Goal: Use online tool/utility: Use online tool/utility

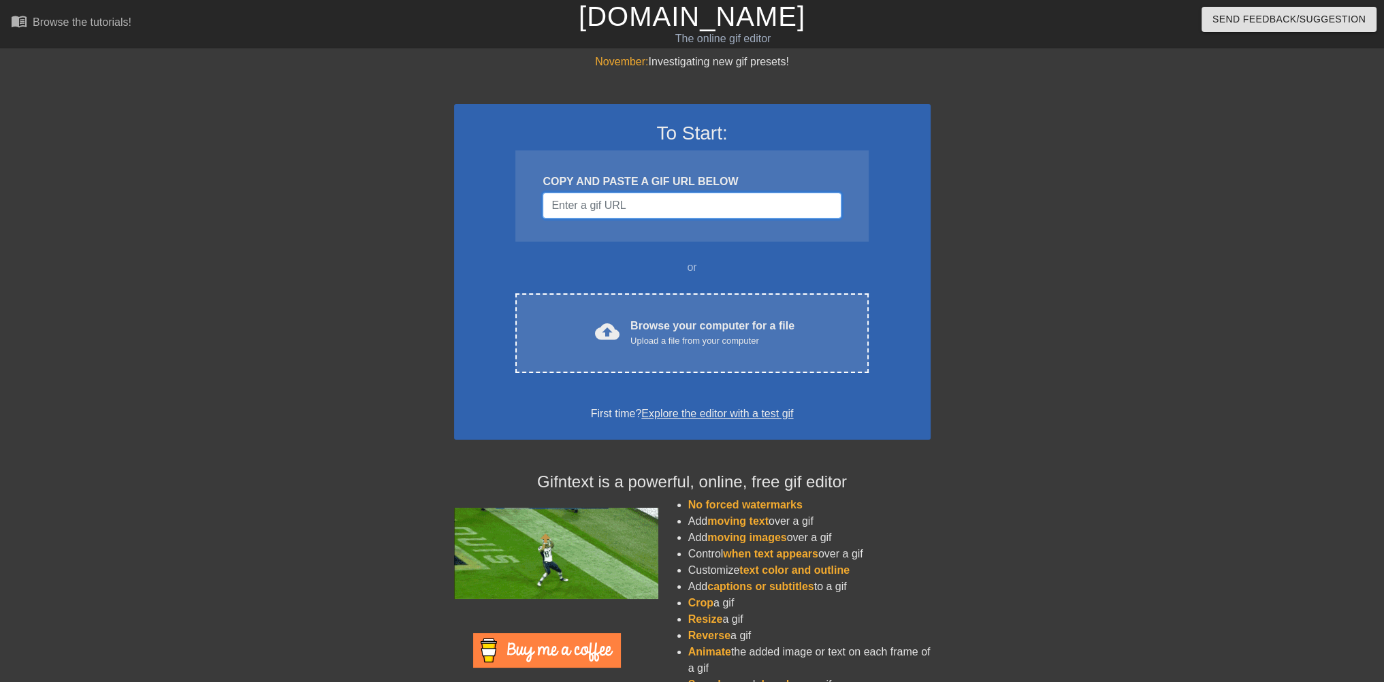
click at [641, 208] on input "Username" at bounding box center [691, 206] width 298 height 26
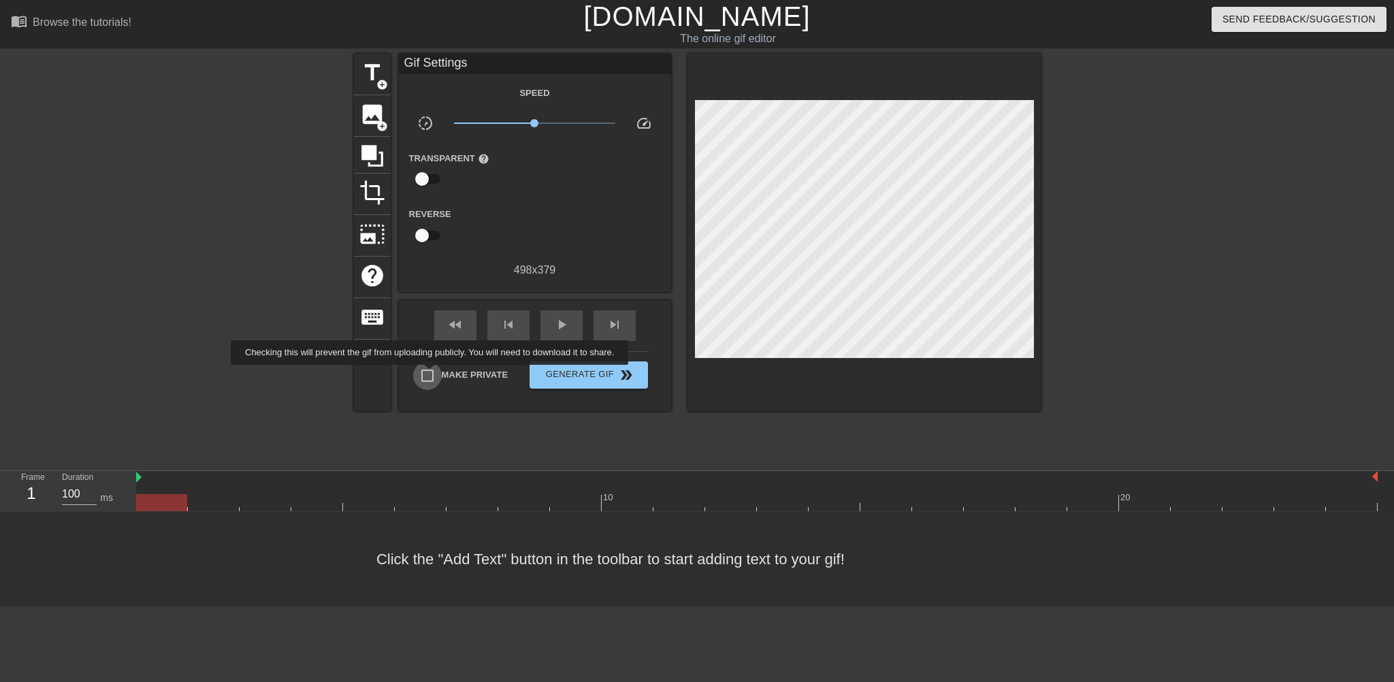
click at [432, 374] on input "Make Private" at bounding box center [427, 375] width 29 height 29
checkbox input "true"
click at [368, 82] on span "title" at bounding box center [372, 73] width 26 height 26
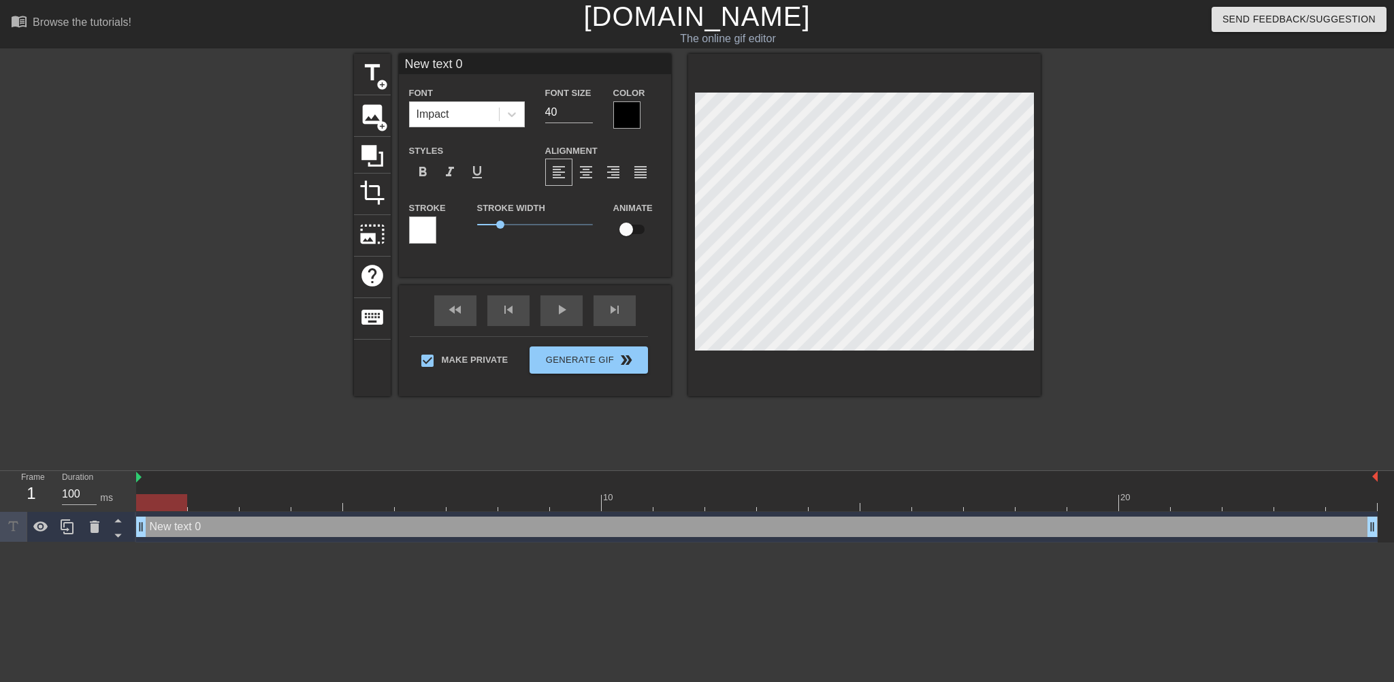
scroll to position [1, 3]
type input "C"
type textarea "C"
type input "CO"
type textarea "COm"
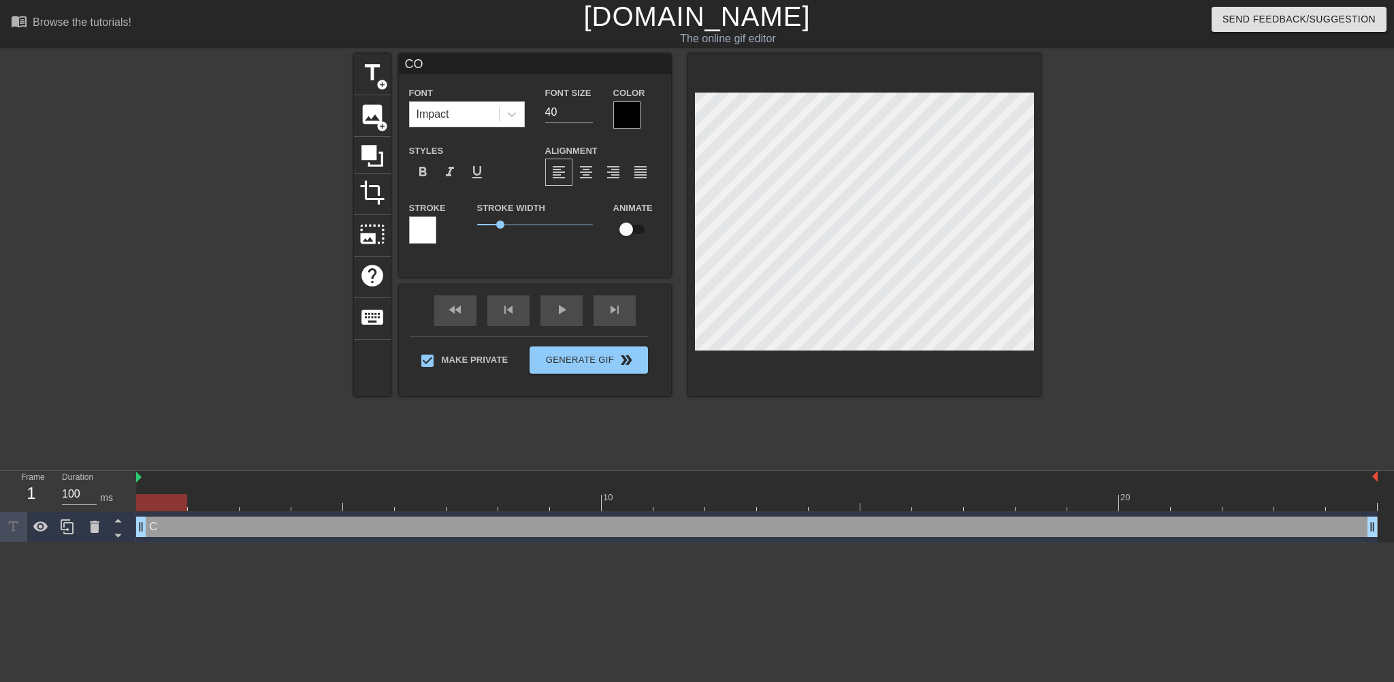
type input "COmn"
type textarea "COmn"
type input "COm"
type textarea "COm"
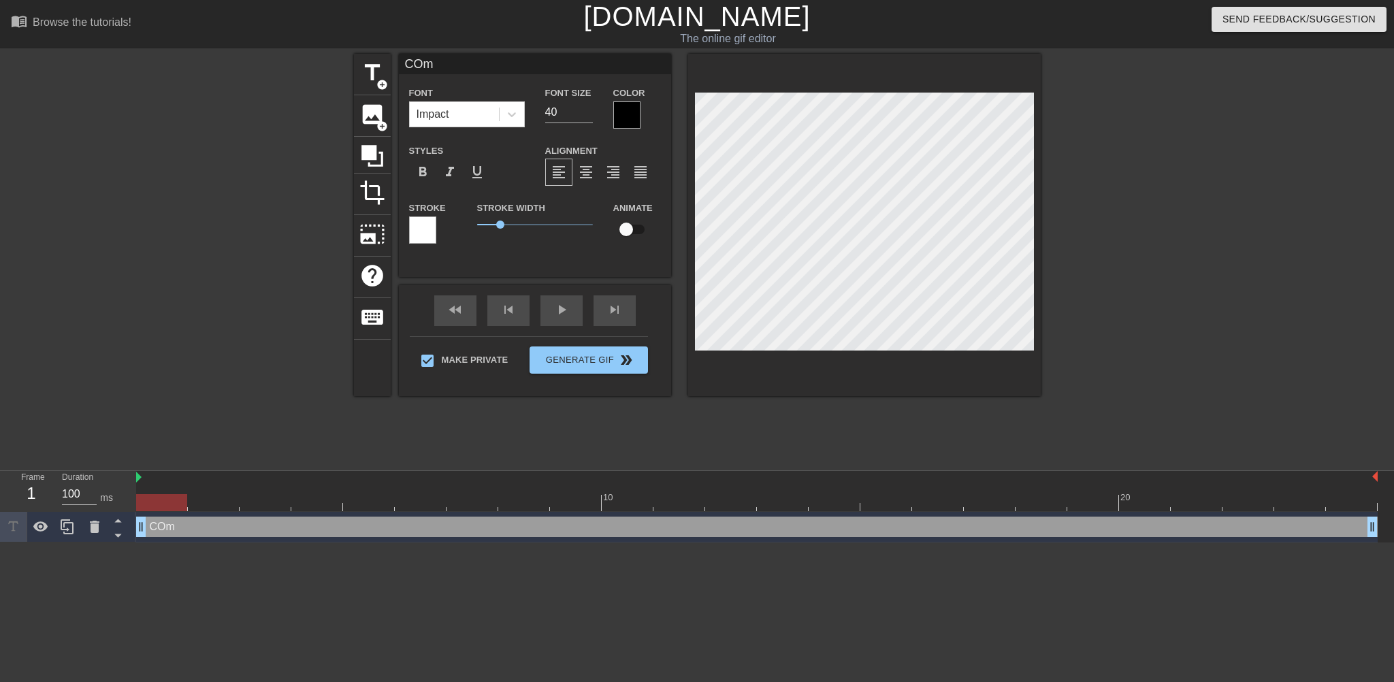
type input "CO"
type textarea "CO"
type input "COm"
type textarea "COm"
type input "CO"
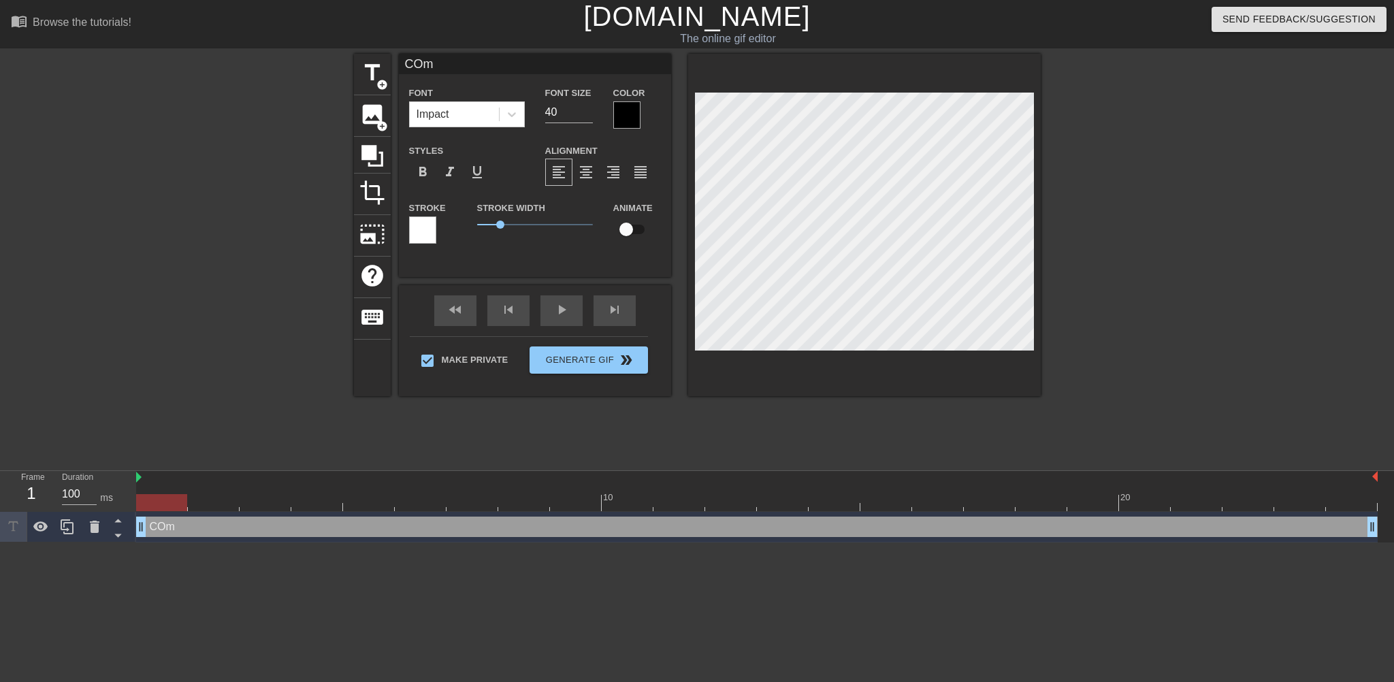
type textarea "CO"
type input "C"
type textarea "C"
type input "Co"
type textarea "Co"
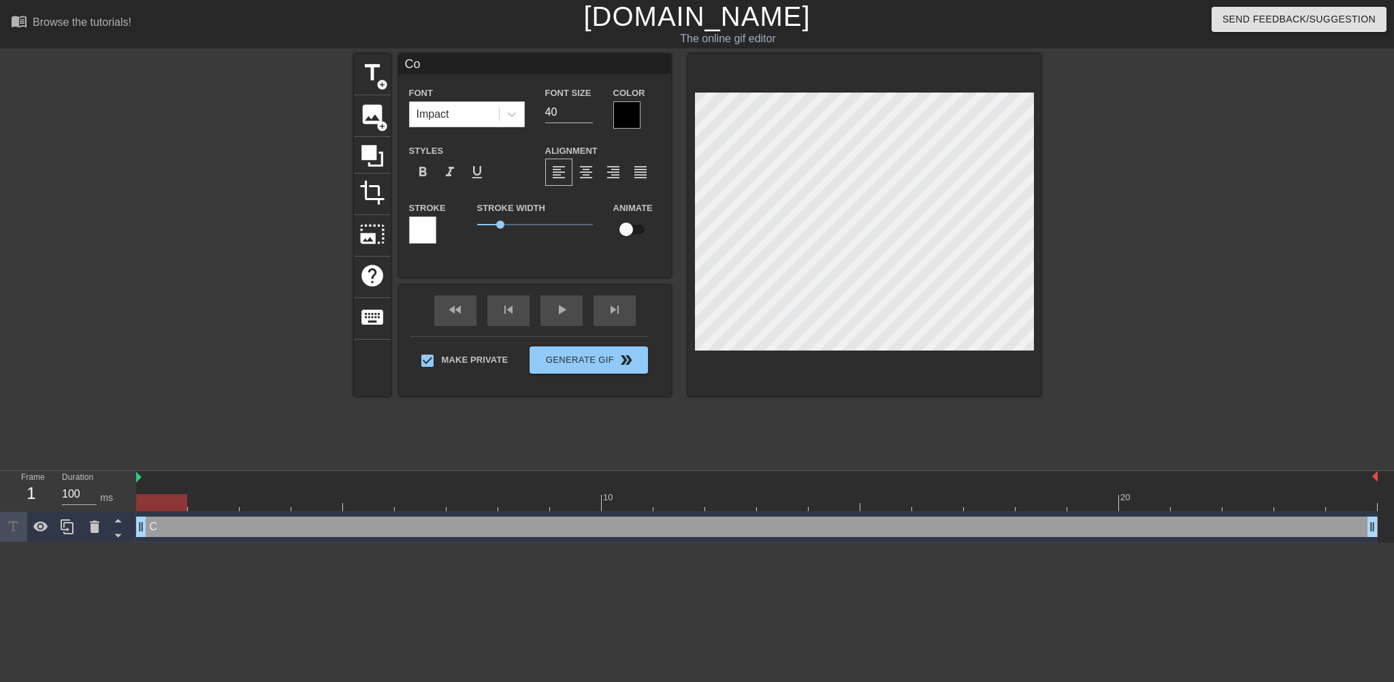
type input "Com"
type textarea "Com"
type input "Comp"
type textarea "Comp"
type input "Compu"
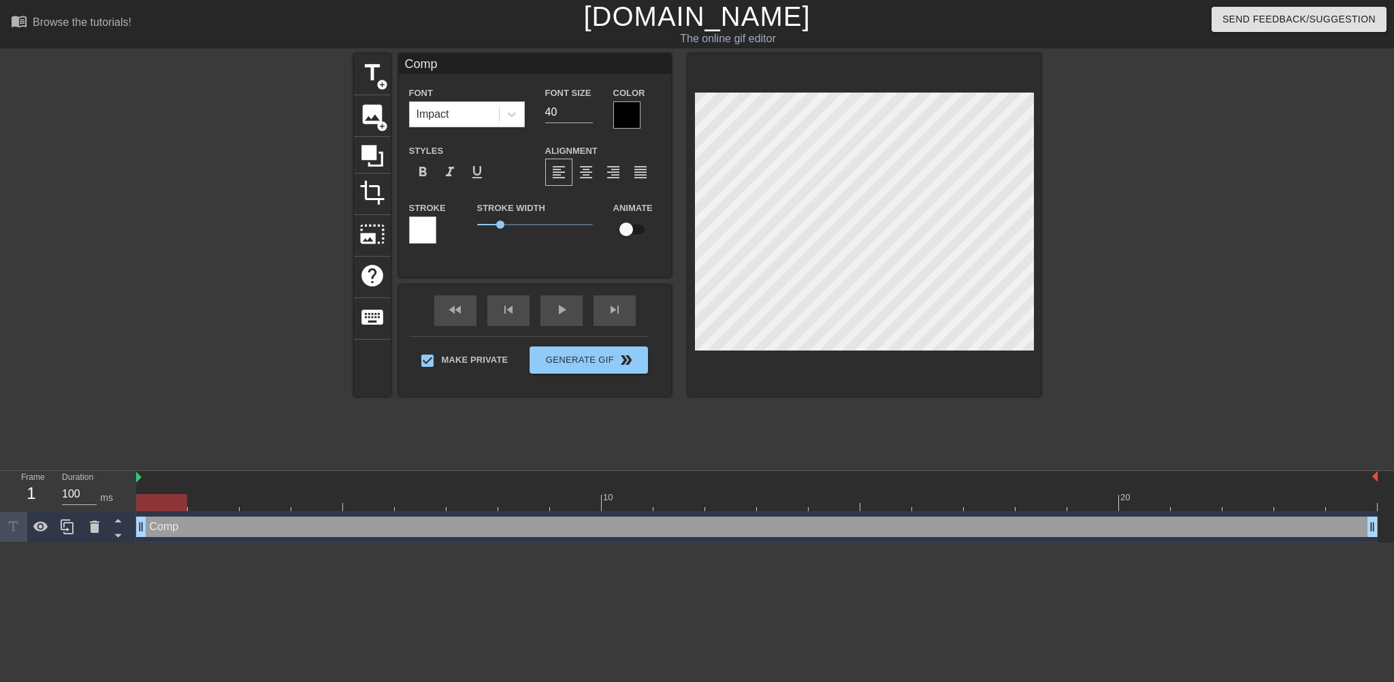
type textarea "Compu"
type input "Comput"
type textarea "Comput"
type input "Compute"
type textarea "Compute"
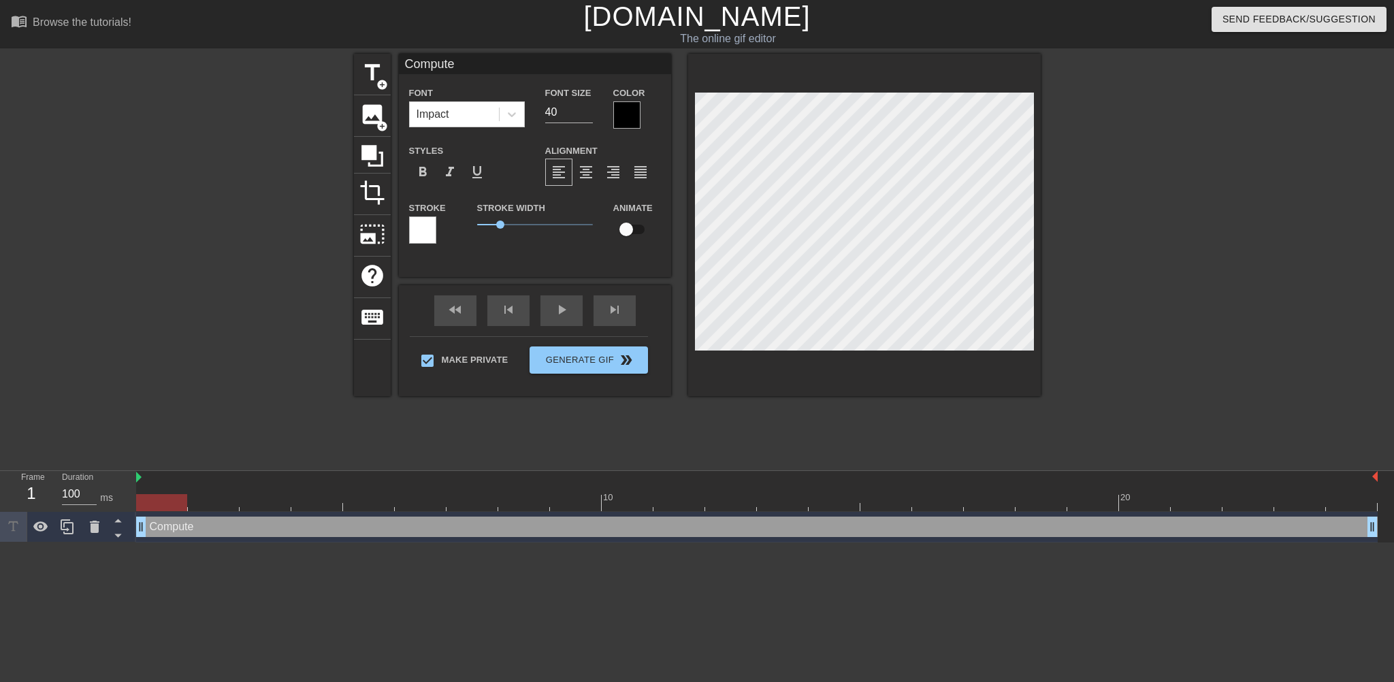
type input "Computer"
type textarea "Computer"
type input "Computer"
type textarea "Computer"
type input "Computer O"
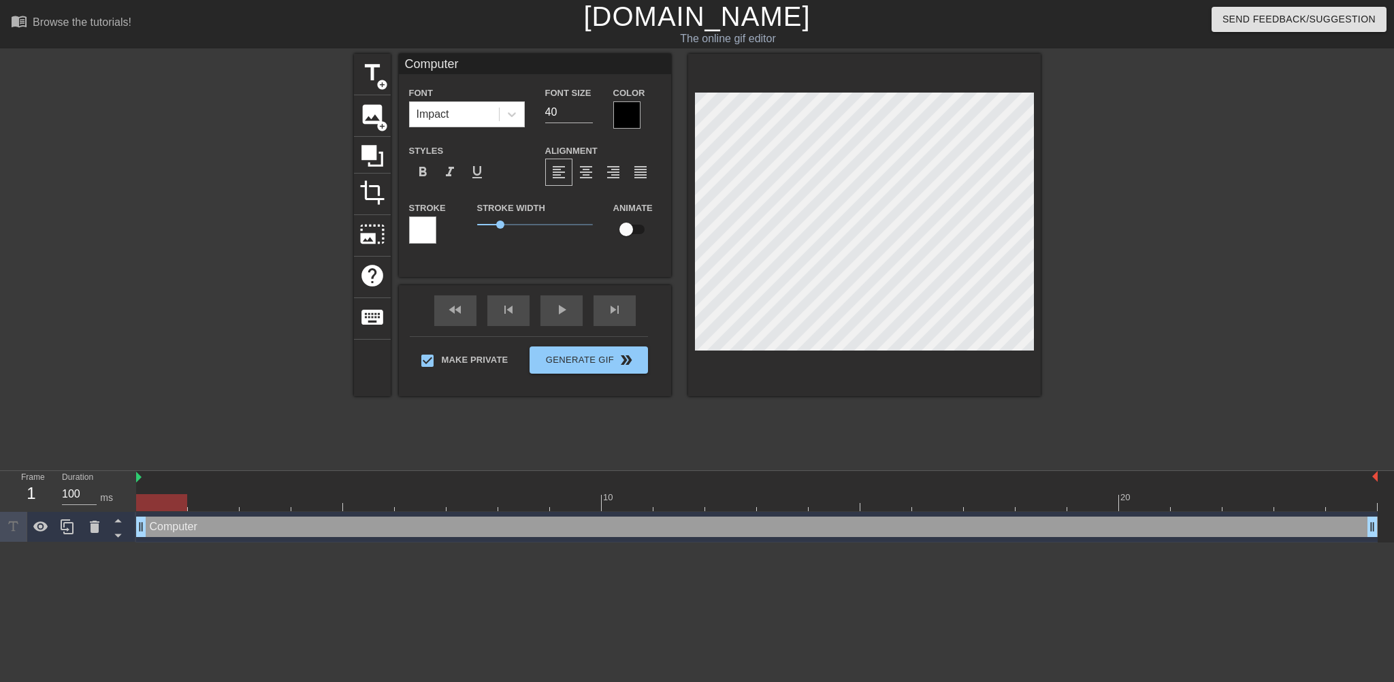
type textarea "Computer O"
type input "Computer OP"
type textarea "Computer OP"
type input "Computer O"
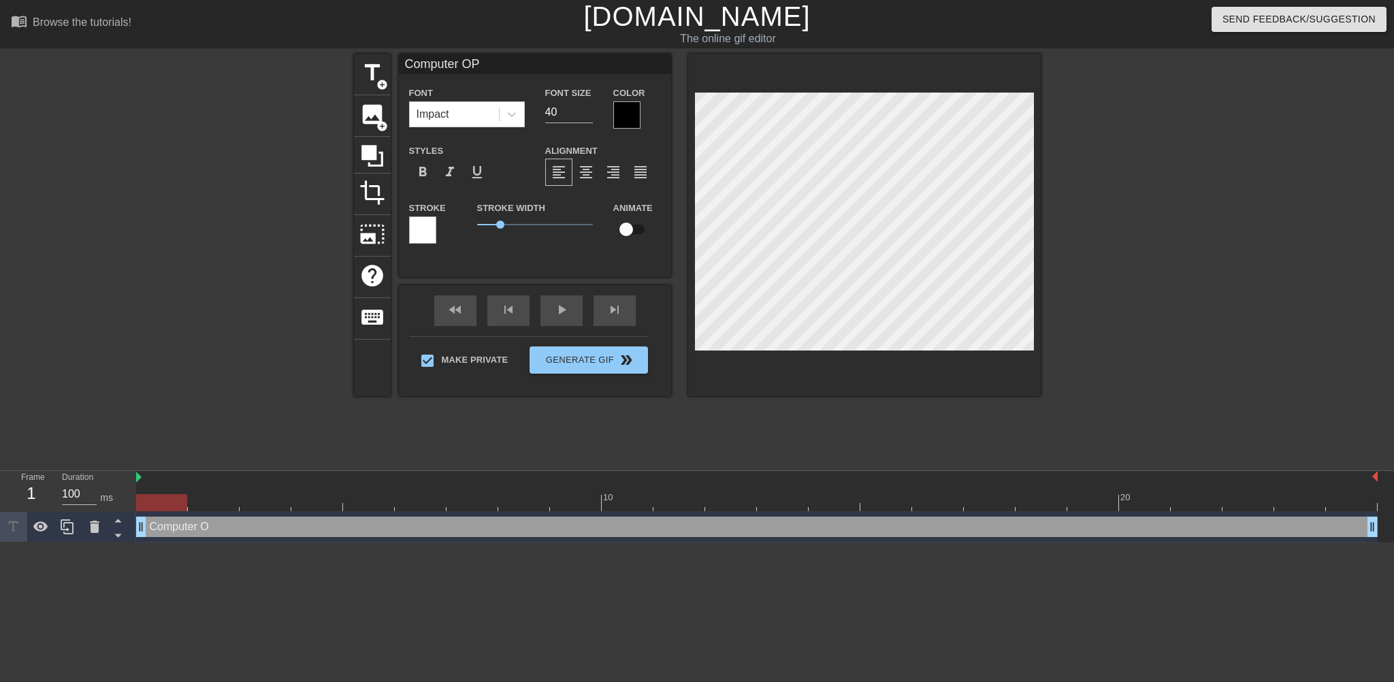
type textarea "Computer O"
type input "Computer OU"
type textarea "Computer OU"
click at [588, 114] on input "39" at bounding box center [569, 112] width 48 height 22
click at [588, 114] on input "38" at bounding box center [569, 112] width 48 height 22
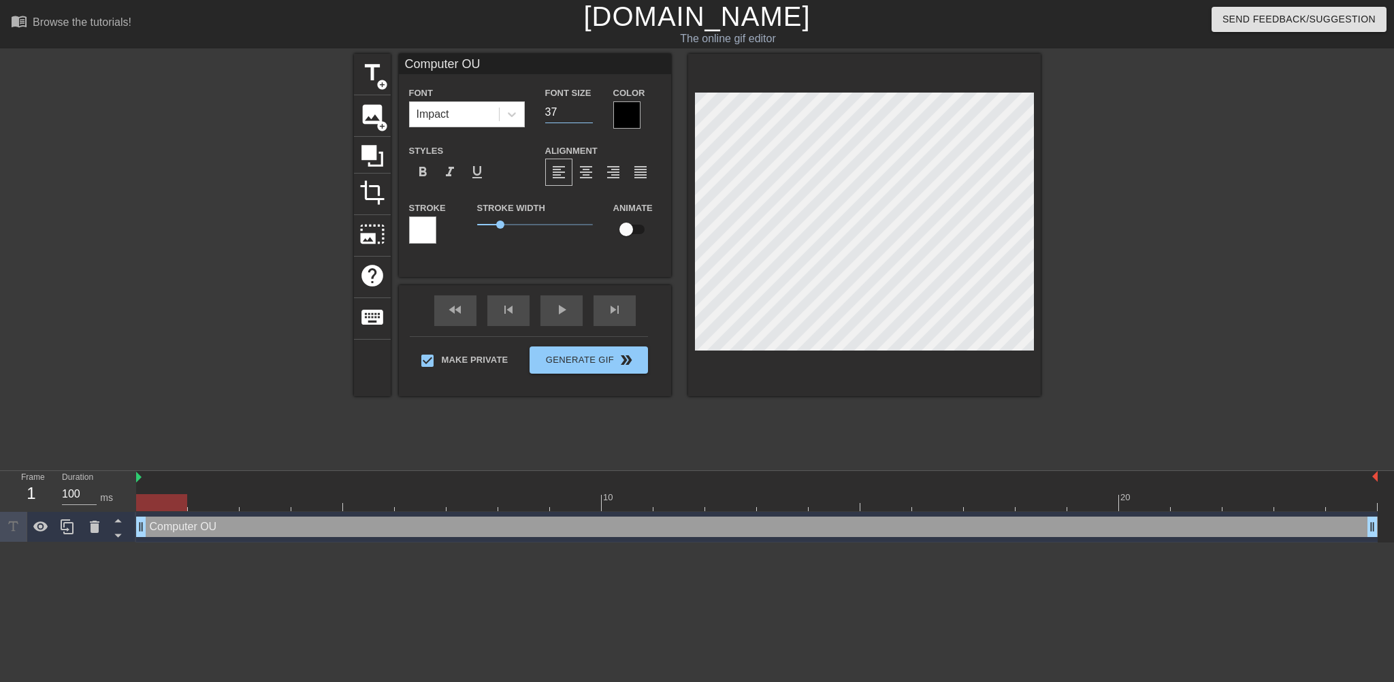
click at [588, 114] on input "37" at bounding box center [569, 112] width 48 height 22
click at [588, 114] on input "36" at bounding box center [569, 112] width 48 height 22
click at [588, 114] on input "29" at bounding box center [569, 112] width 48 height 22
click at [588, 108] on input "30" at bounding box center [569, 112] width 48 height 22
type input "31"
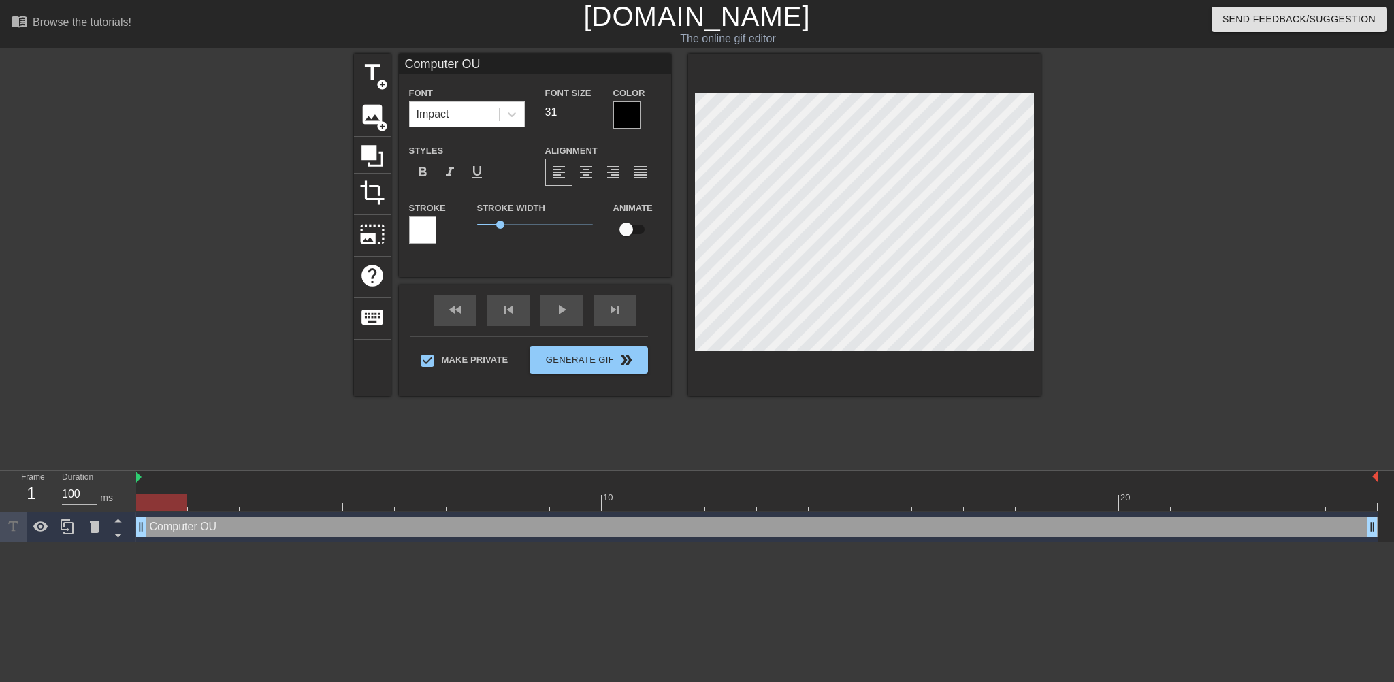
click at [588, 108] on input "31" at bounding box center [569, 112] width 48 height 22
type input "Computer OU"
type textarea "Computer OU"
click at [585, 174] on span "format_align_center" at bounding box center [586, 172] width 16 height 16
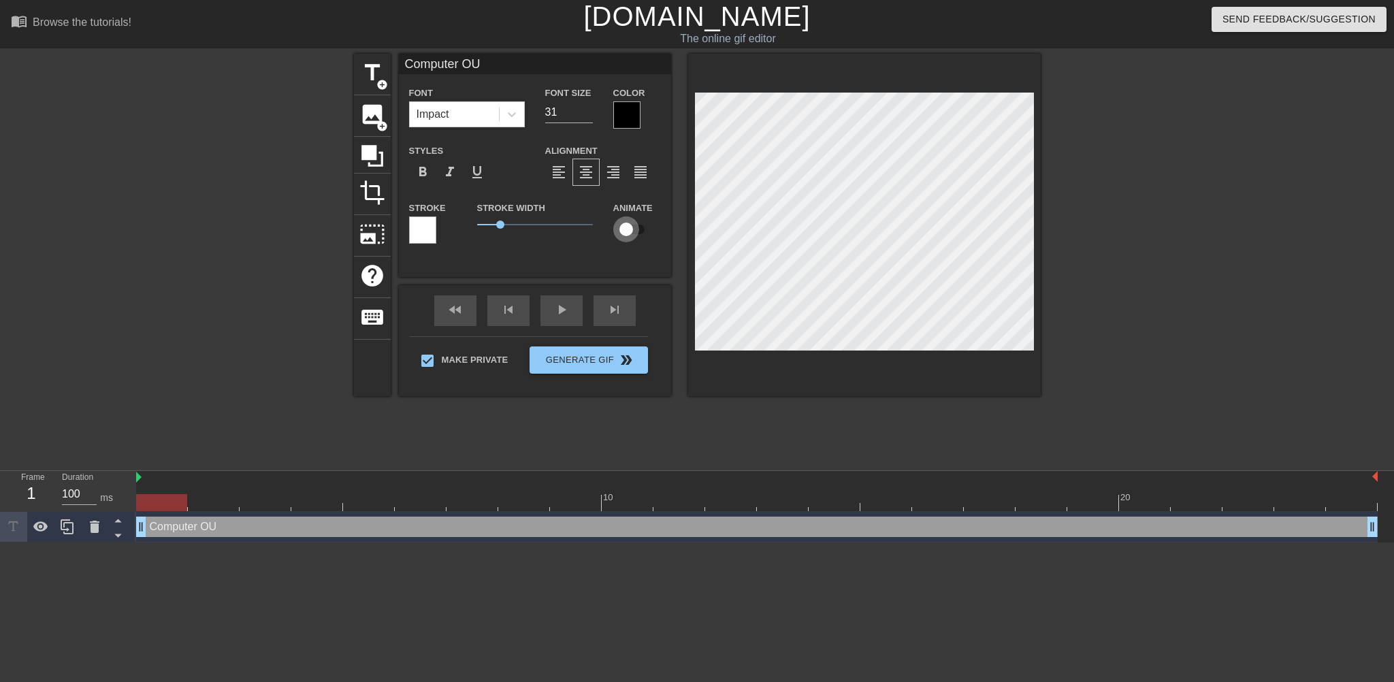
click at [629, 230] on input "checkbox" at bounding box center [626, 229] width 78 height 26
checkbox input "true"
type input "Computer OU"
click at [603, 504] on div at bounding box center [756, 502] width 1241 height 17
click at [1121, 504] on div at bounding box center [756, 502] width 1241 height 17
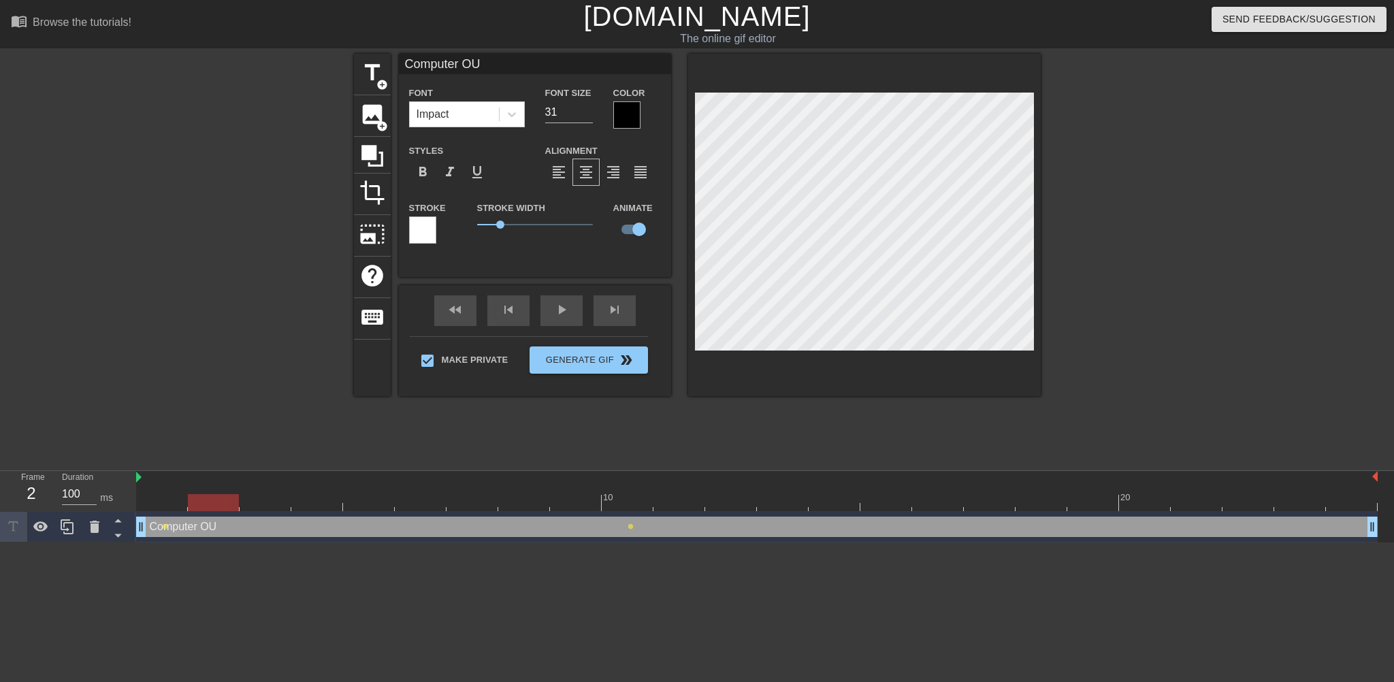
click at [191, 506] on div at bounding box center [756, 502] width 1241 height 17
click at [252, 504] on div at bounding box center [756, 502] width 1241 height 17
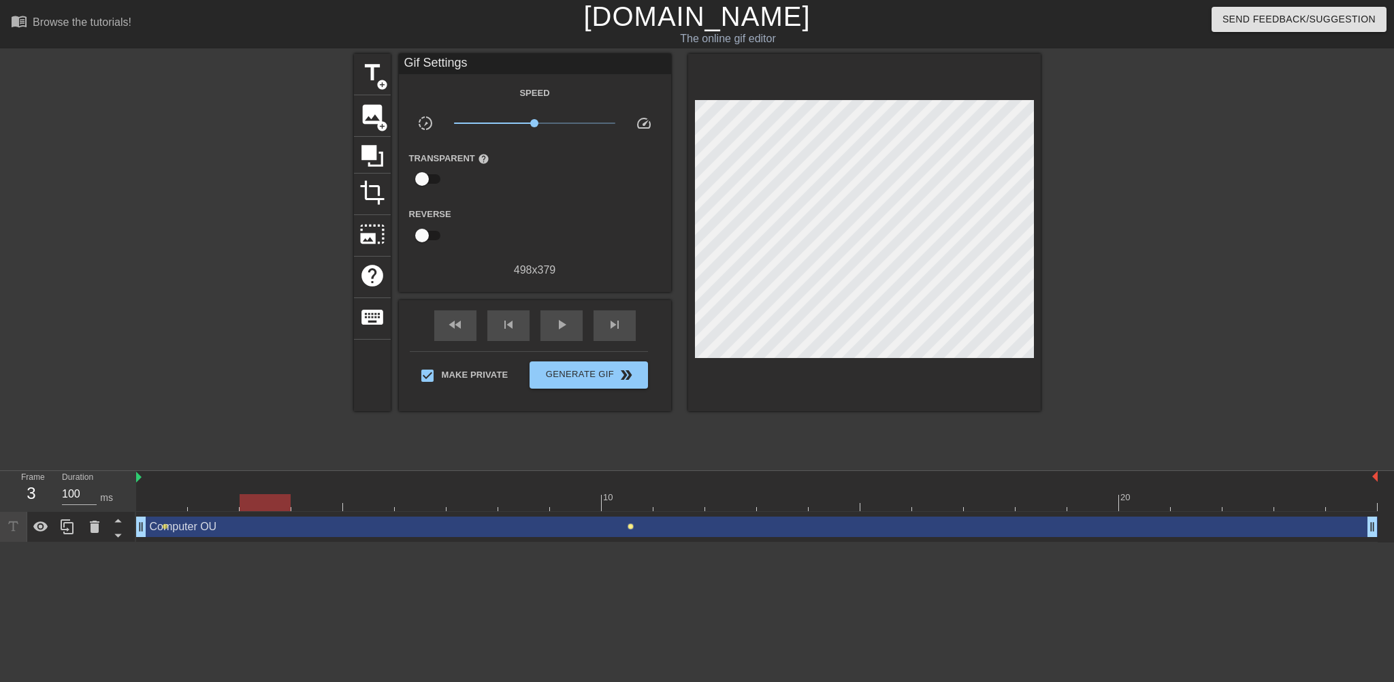
click at [632, 527] on span "lens" at bounding box center [630, 526] width 6 height 6
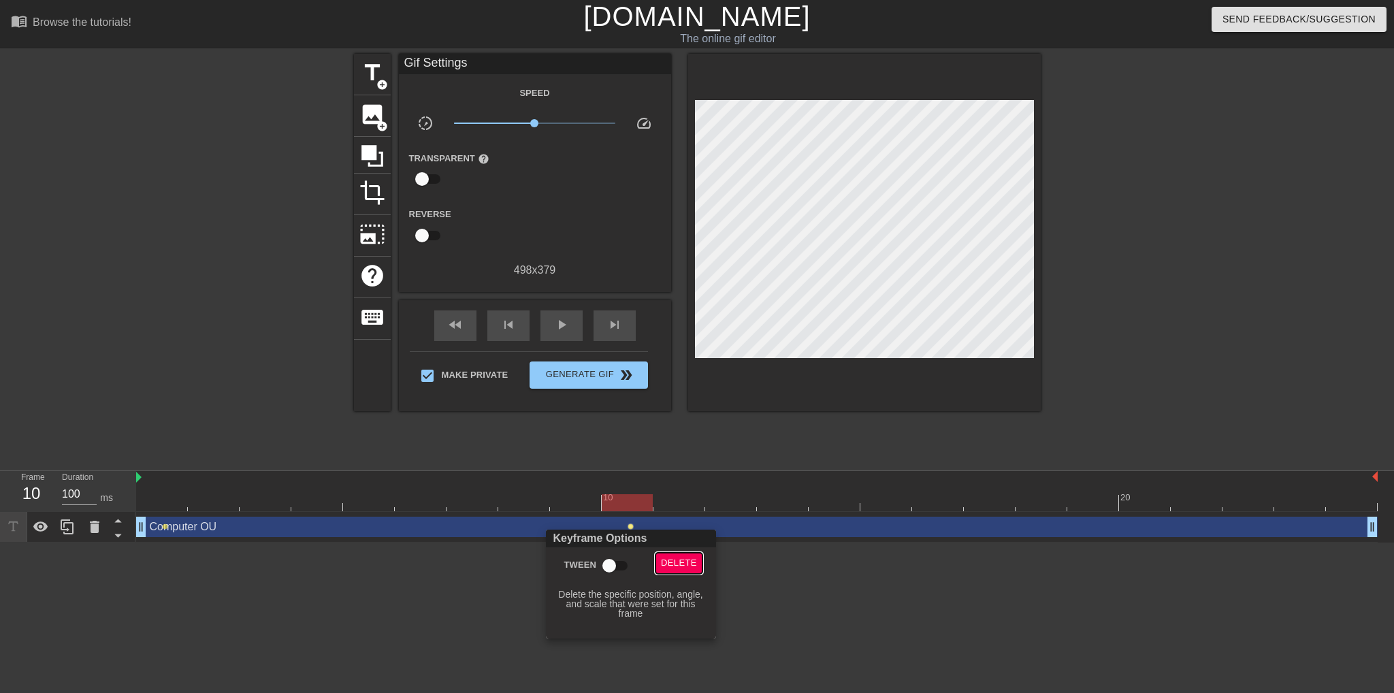
click at [679, 559] on span "Delete" at bounding box center [679, 563] width 36 height 16
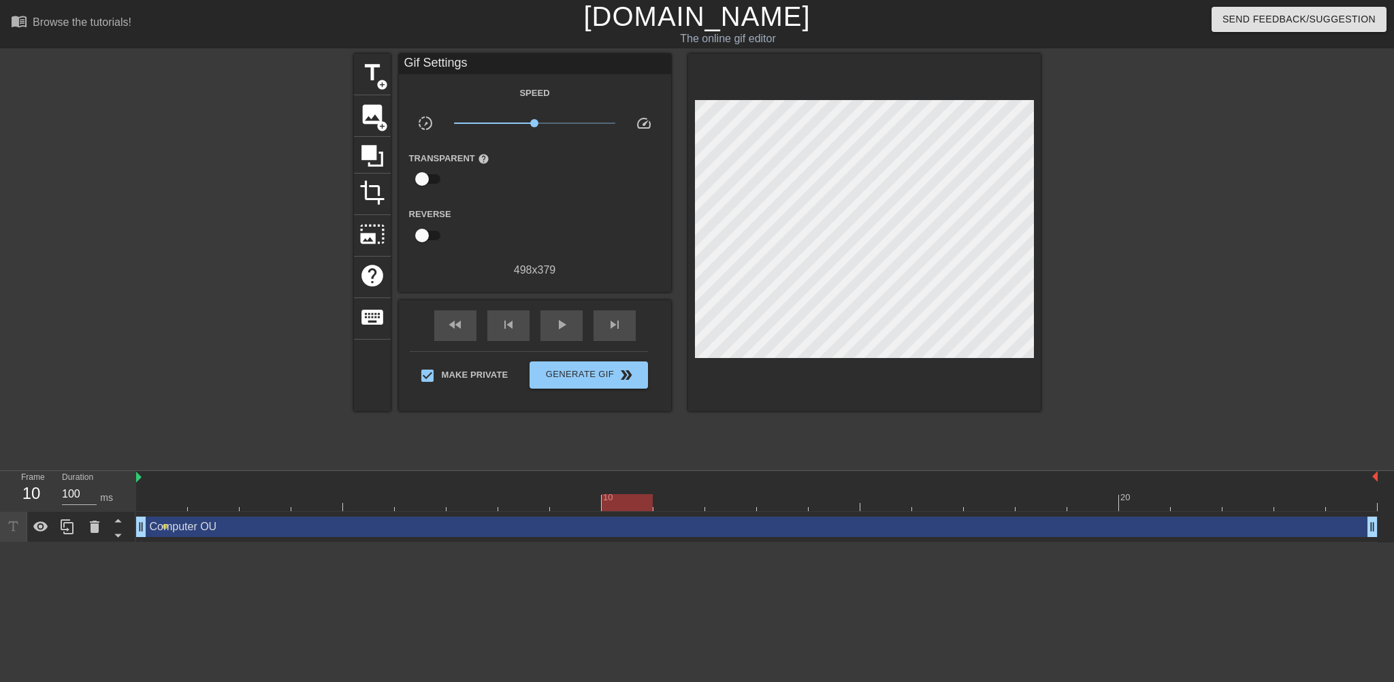
click at [212, 500] on div at bounding box center [756, 502] width 1241 height 17
click at [269, 507] on div at bounding box center [756, 502] width 1241 height 17
click at [329, 509] on div at bounding box center [756, 502] width 1241 height 17
click at [420, 506] on div at bounding box center [756, 502] width 1241 height 17
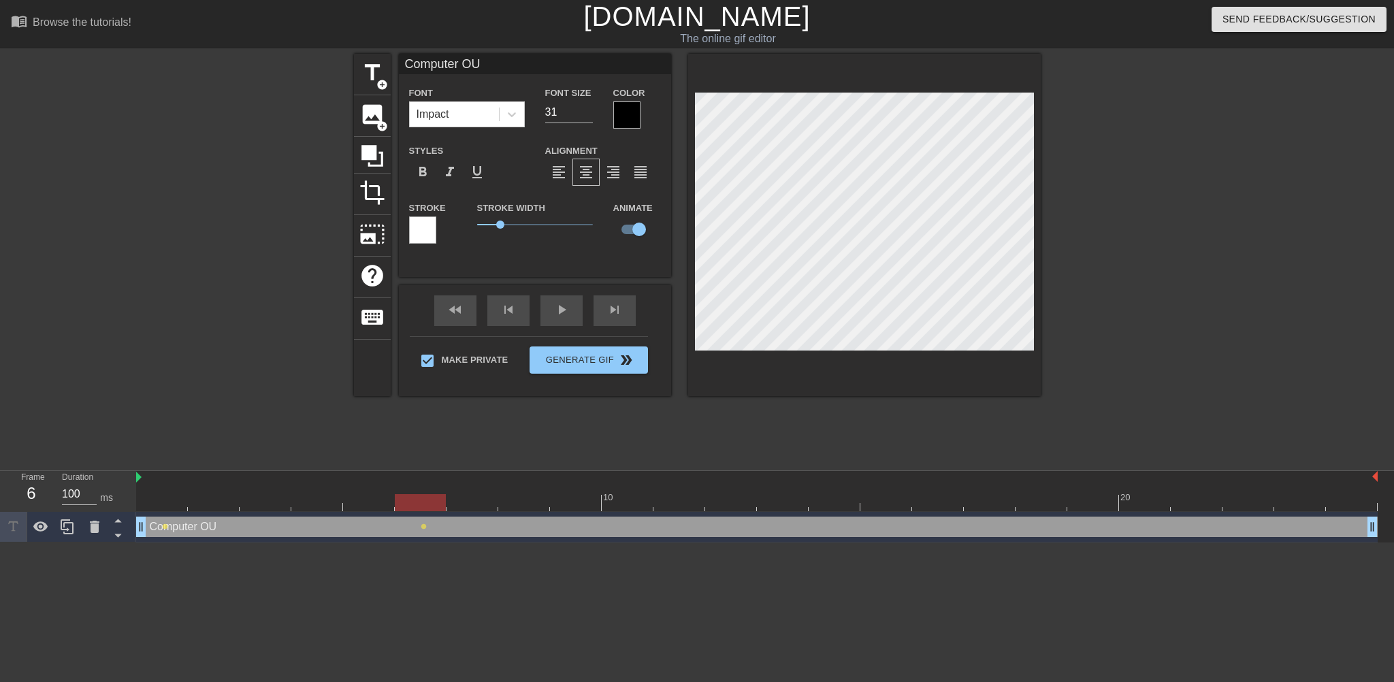
click at [473, 504] on div at bounding box center [756, 502] width 1241 height 17
click at [532, 504] on div at bounding box center [756, 502] width 1241 height 17
click at [574, 502] on div at bounding box center [756, 502] width 1241 height 17
click at [634, 502] on div at bounding box center [756, 502] width 1241 height 17
click at [732, 508] on div at bounding box center [756, 502] width 1241 height 17
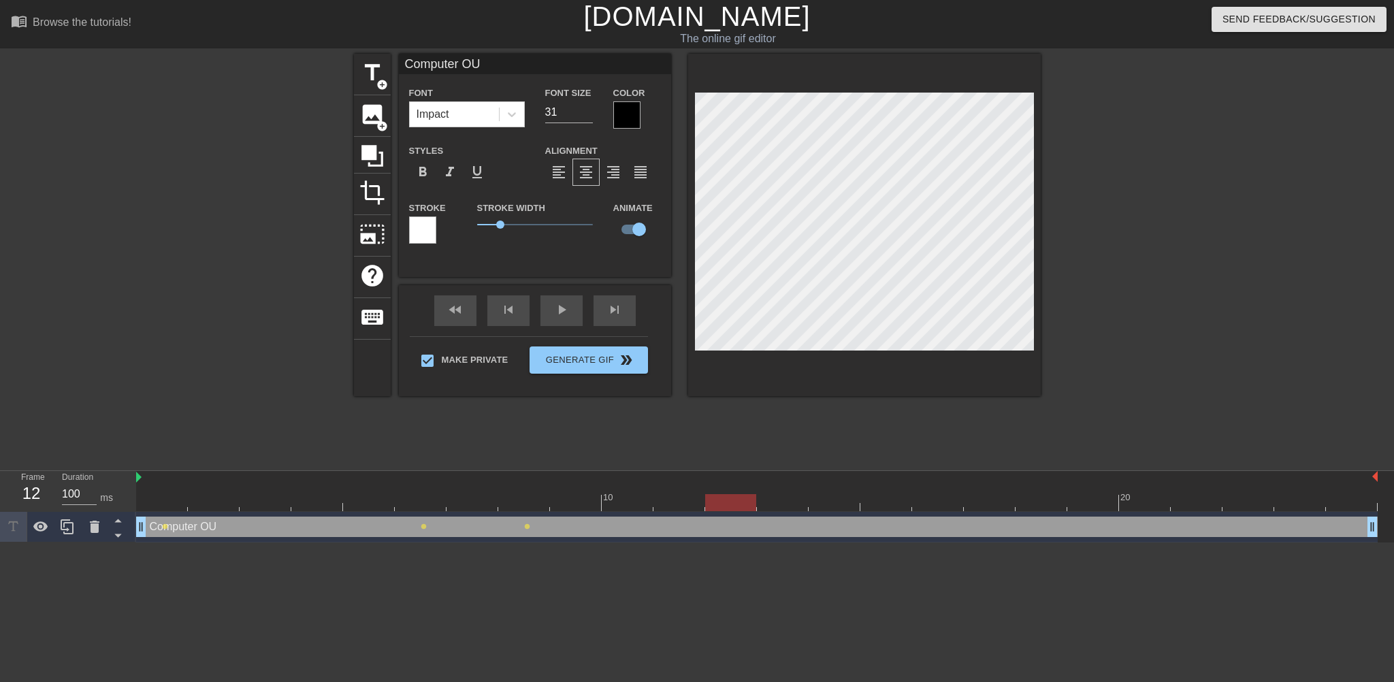
click at [692, 507] on div at bounding box center [756, 502] width 1241 height 17
click at [738, 510] on div at bounding box center [756, 502] width 1241 height 17
click at [794, 504] on div at bounding box center [756, 502] width 1241 height 17
click at [730, 508] on div at bounding box center [756, 502] width 1241 height 17
click at [673, 503] on div at bounding box center [756, 502] width 1241 height 17
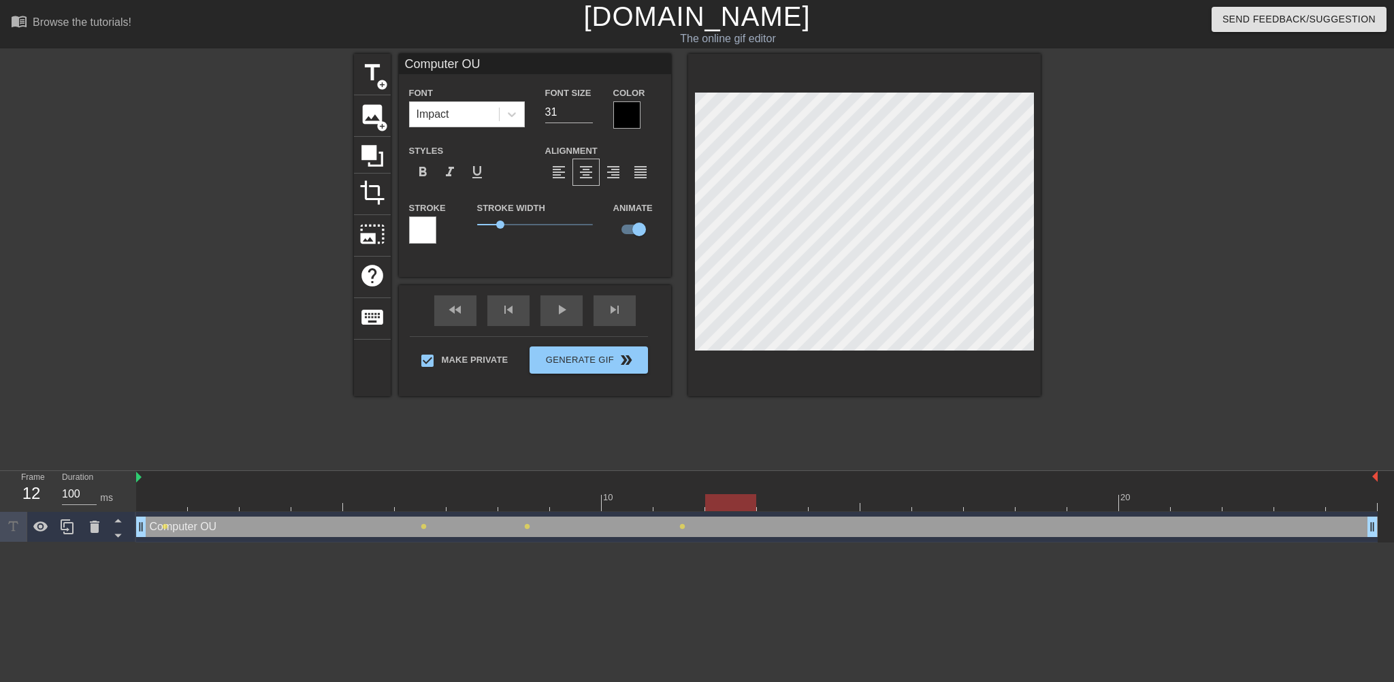
click at [740, 503] on div at bounding box center [756, 502] width 1241 height 17
click at [788, 498] on div at bounding box center [756, 502] width 1241 height 17
click at [836, 507] on div at bounding box center [756, 502] width 1241 height 17
click at [788, 504] on div at bounding box center [756, 502] width 1241 height 17
click at [740, 506] on div at bounding box center [756, 502] width 1241 height 17
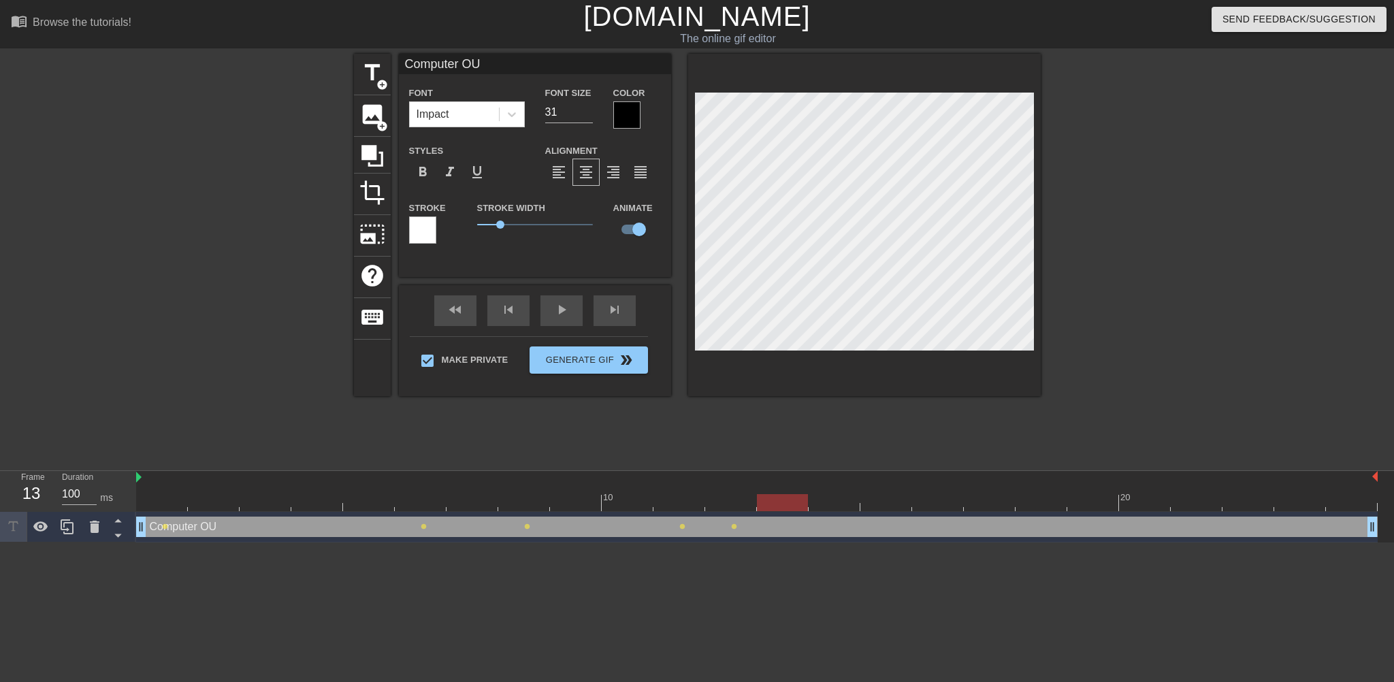
click at [787, 507] on div at bounding box center [756, 502] width 1241 height 17
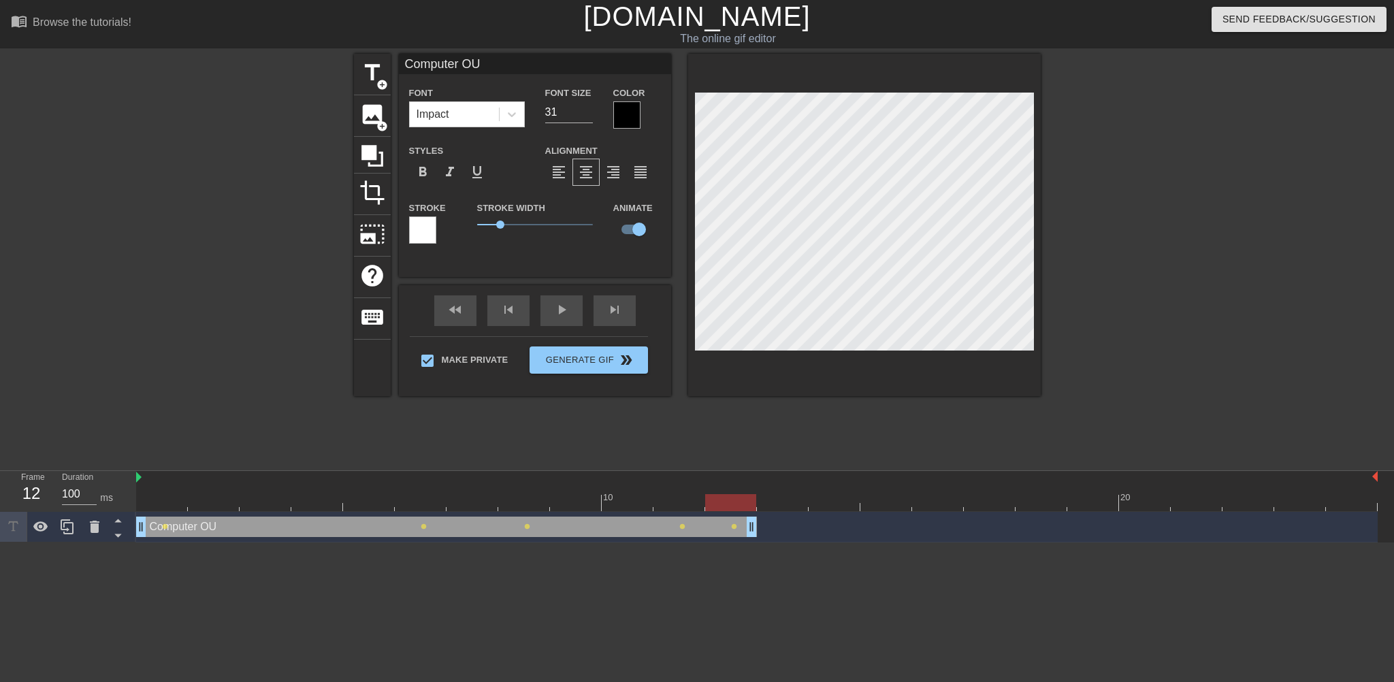
drag, startPoint x: 1374, startPoint y: 529, endPoint x: 774, endPoint y: 534, distance: 600.3
click at [774, 534] on div "Computer OU drag_handle drag_handle lens lens lens lens lens" at bounding box center [756, 527] width 1241 height 20
click at [782, 506] on div at bounding box center [756, 502] width 1241 height 17
click at [849, 506] on div at bounding box center [756, 502] width 1241 height 17
click at [897, 508] on div at bounding box center [756, 502] width 1241 height 17
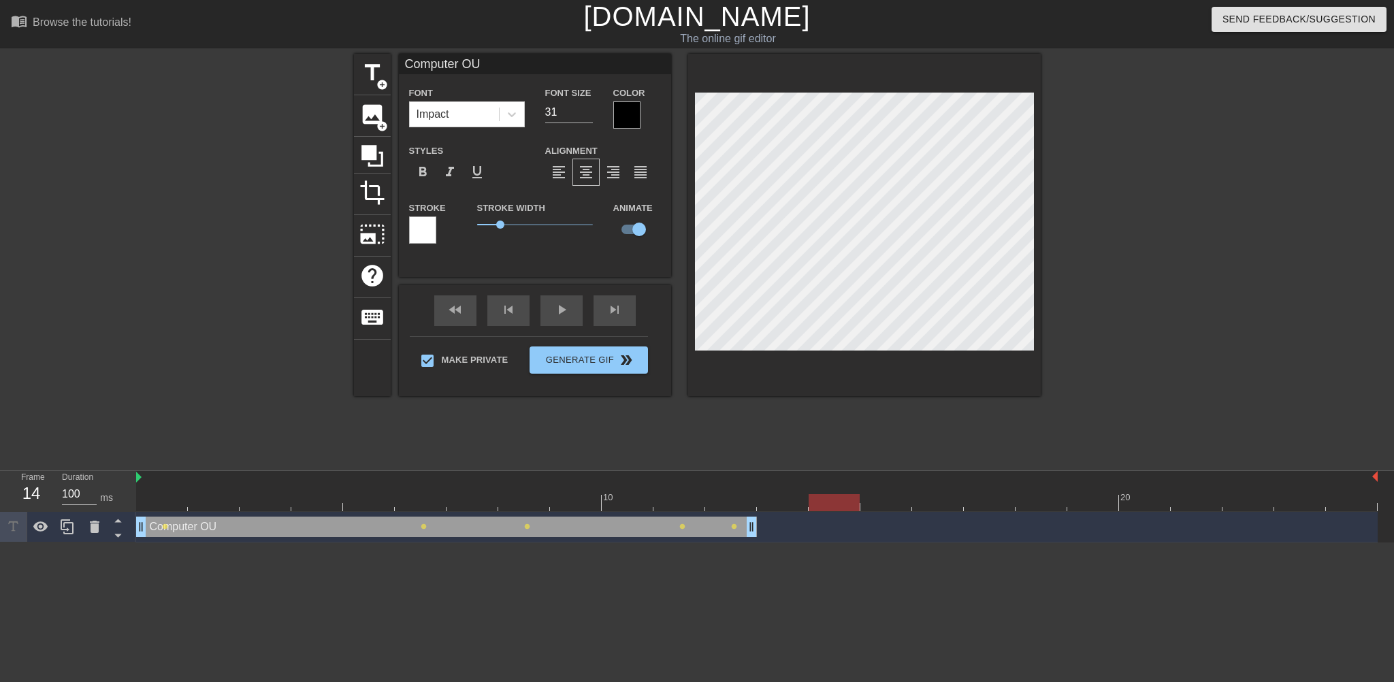
click at [841, 508] on div at bounding box center [756, 502] width 1241 height 17
click at [881, 507] on div at bounding box center [756, 502] width 1241 height 17
click at [374, 80] on span "title" at bounding box center [372, 73] width 26 height 26
type input "New text 1"
type input "40"
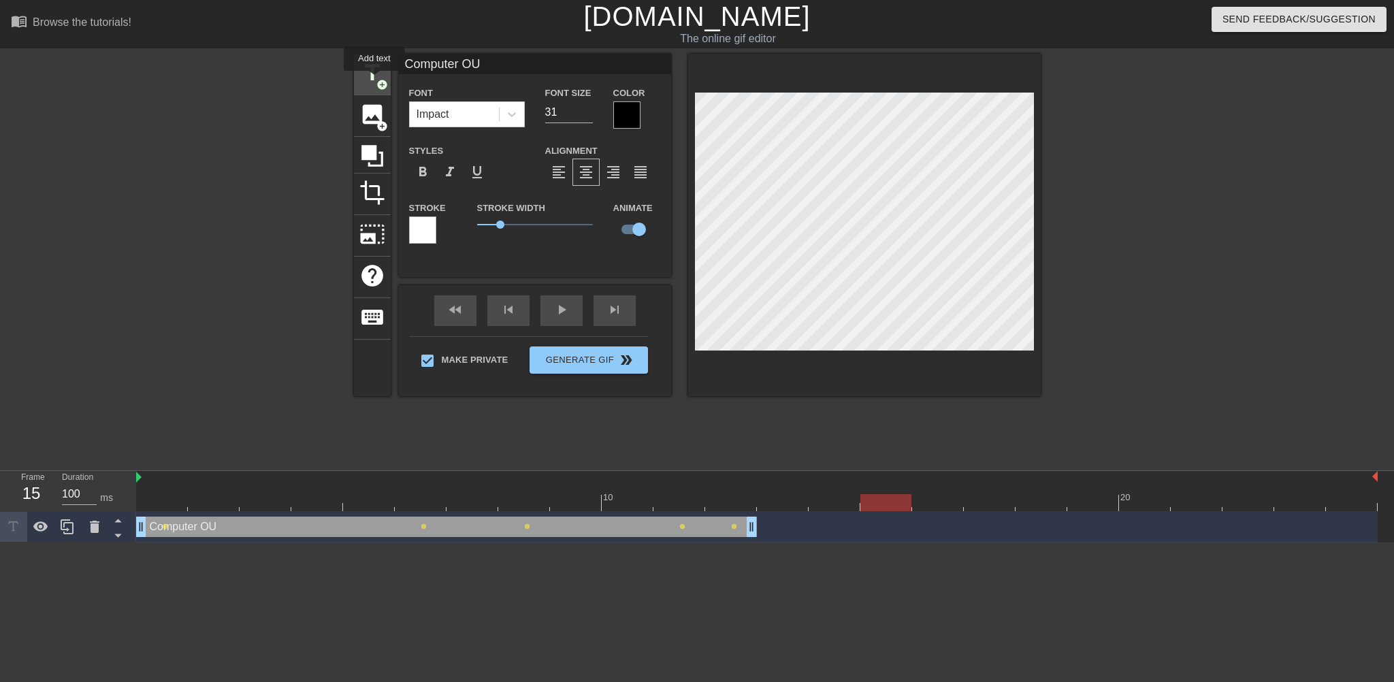
checkbox input "false"
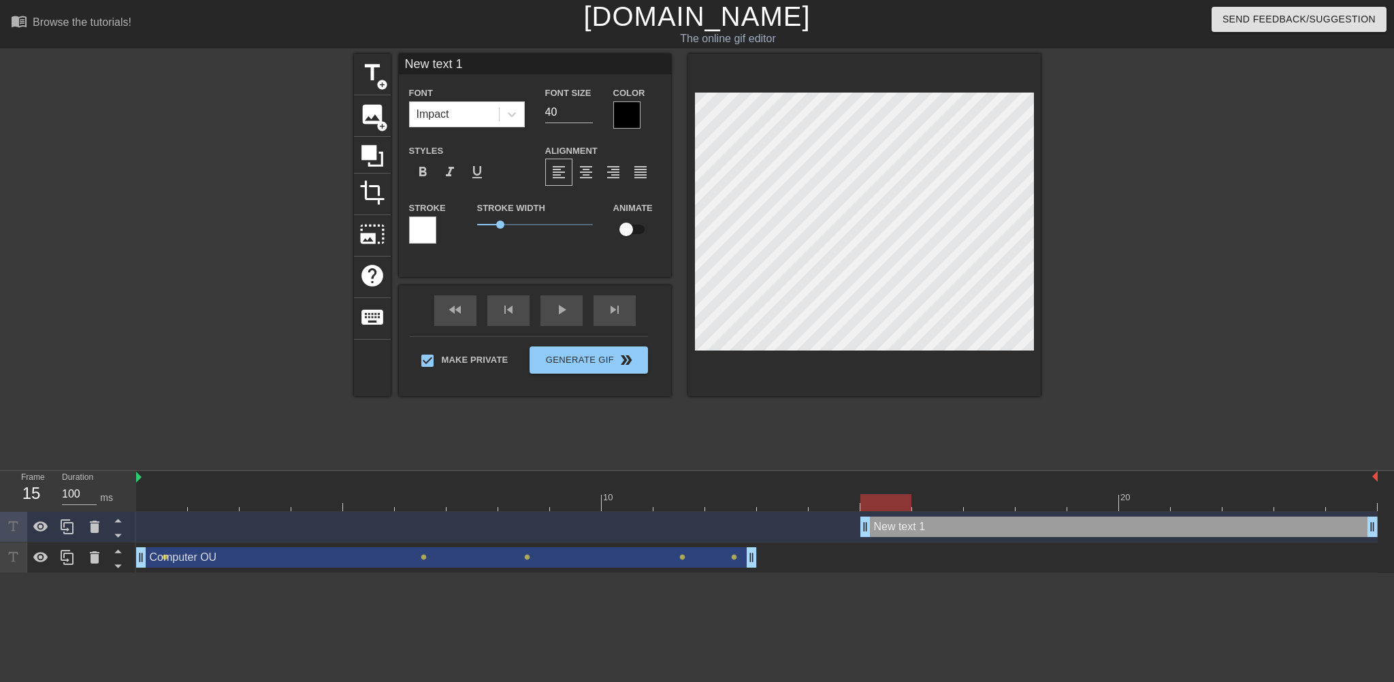
click at [774, 529] on div "New text 1 drag_handle drag_handle" at bounding box center [756, 527] width 1241 height 20
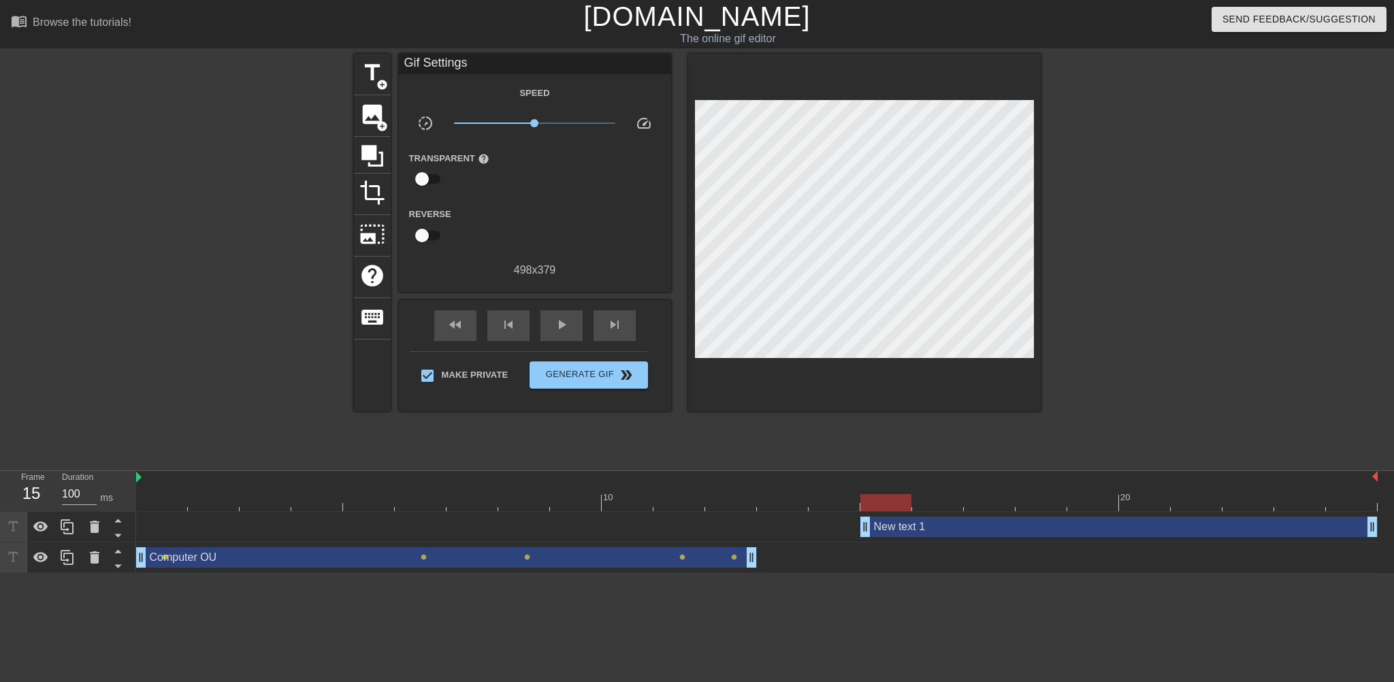
click at [792, 523] on div "New text 1 drag_handle drag_handle" at bounding box center [756, 527] width 1241 height 20
click at [788, 506] on div at bounding box center [756, 502] width 1241 height 17
click at [834, 512] on div "10 20 New text 1 drag_handle drag_handle Computer OU drag_handle drag_handle le…" at bounding box center [765, 522] width 1258 height 102
click at [836, 507] on div at bounding box center [756, 502] width 1241 height 17
click at [881, 506] on div at bounding box center [756, 502] width 1241 height 17
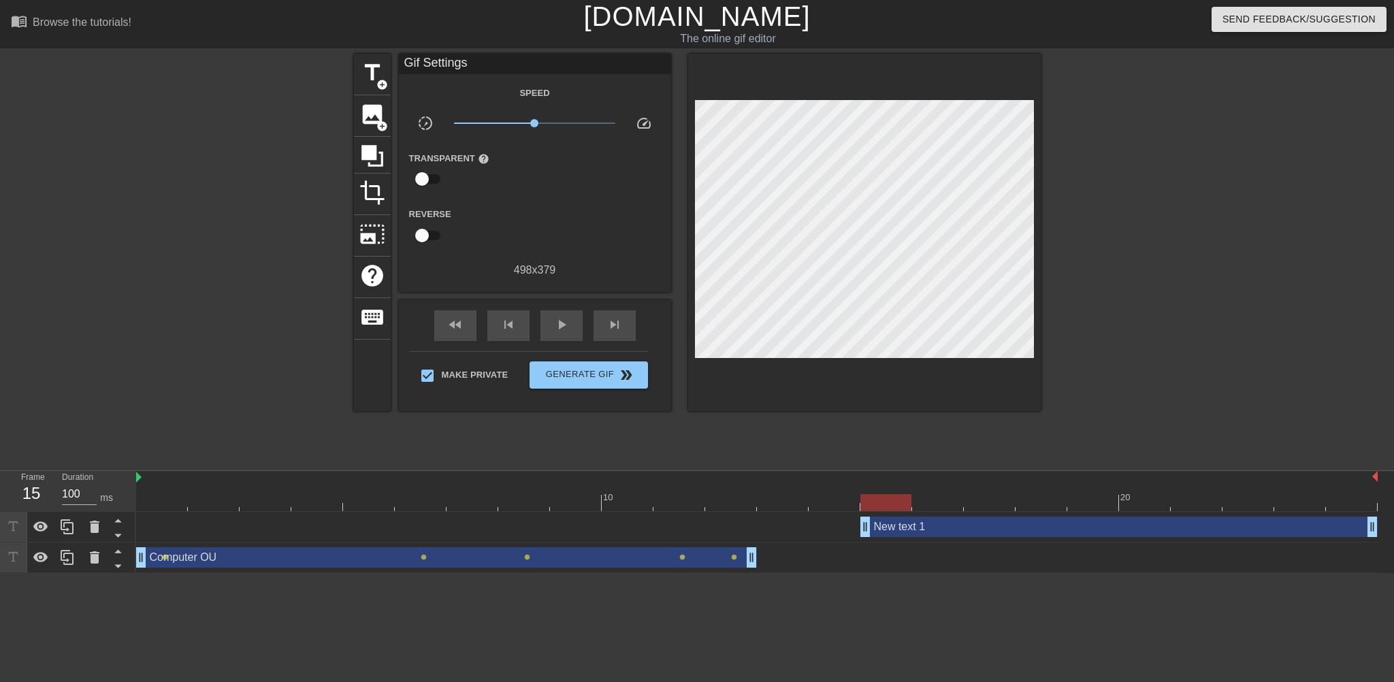
click at [921, 530] on div "New text 1 drag_handle drag_handle" at bounding box center [1118, 527] width 517 height 20
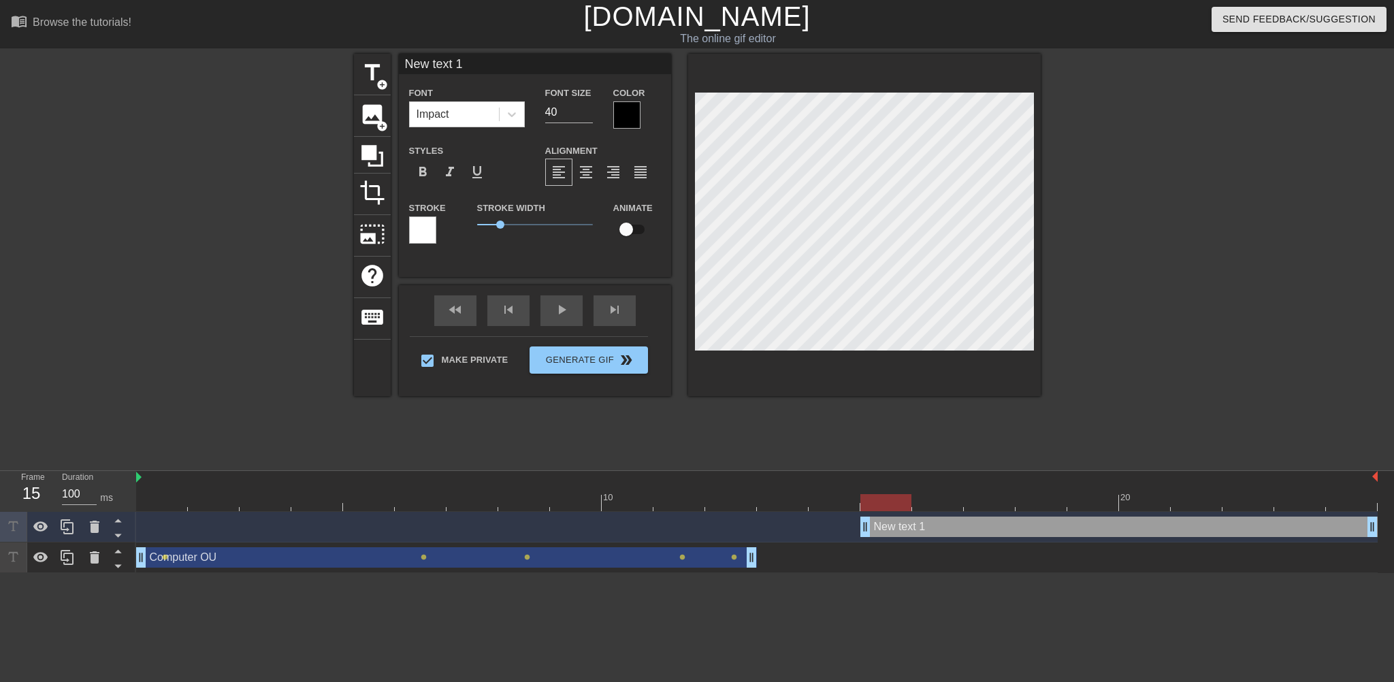
click at [278, 559] on div "Computer OU drag_handle drag_handle" at bounding box center [446, 557] width 621 height 20
type input "Computer OU"
type input "31"
checkbox input "true"
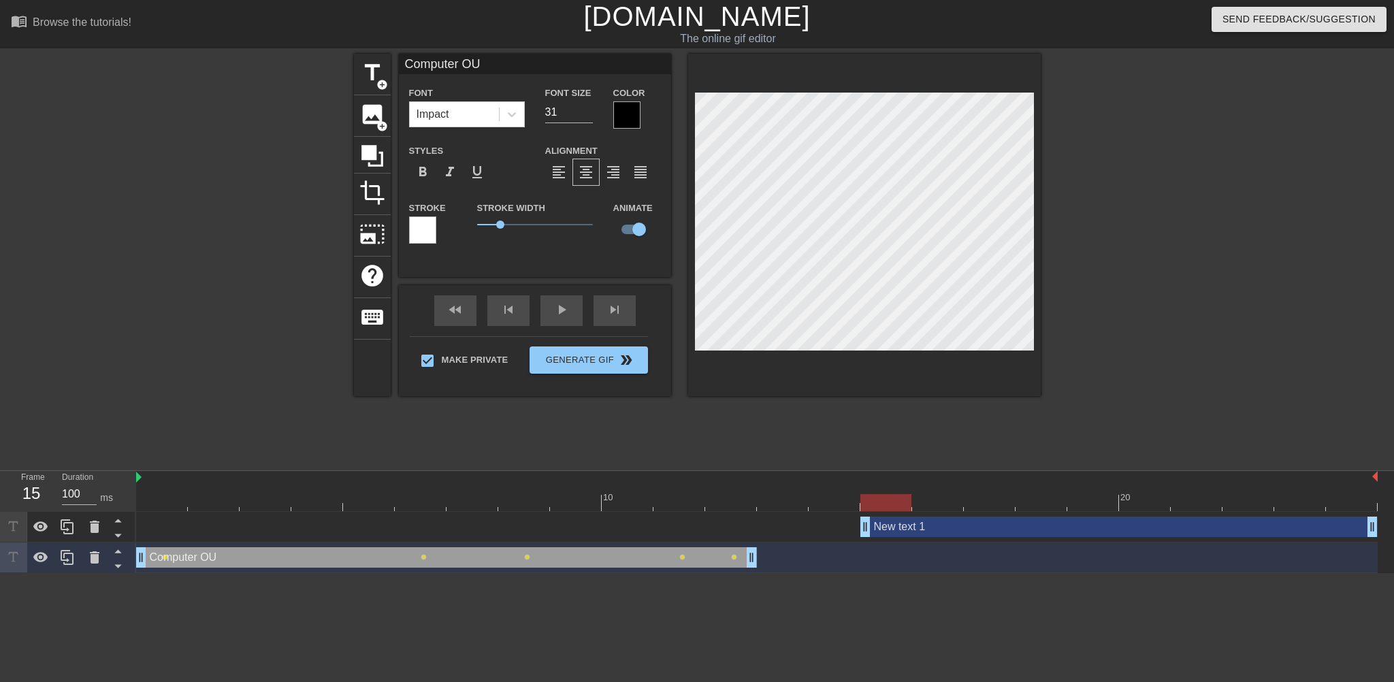
click at [964, 526] on div "New text 1 drag_handle drag_handle" at bounding box center [1118, 527] width 517 height 20
type input "New text 1"
type input "40"
checkbox input "false"
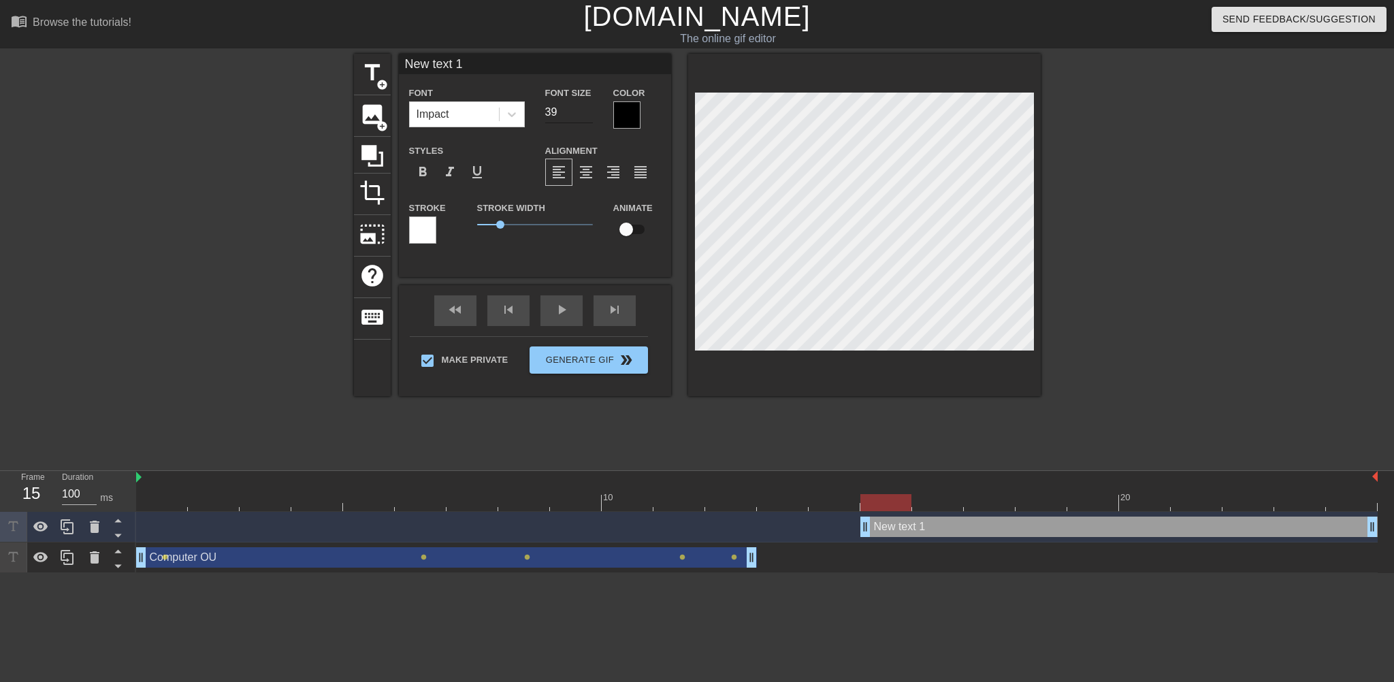
click at [589, 114] on input "39" at bounding box center [569, 112] width 48 height 22
click at [589, 114] on input "38" at bounding box center [569, 112] width 48 height 22
click at [589, 114] on input "37" at bounding box center [569, 112] width 48 height 22
click at [589, 114] on input "36" at bounding box center [569, 112] width 48 height 22
click at [589, 114] on input "35" at bounding box center [569, 112] width 48 height 22
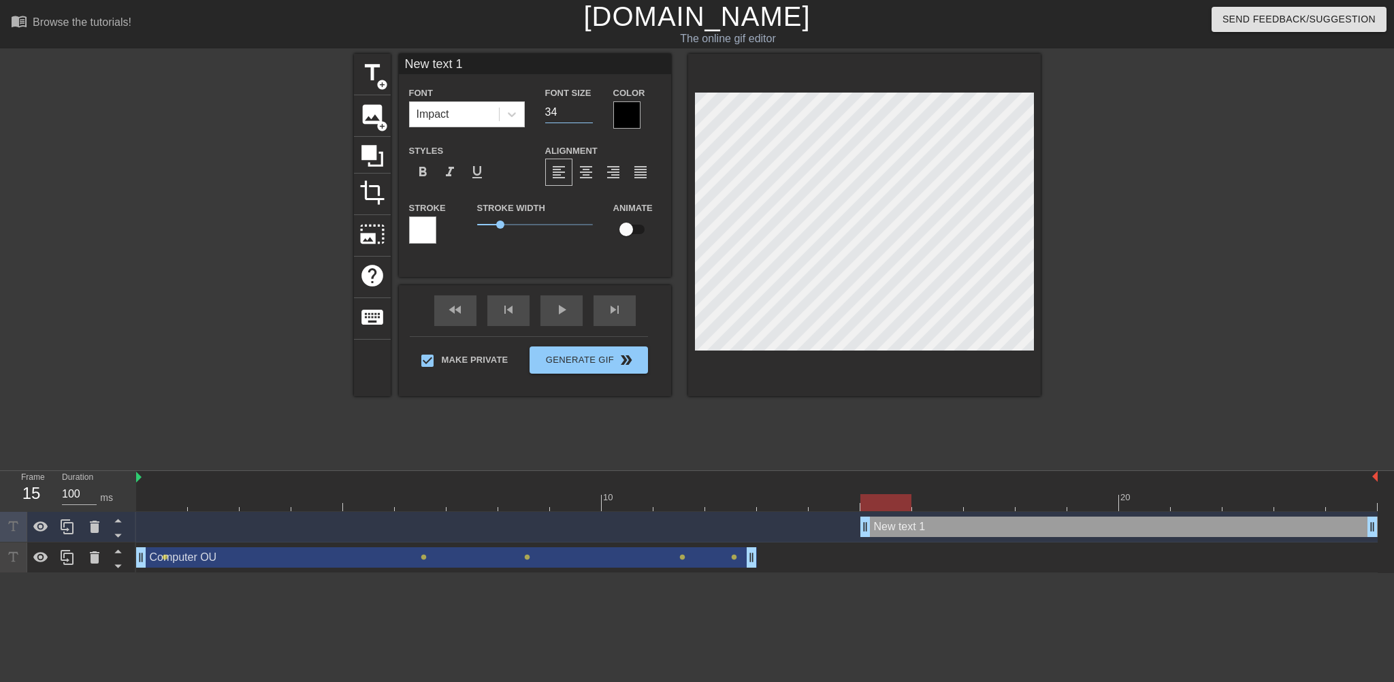
click at [589, 114] on input "34" at bounding box center [569, 112] width 48 height 22
click at [589, 114] on input "33" at bounding box center [569, 112] width 48 height 22
click at [586, 115] on input "32" at bounding box center [569, 112] width 48 height 22
click at [586, 115] on input "31" at bounding box center [569, 112] width 48 height 22
click at [587, 104] on input "31" at bounding box center [569, 112] width 48 height 22
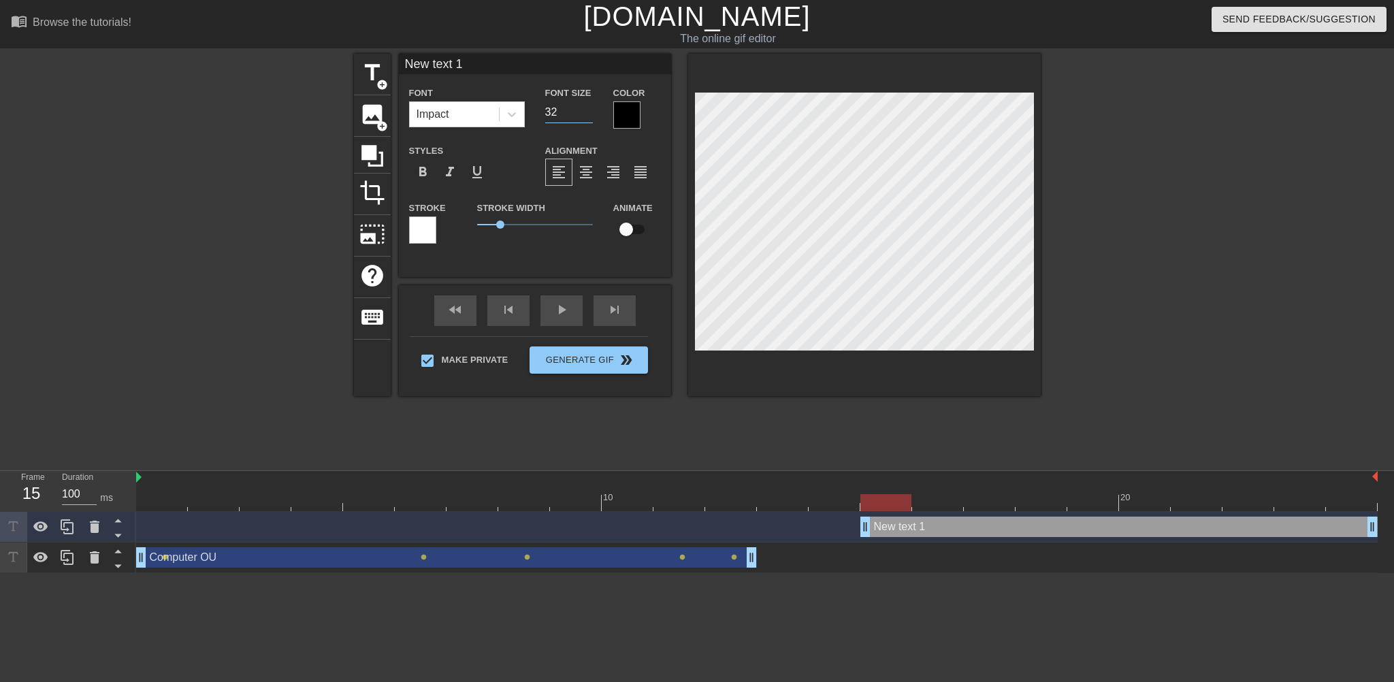
click at [587, 108] on input "32" at bounding box center [569, 112] width 48 height 22
click at [587, 108] on input "33" at bounding box center [569, 112] width 48 height 22
click at [587, 108] on input "34" at bounding box center [569, 112] width 48 height 22
click at [587, 108] on input "35" at bounding box center [569, 112] width 48 height 22
click at [587, 108] on input "36" at bounding box center [569, 112] width 48 height 22
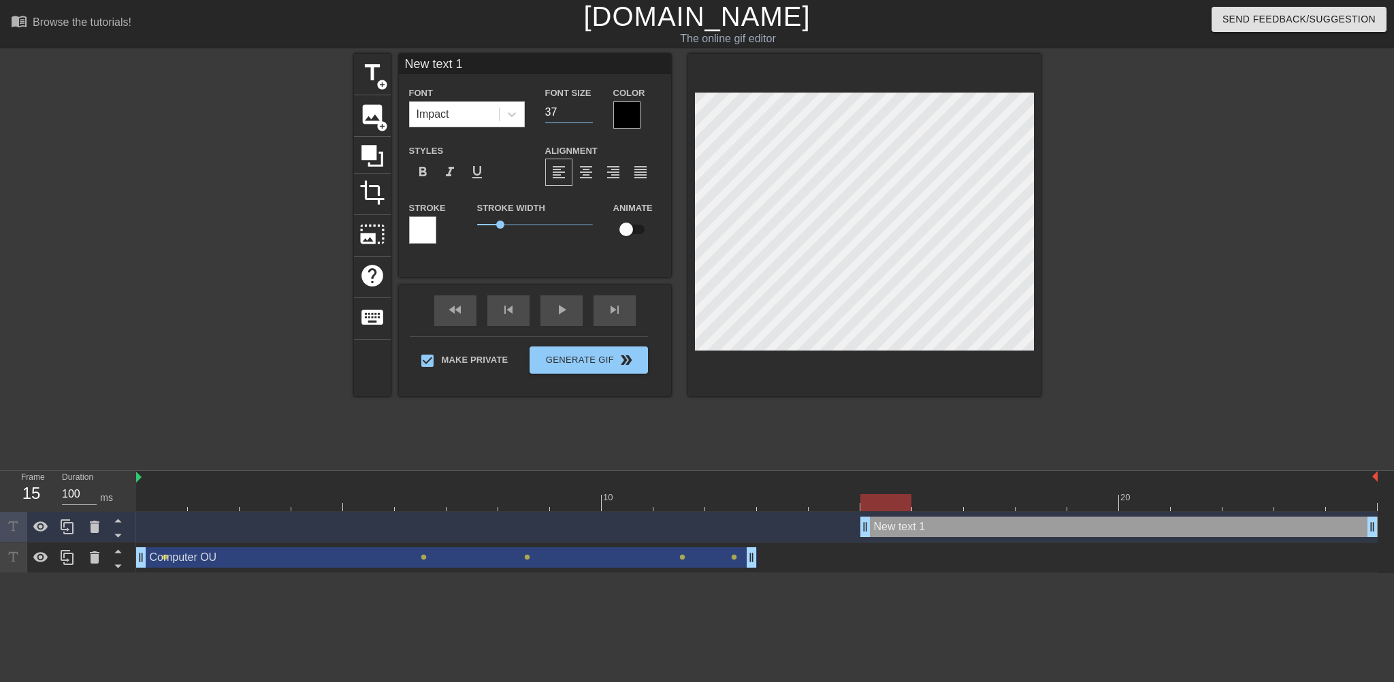
click at [587, 108] on input "37" at bounding box center [569, 112] width 48 height 22
click at [587, 108] on input "38" at bounding box center [569, 112] width 48 height 22
click at [587, 108] on input "39" at bounding box center [569, 112] width 48 height 22
type input "40"
click at [587, 108] on input "40" at bounding box center [569, 112] width 48 height 22
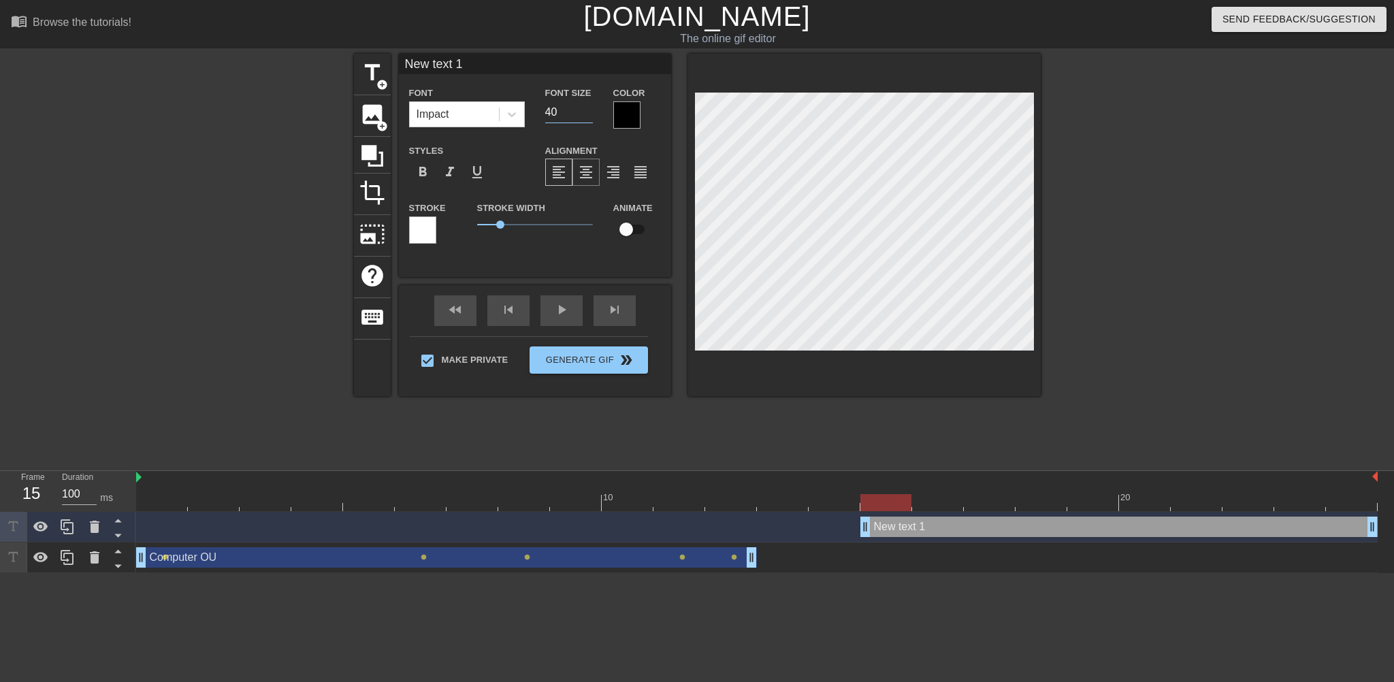
click at [584, 172] on span "format_align_center" at bounding box center [586, 172] width 16 height 16
type input "C"
type textarea "C"
type input "Co"
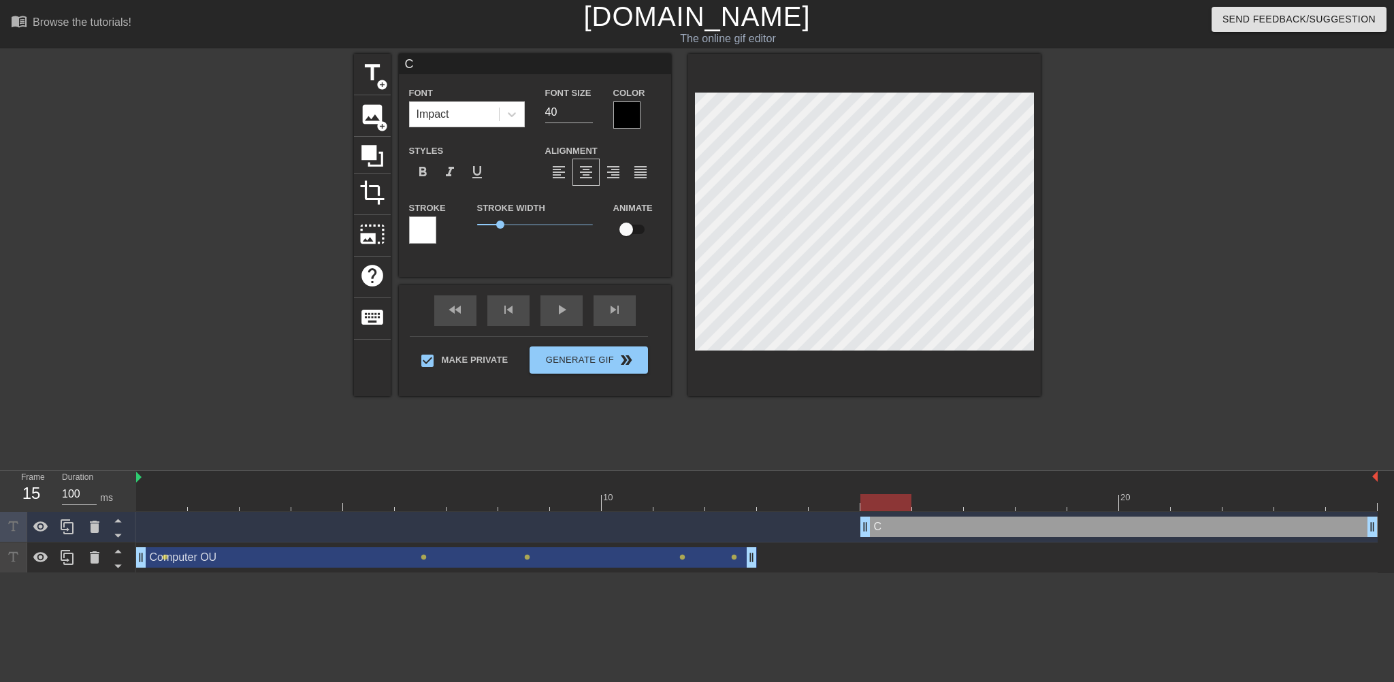
type textarea "Co"
type input "Com"
type textarea "Com"
type input "Comp"
type textarea "Comp"
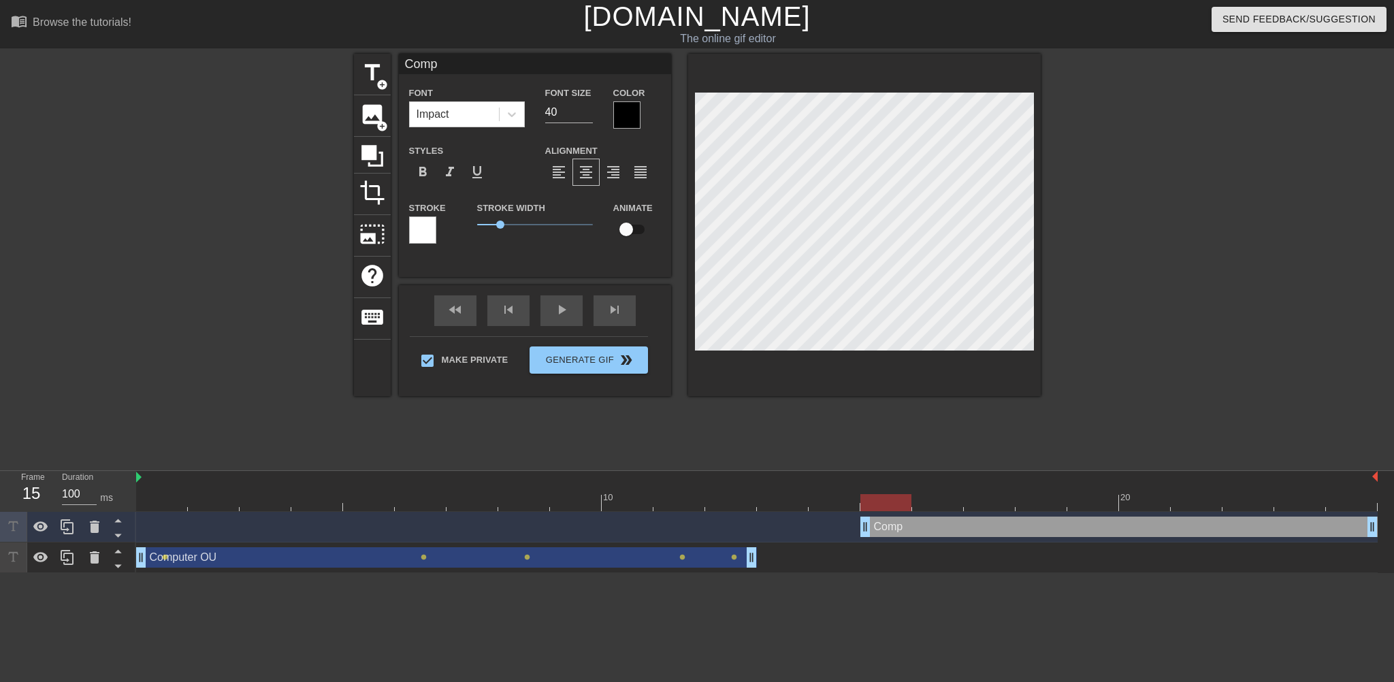
type input "Compu"
type textarea "Compu"
type input "Comput"
type textarea "Comput"
type input "Compute"
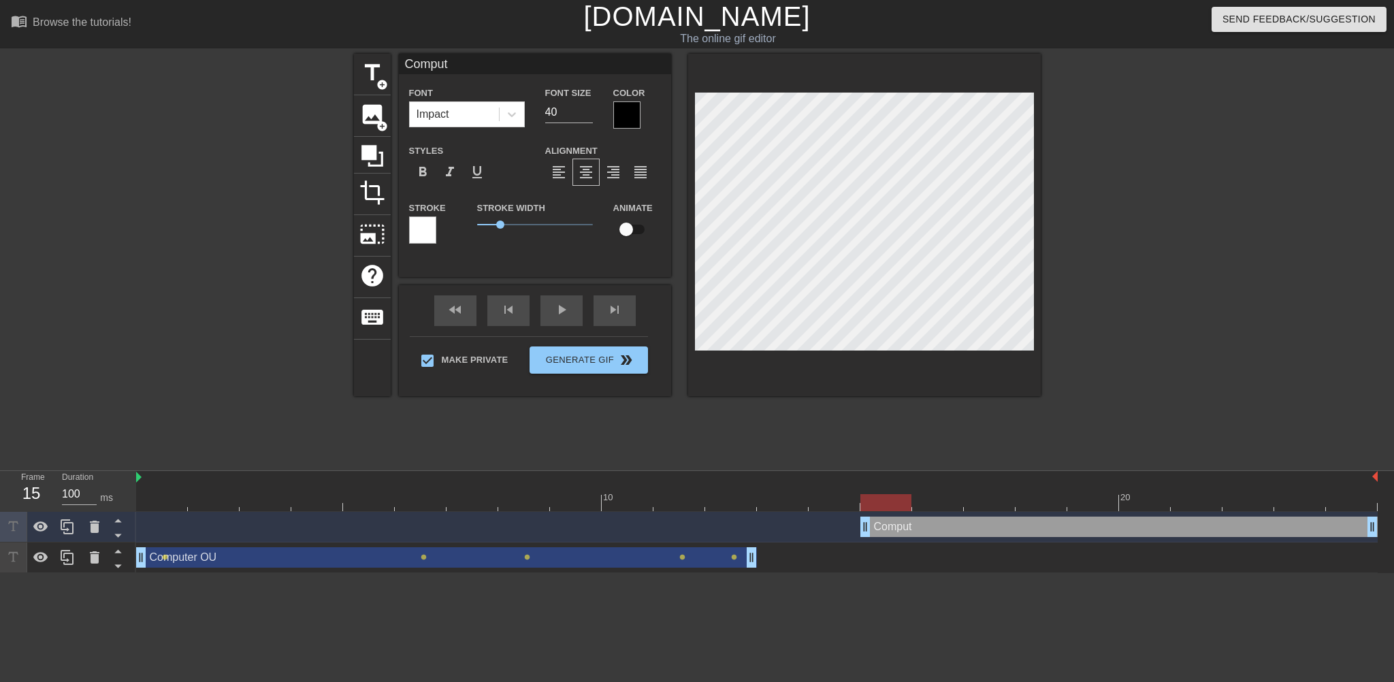
type textarea "Compute"
type input "Computer"
type textarea "Computer"
type input "Computer"
type textarea "Computer"
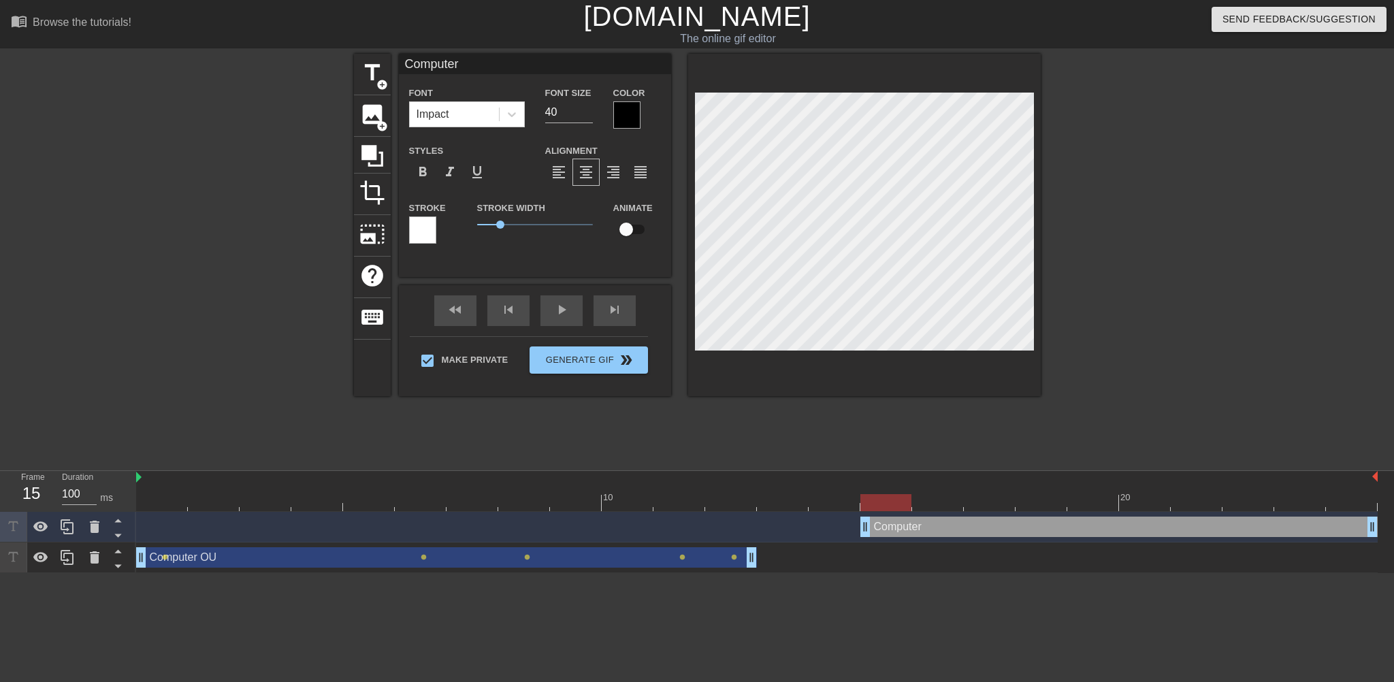
scroll to position [2, 1]
type input "ComputerO"
type textarea "Computer O"
type input "ComputerOU"
type textarea "Computer OU"
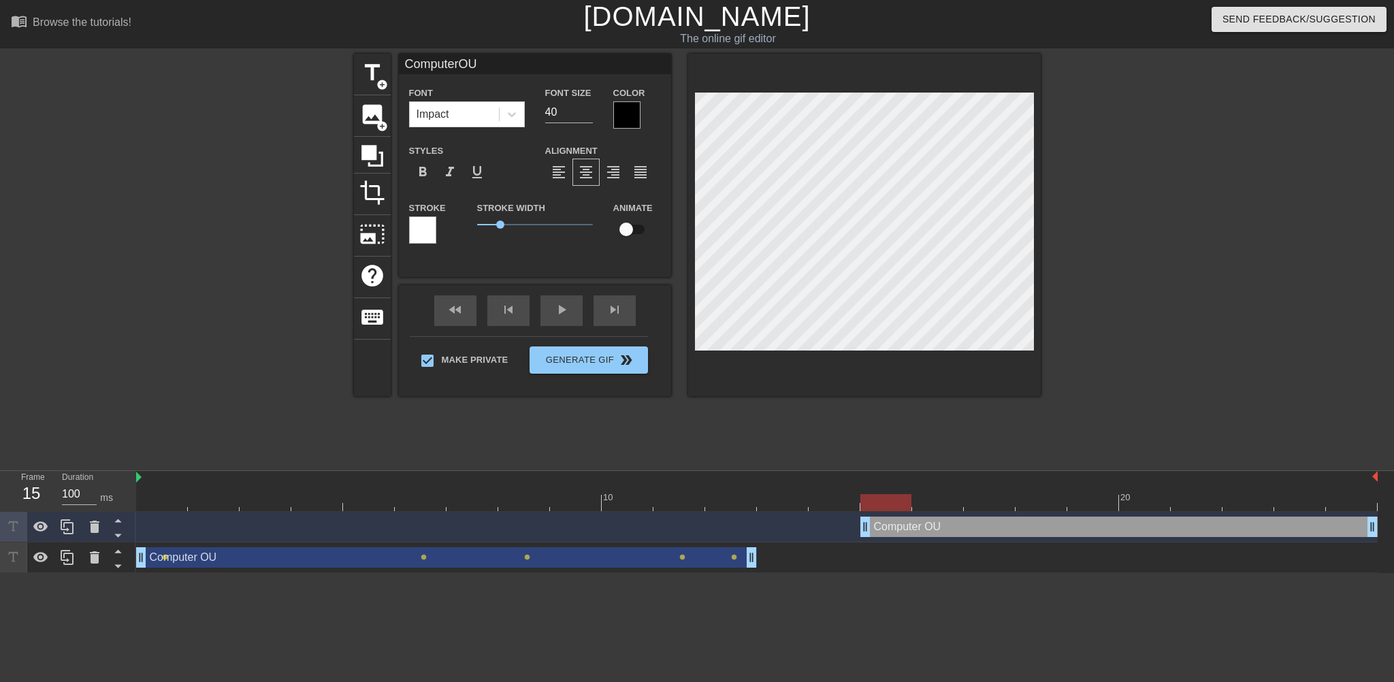
click at [1266, 349] on div "title add_circle image add_circle crop photo_size_select_large help keyboard Co…" at bounding box center [697, 258] width 1394 height 408
click at [883, 532] on div "Computer OU drag_handle drag_handle" at bounding box center [1118, 527] width 517 height 20
click at [632, 233] on input "checkbox" at bounding box center [626, 229] width 78 height 26
checkbox input "true"
type input "ComputerOU"
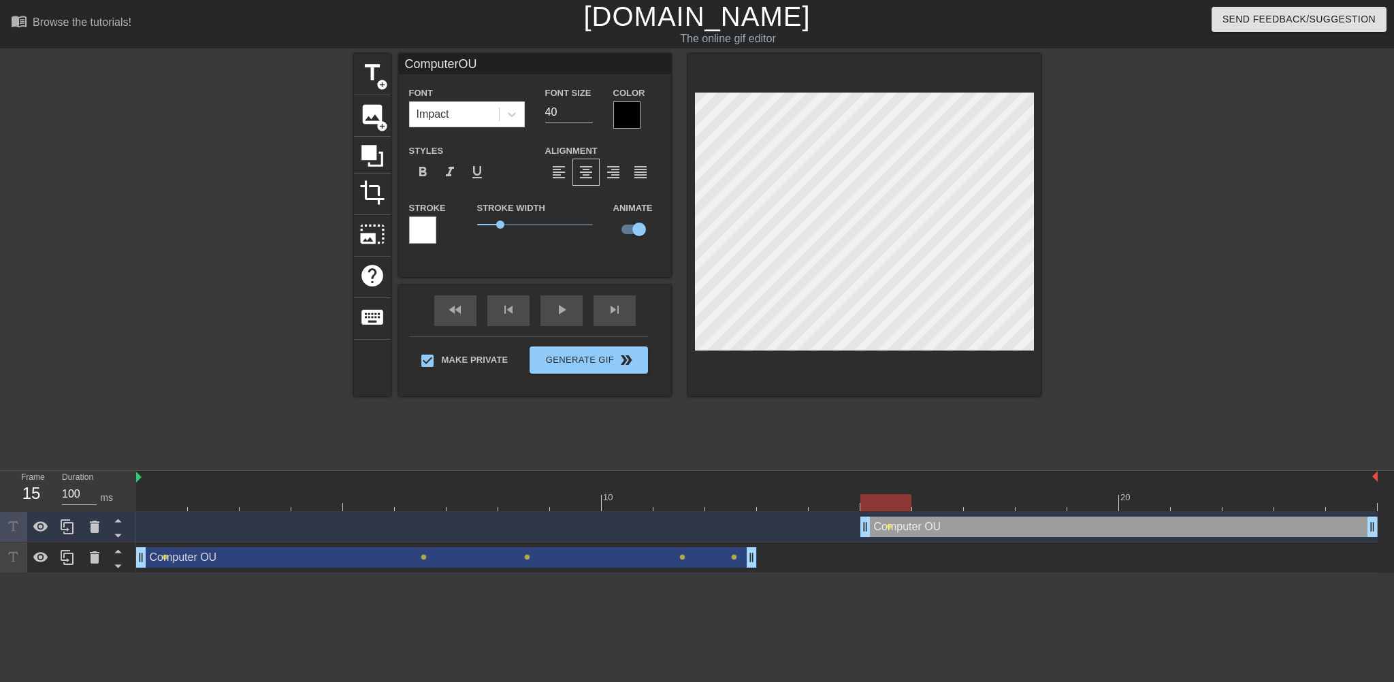
click at [936, 529] on div "Computer OU drag_handle drag_handle" at bounding box center [1118, 527] width 517 height 20
click at [940, 507] on div at bounding box center [756, 502] width 1241 height 17
click at [990, 507] on div at bounding box center [756, 502] width 1241 height 17
click at [1045, 497] on div at bounding box center [756, 502] width 1241 height 17
click at [1088, 507] on div at bounding box center [756, 502] width 1241 height 17
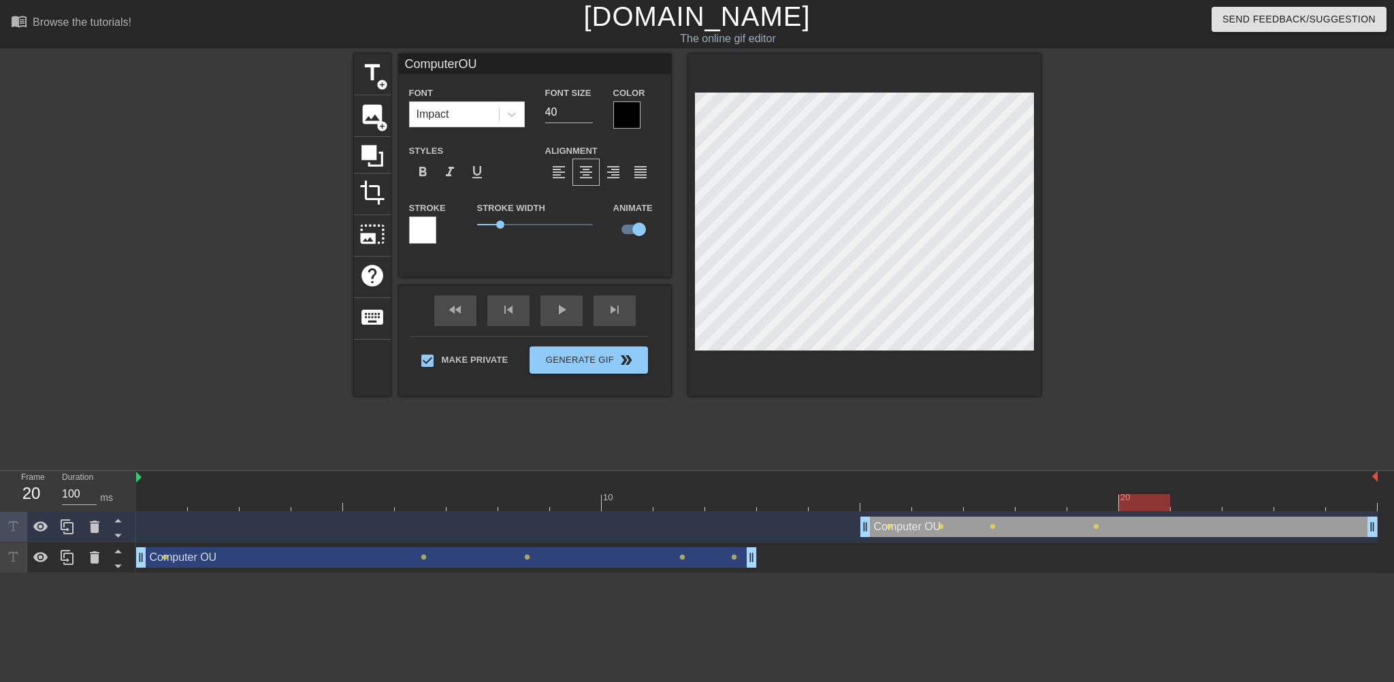
click at [1142, 500] on div at bounding box center [756, 502] width 1241 height 17
click at [1189, 504] on div at bounding box center [756, 502] width 1241 height 17
click at [1252, 502] on div at bounding box center [756, 502] width 1241 height 17
click at [1305, 505] on div at bounding box center [756, 502] width 1241 height 17
click at [1345, 506] on div at bounding box center [756, 502] width 1241 height 17
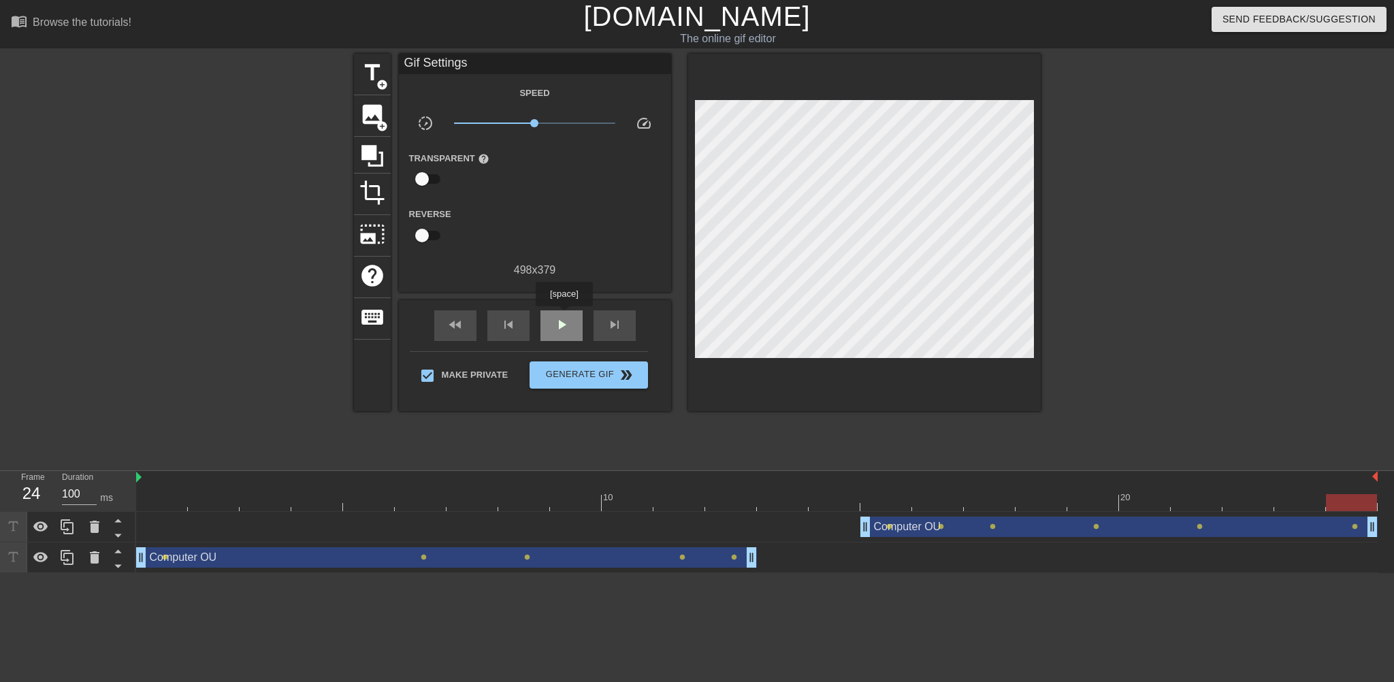
click at [564, 316] on span "play_arrow" at bounding box center [561, 324] width 16 height 16
click at [564, 322] on span "pause" at bounding box center [561, 324] width 16 height 16
click at [564, 322] on span "play_arrow" at bounding box center [561, 324] width 16 height 16
click at [564, 322] on span "pause" at bounding box center [561, 324] width 16 height 16
click at [147, 499] on div at bounding box center [756, 502] width 1241 height 17
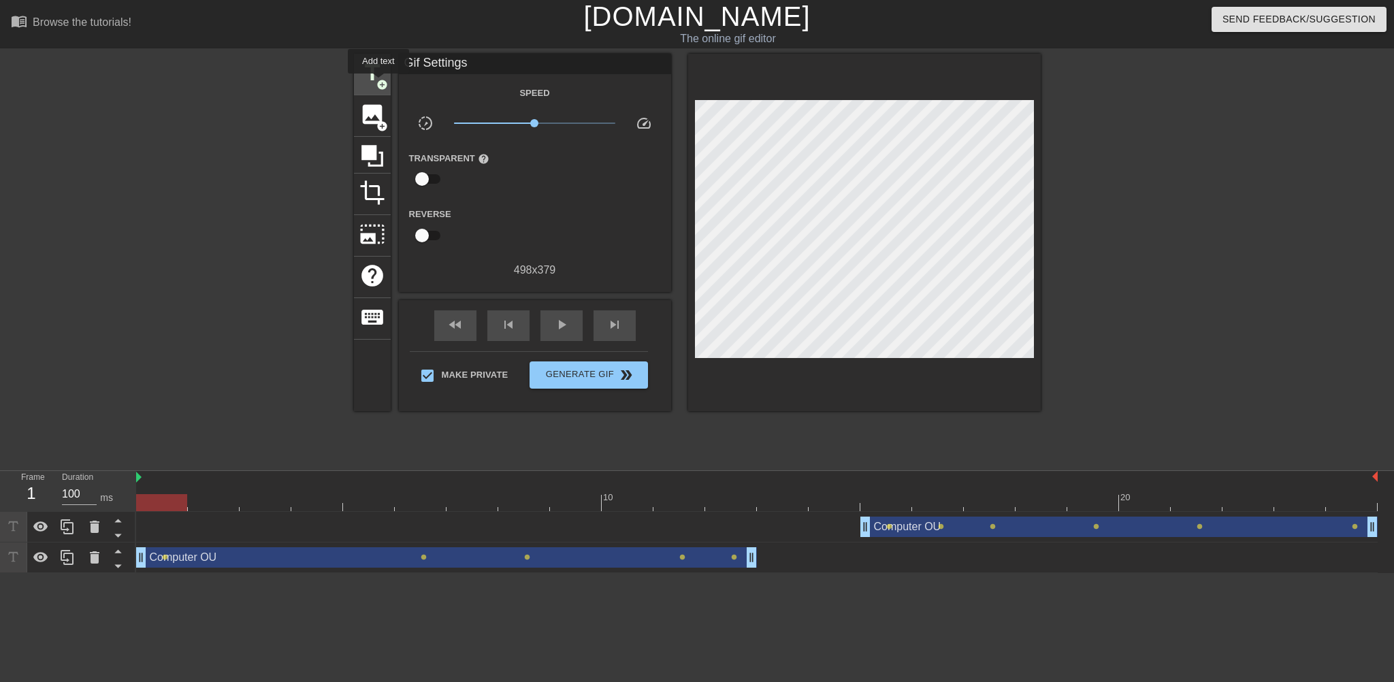
click at [378, 83] on span "add_circle" at bounding box center [382, 85] width 12 height 12
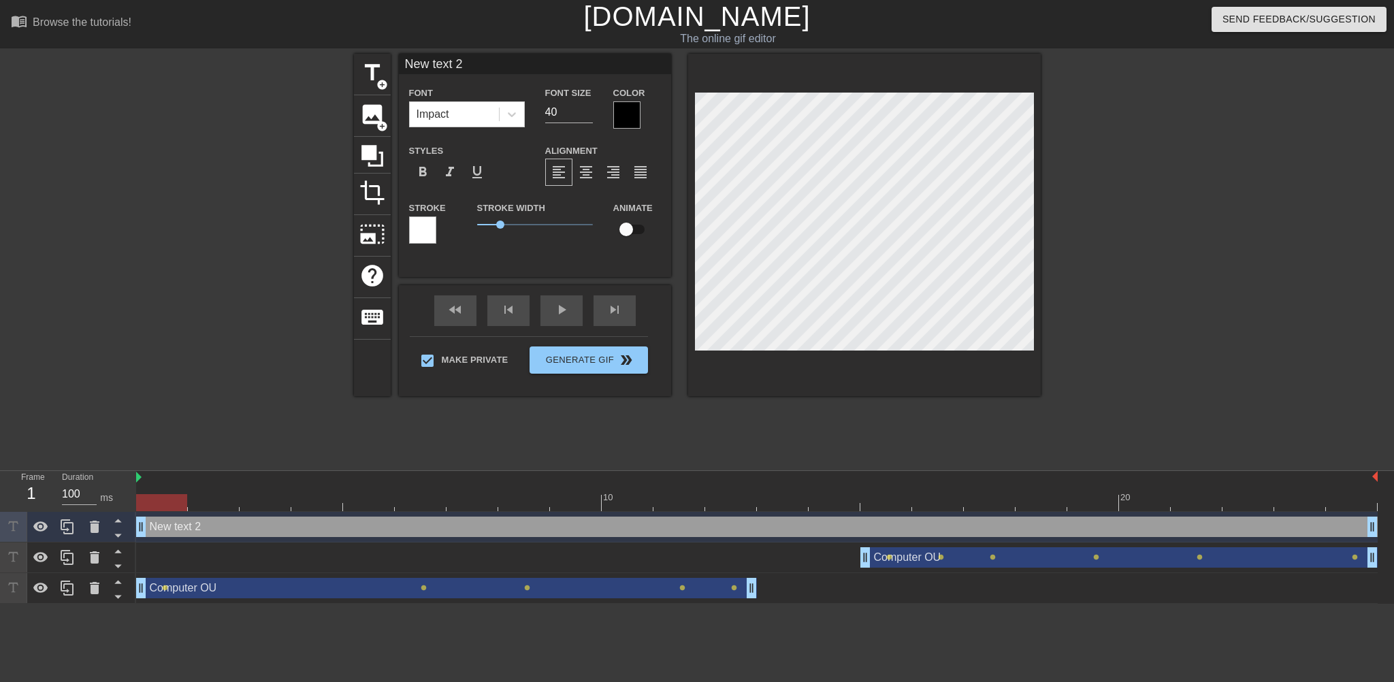
click at [250, 529] on div "New text 2 drag_handle drag_handle" at bounding box center [756, 527] width 1241 height 20
type input "C"
type textarea "C"
type input "Ch"
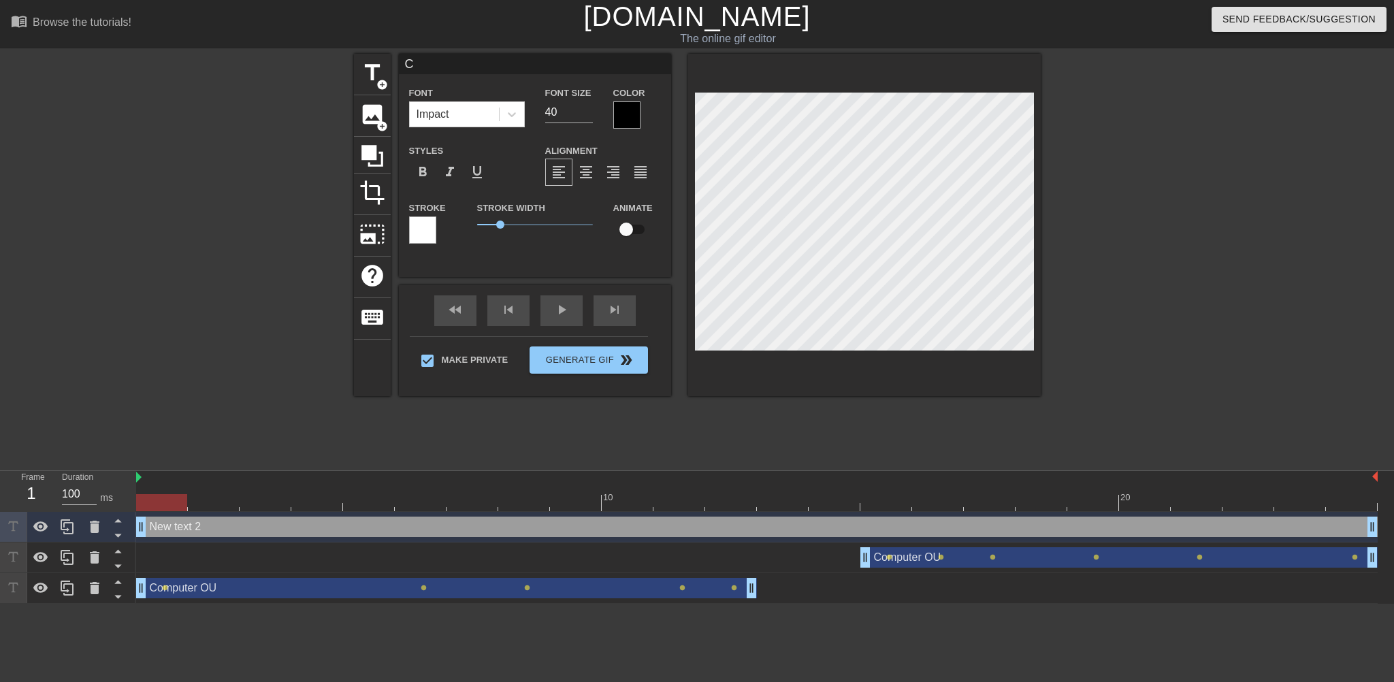
type textarea "Ch"
type input "Cha"
type textarea "Cha"
type input "Char"
type textarea "Char"
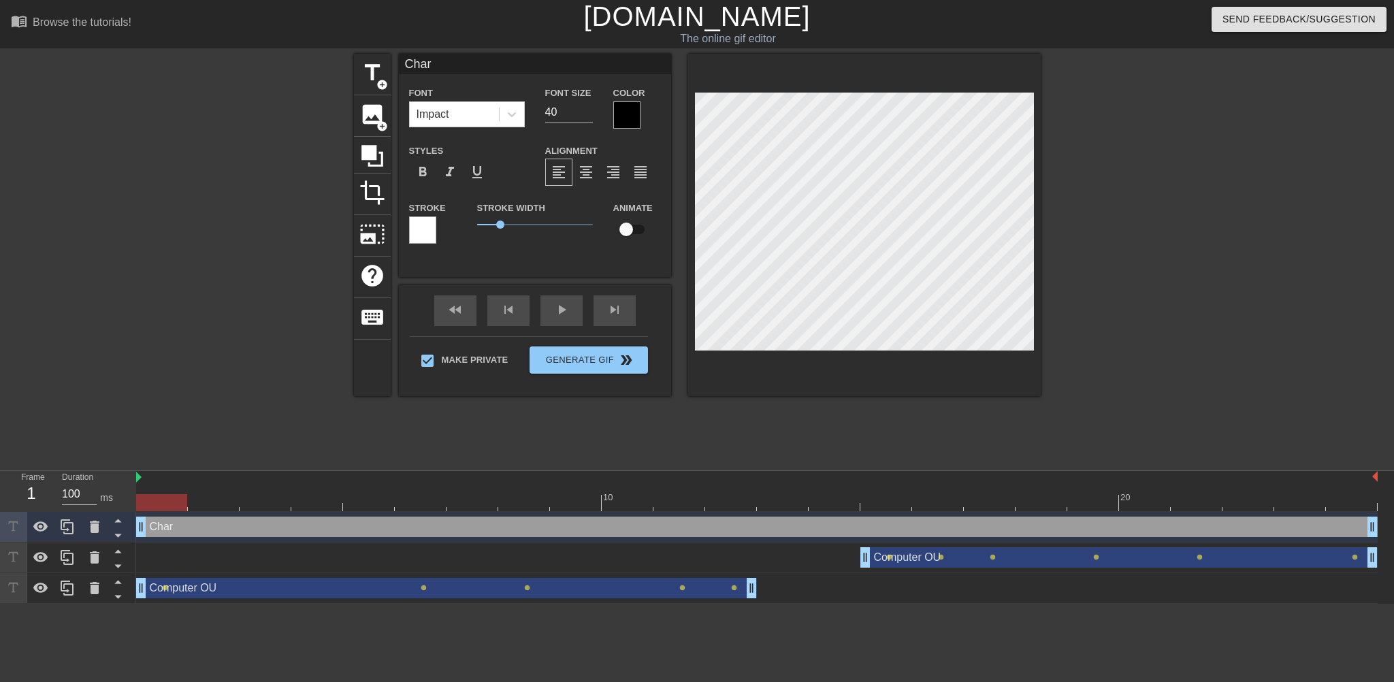
type input "Charl"
type textarea "Charl"
type input "[PERSON_NAME]"
type textarea "[PERSON_NAME]"
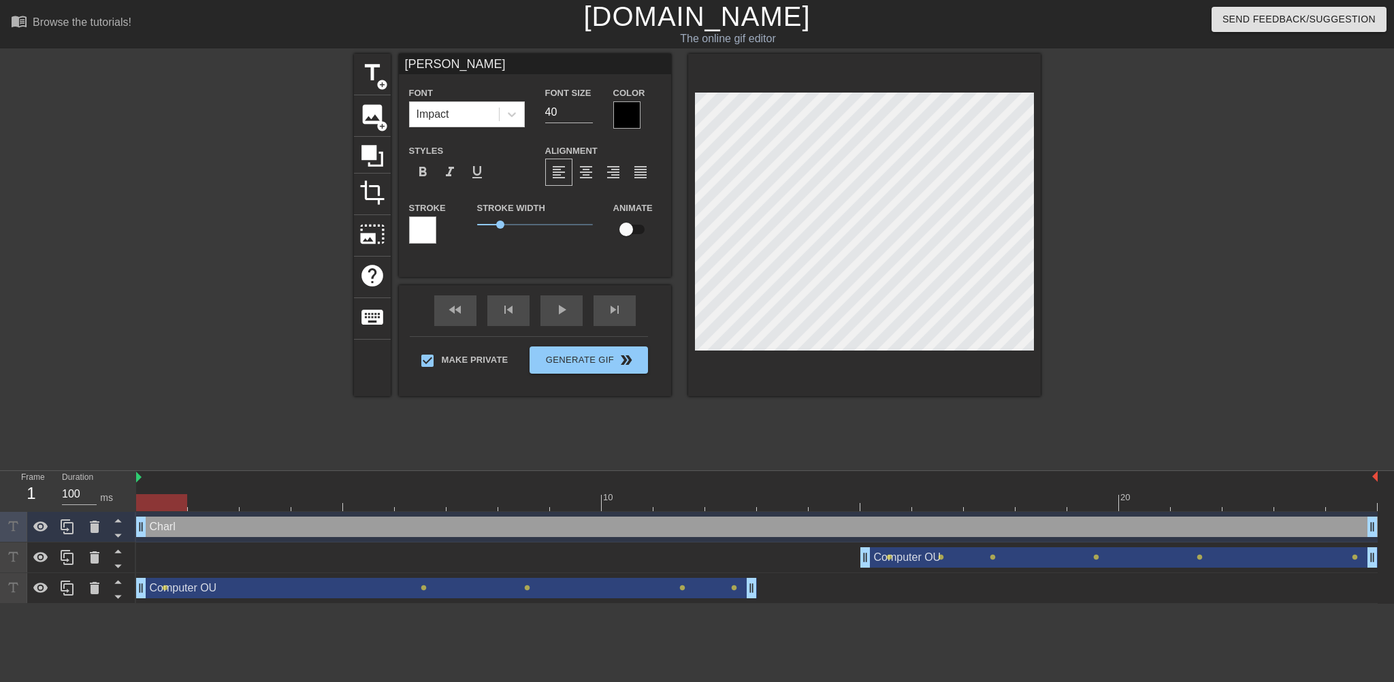
type input "[PERSON_NAME]"
type textarea "[PERSON_NAME]"
click at [221, 504] on div at bounding box center [756, 502] width 1241 height 17
click at [277, 504] on div at bounding box center [756, 502] width 1241 height 17
click at [332, 504] on div at bounding box center [756, 502] width 1241 height 17
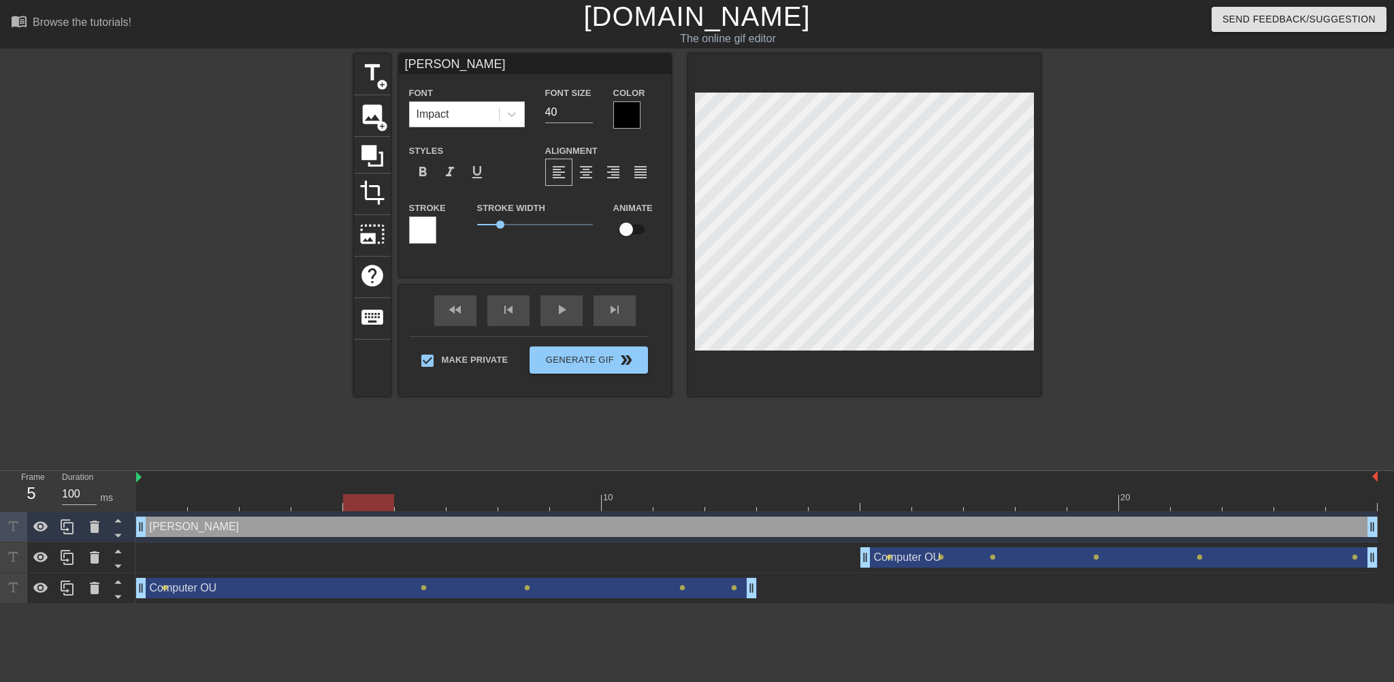
click at [379, 505] on div at bounding box center [756, 502] width 1241 height 17
click at [422, 504] on div at bounding box center [756, 502] width 1241 height 17
click at [515, 504] on div at bounding box center [756, 502] width 1241 height 17
click at [566, 504] on div at bounding box center [756, 502] width 1241 height 17
click at [625, 505] on div at bounding box center [756, 502] width 1241 height 17
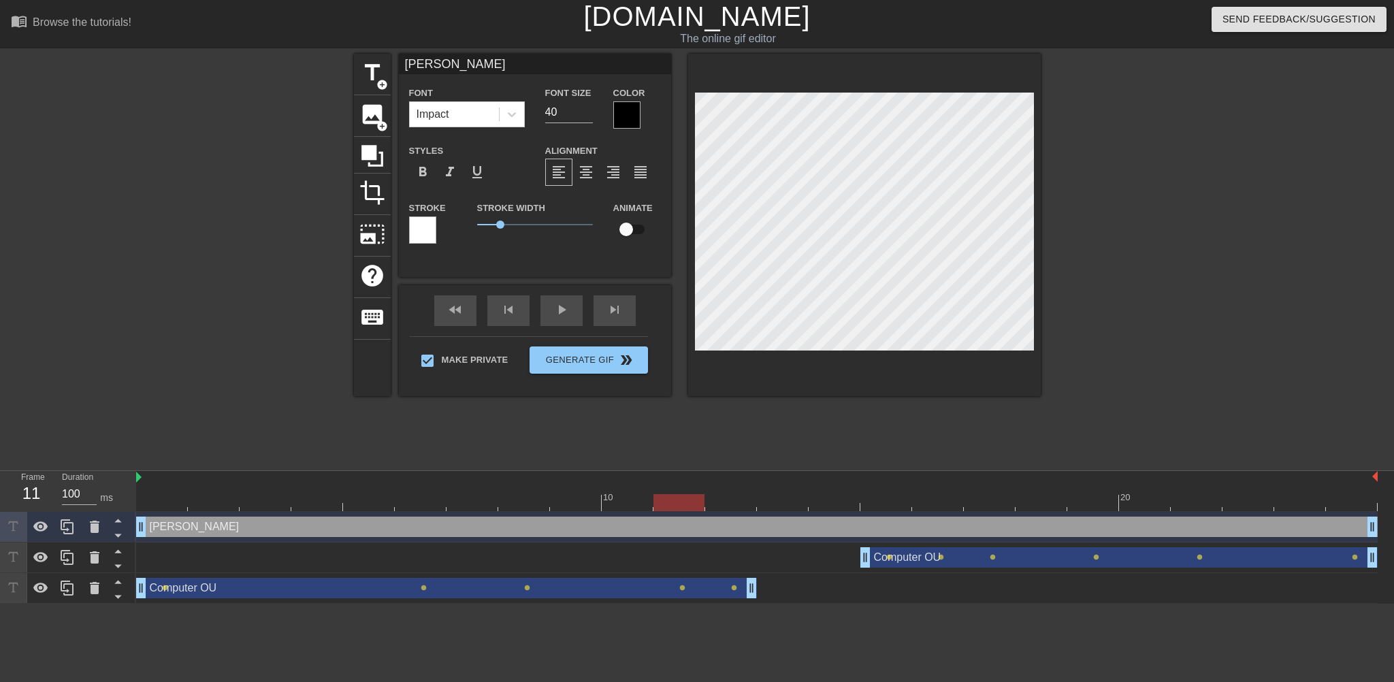
click at [684, 505] on div at bounding box center [756, 502] width 1241 height 17
click at [733, 503] on div at bounding box center [756, 502] width 1241 height 17
click at [781, 504] on div at bounding box center [756, 502] width 1241 height 17
click at [830, 507] on div at bounding box center [756, 502] width 1241 height 17
click at [888, 499] on div at bounding box center [756, 502] width 1241 height 17
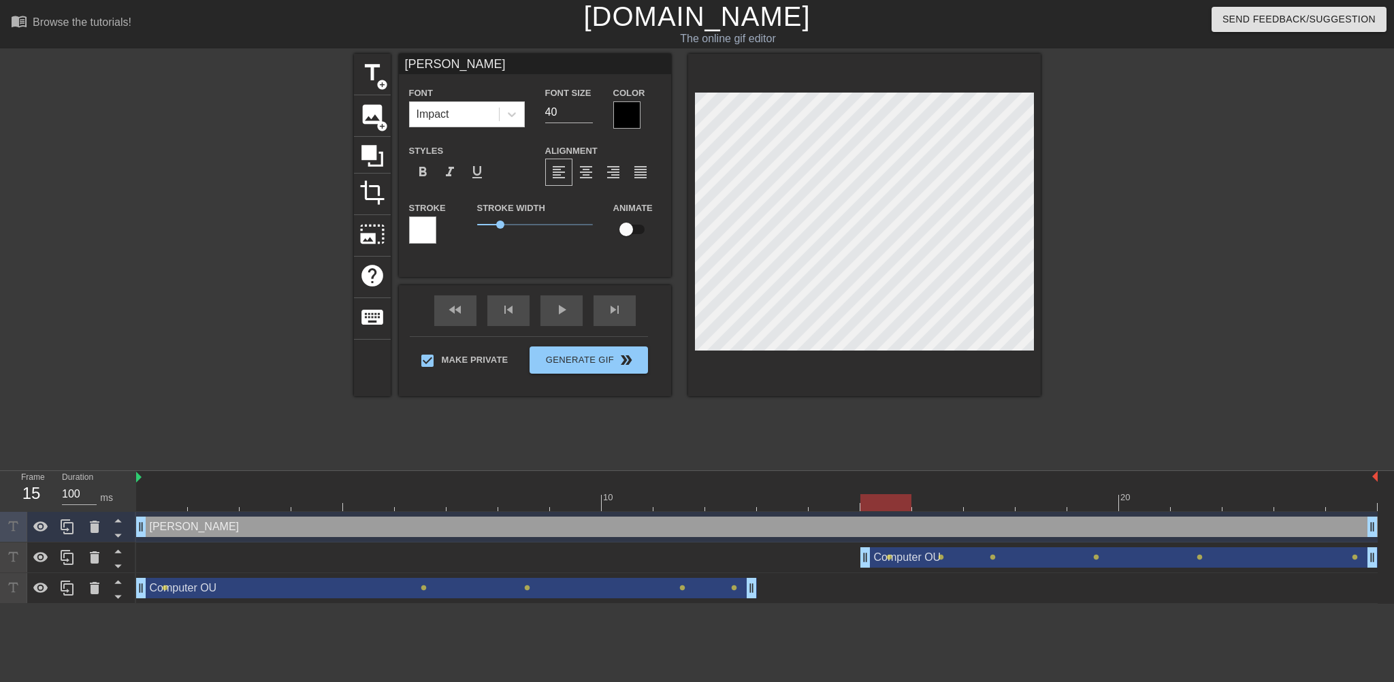
click at [841, 504] on div at bounding box center [756, 502] width 1241 height 17
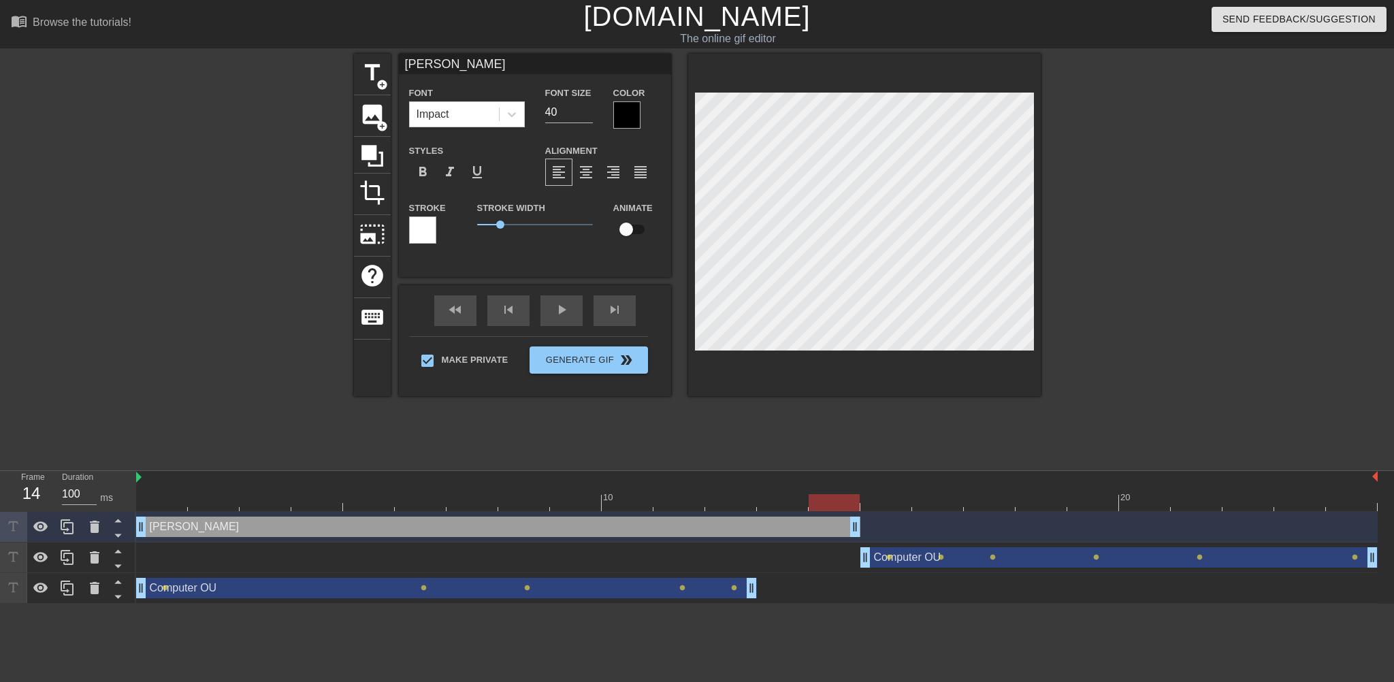
drag, startPoint x: 1372, startPoint y: 529, endPoint x: 866, endPoint y: 544, distance: 506.6
click at [866, 544] on div "[PERSON_NAME] drag_handle drag_handle Computer OU drag_handle drag_handle lens …" at bounding box center [765, 558] width 1258 height 92
click at [548, 316] on div "play_arrow" at bounding box center [561, 310] width 42 height 31
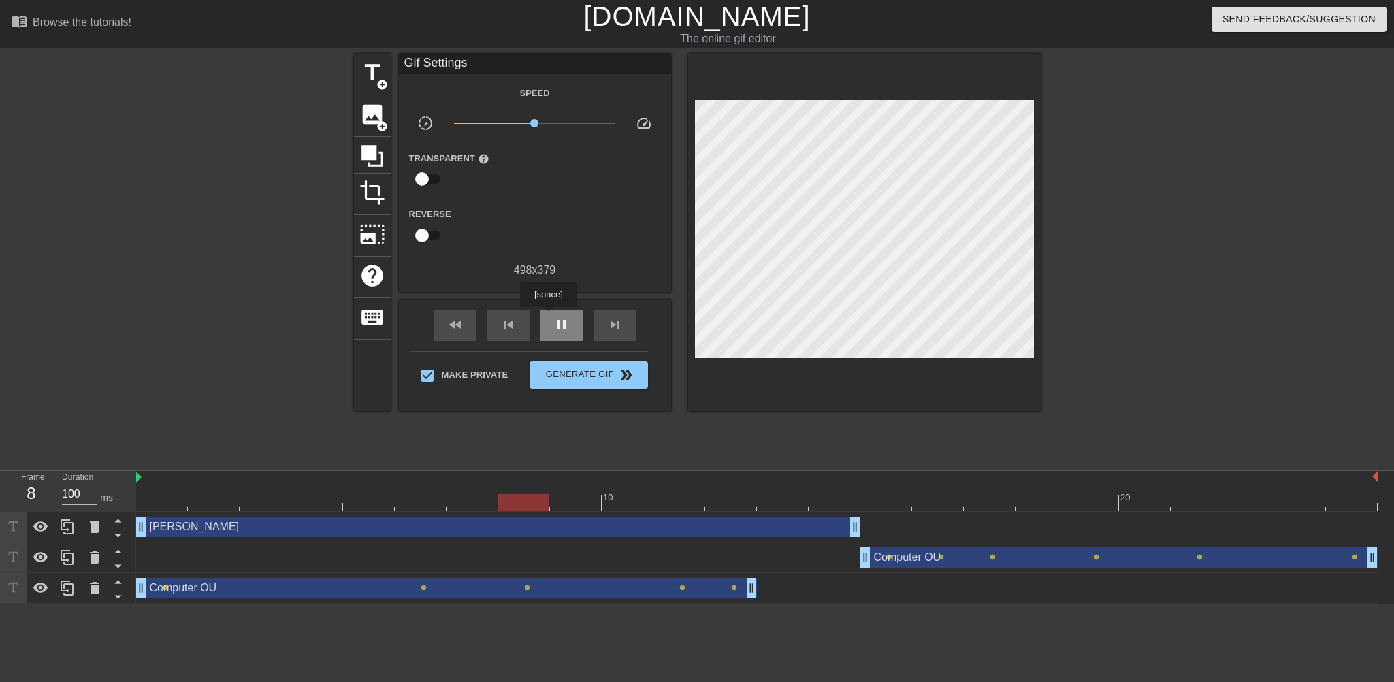
click at [548, 316] on div "pause" at bounding box center [561, 325] width 42 height 31
click at [160, 532] on div "[PERSON_NAME] drag_handle drag_handle" at bounding box center [498, 527] width 724 height 20
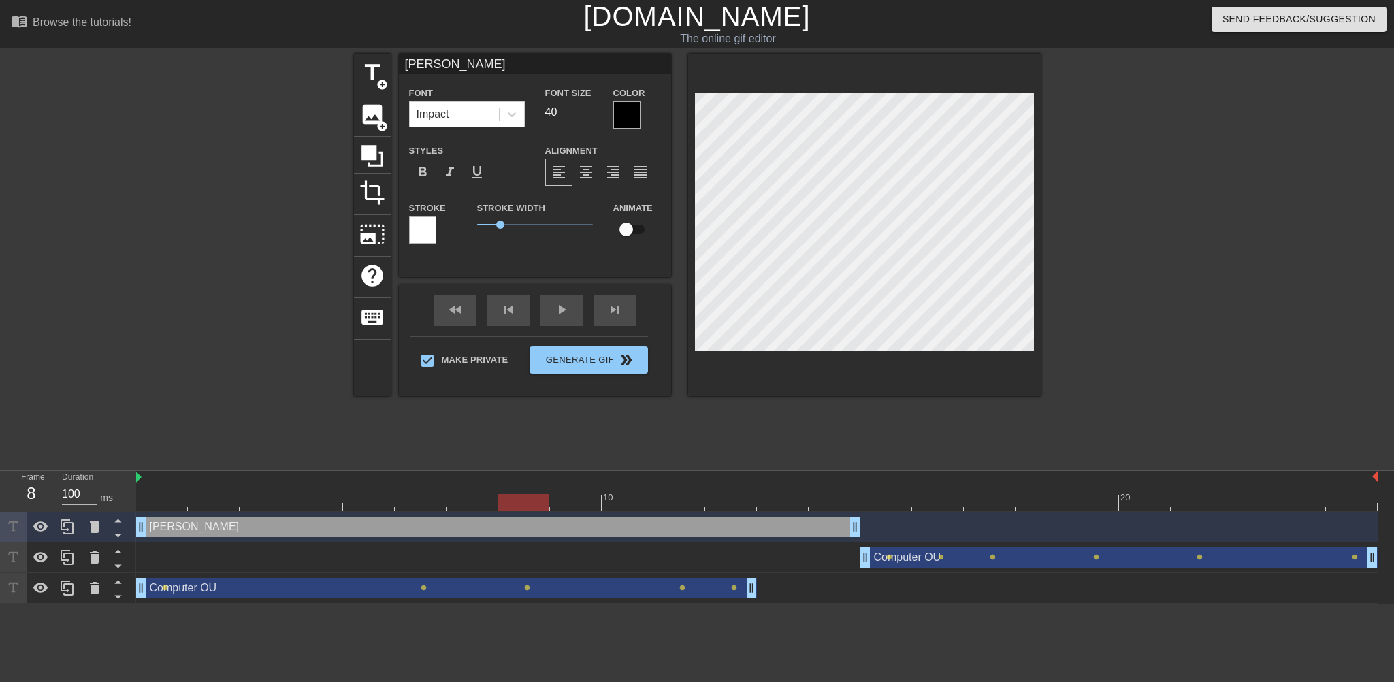
click at [626, 227] on input "checkbox" at bounding box center [626, 229] width 78 height 26
checkbox input "true"
click at [152, 505] on div at bounding box center [756, 502] width 1241 height 17
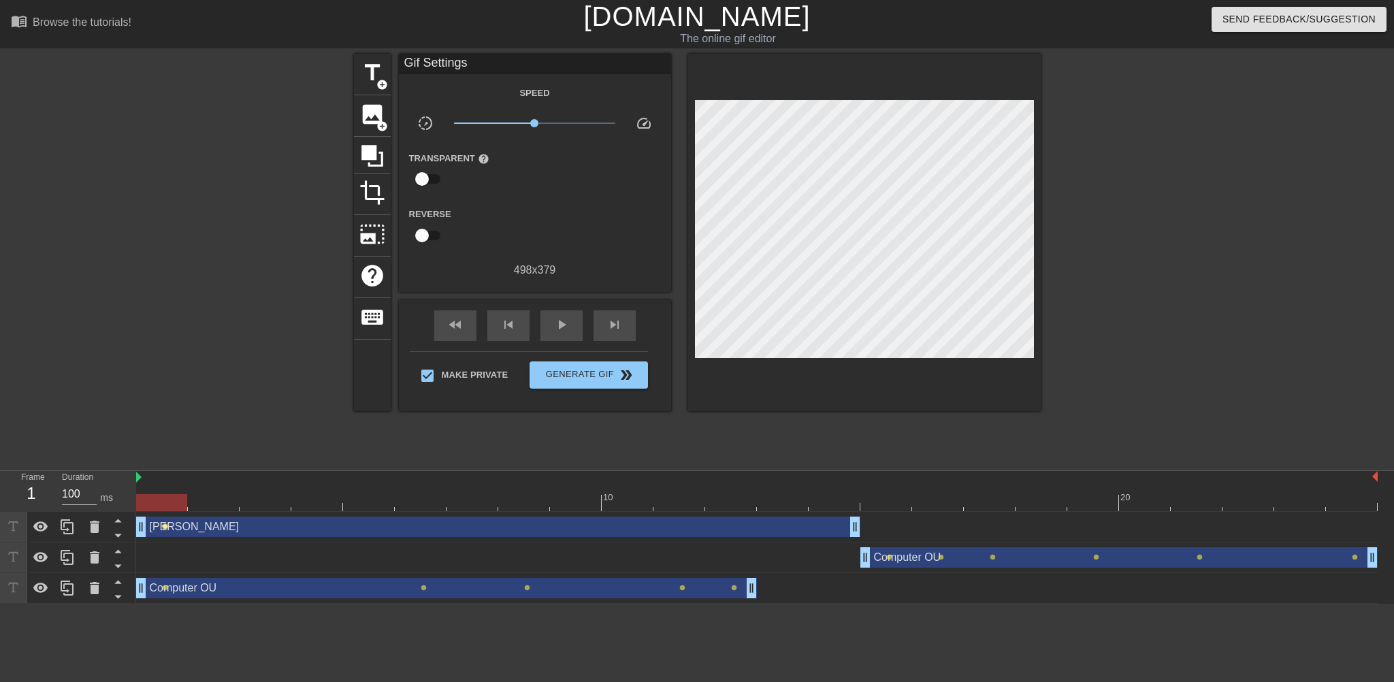
click at [165, 528] on span "lens" at bounding box center [165, 526] width 6 height 6
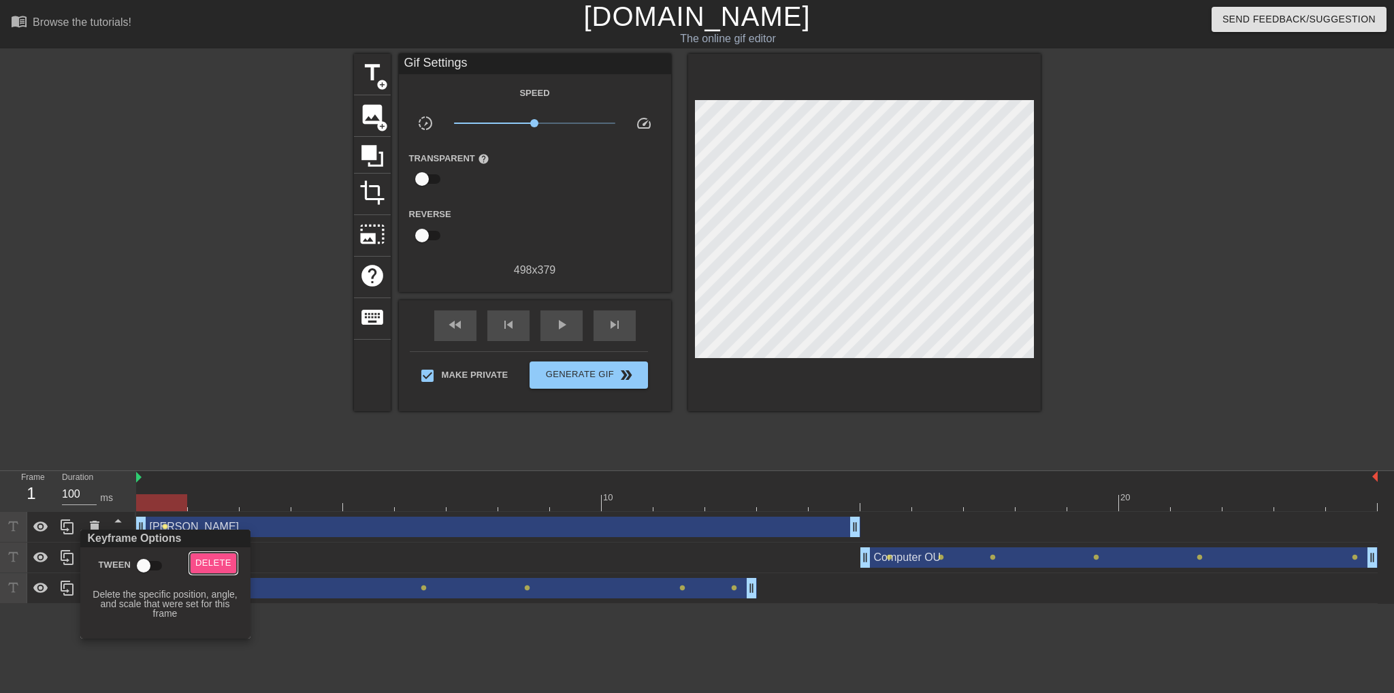
click at [205, 562] on span "Delete" at bounding box center [213, 563] width 36 height 16
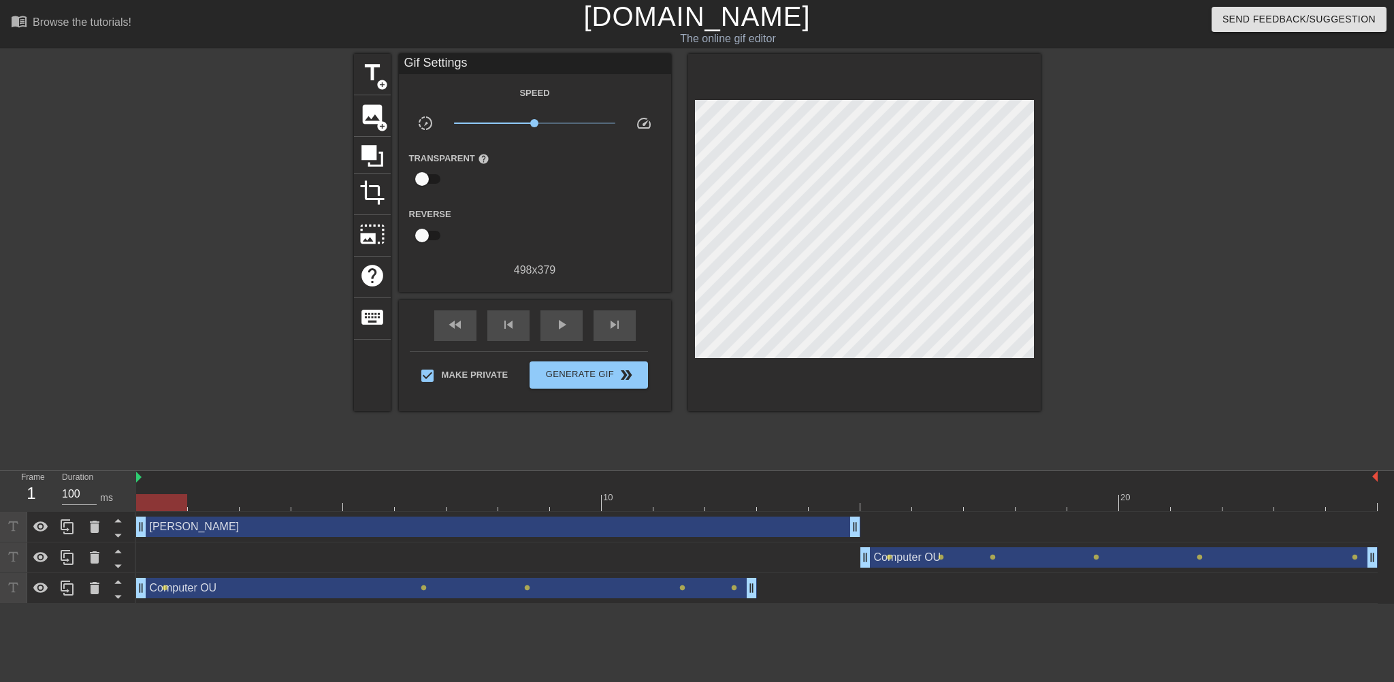
click at [166, 497] on div at bounding box center [161, 502] width 51 height 17
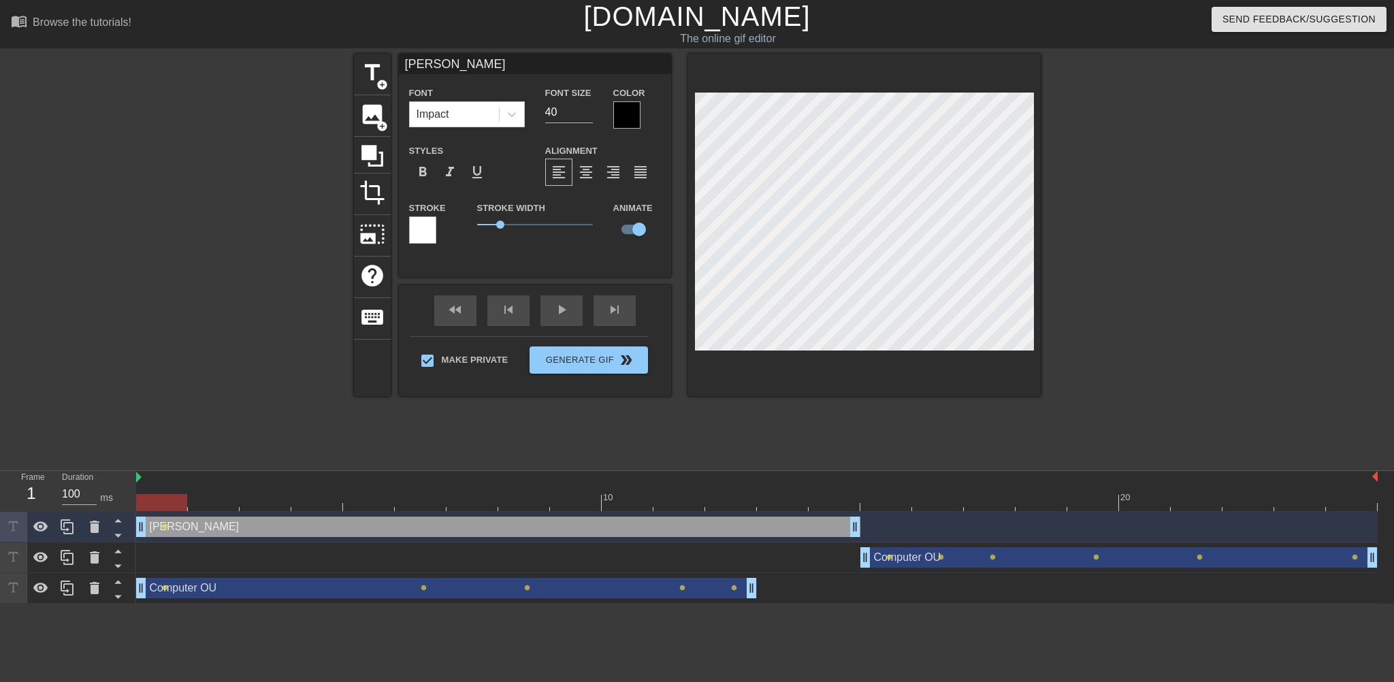
click at [212, 499] on div at bounding box center [756, 502] width 1241 height 17
click at [270, 504] on div at bounding box center [756, 502] width 1241 height 17
click at [323, 504] on div at bounding box center [756, 502] width 1241 height 17
click at [380, 504] on div at bounding box center [756, 502] width 1241 height 17
click at [406, 504] on div at bounding box center [756, 502] width 1241 height 17
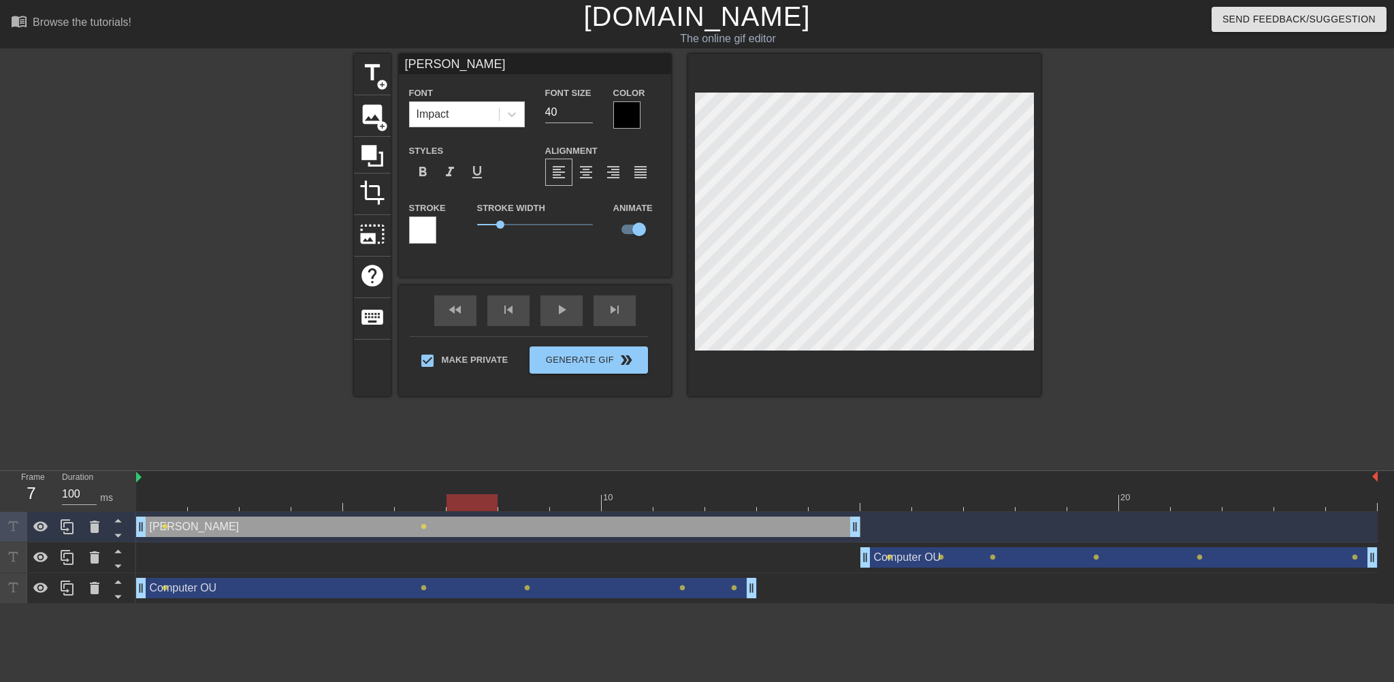
click at [476, 504] on div at bounding box center [756, 502] width 1241 height 17
click at [534, 506] on div at bounding box center [756, 502] width 1241 height 17
click at [575, 506] on div at bounding box center [756, 502] width 1241 height 17
click at [619, 502] on div at bounding box center [756, 502] width 1241 height 17
click at [682, 502] on div at bounding box center [756, 502] width 1241 height 17
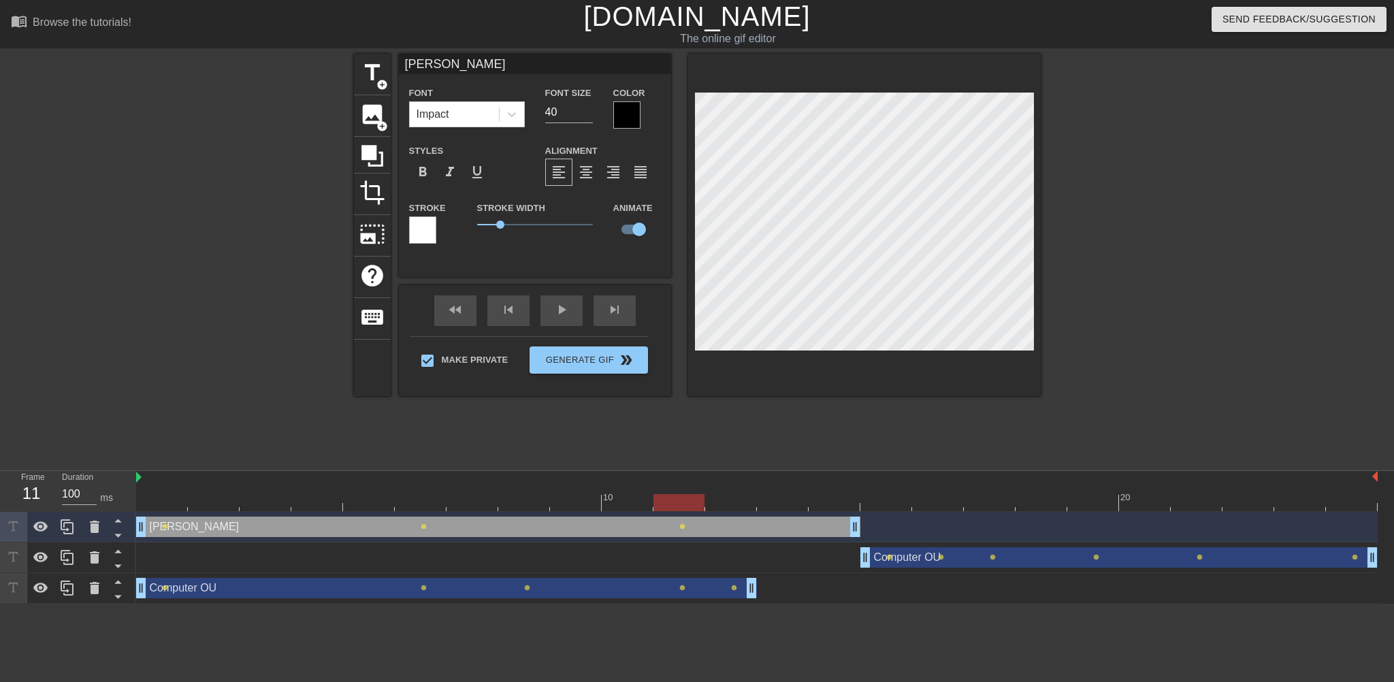
click at [733, 504] on div at bounding box center [756, 502] width 1241 height 17
click at [776, 500] on div at bounding box center [756, 502] width 1241 height 17
click at [834, 502] on div at bounding box center [756, 502] width 1241 height 17
click at [564, 308] on div "fast_rewind skip_previous play_arrow skip_next" at bounding box center [535, 310] width 222 height 51
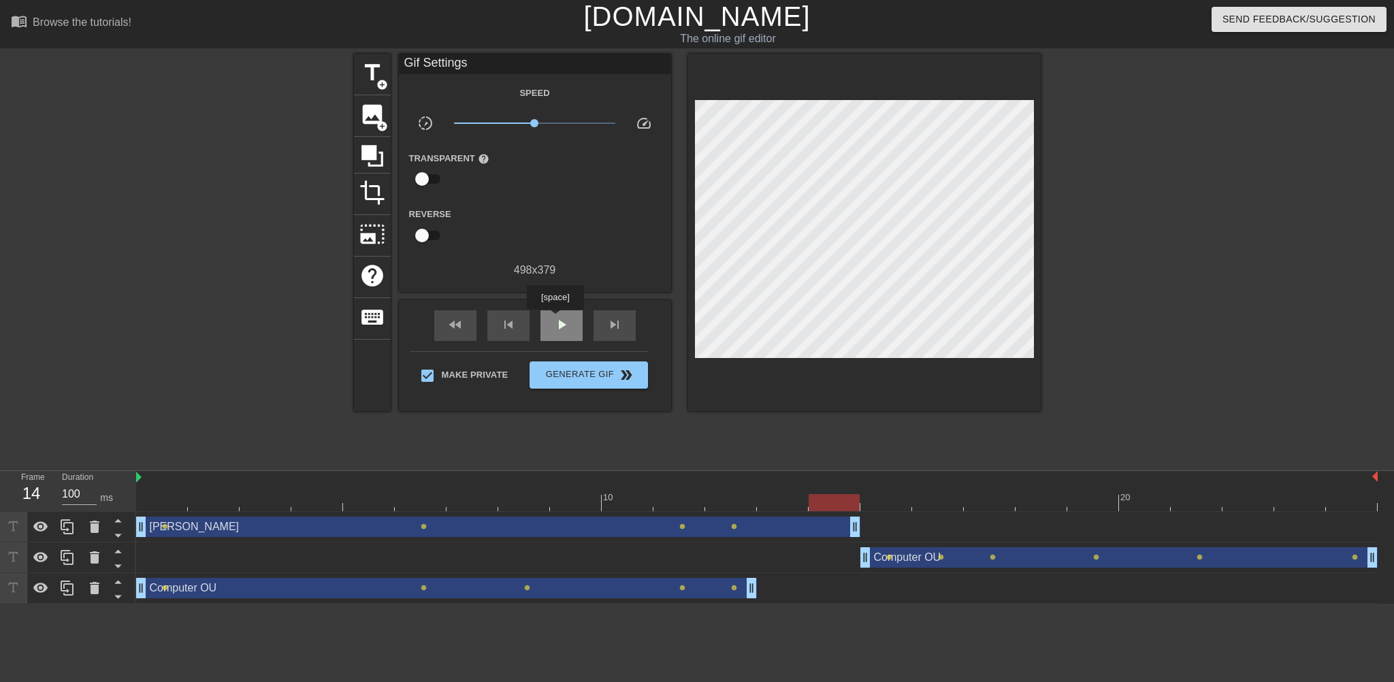
click at [555, 319] on span "play_arrow" at bounding box center [561, 324] width 16 height 16
click at [555, 319] on span "pause" at bounding box center [561, 324] width 16 height 16
click at [164, 525] on span "lens" at bounding box center [165, 526] width 6 height 6
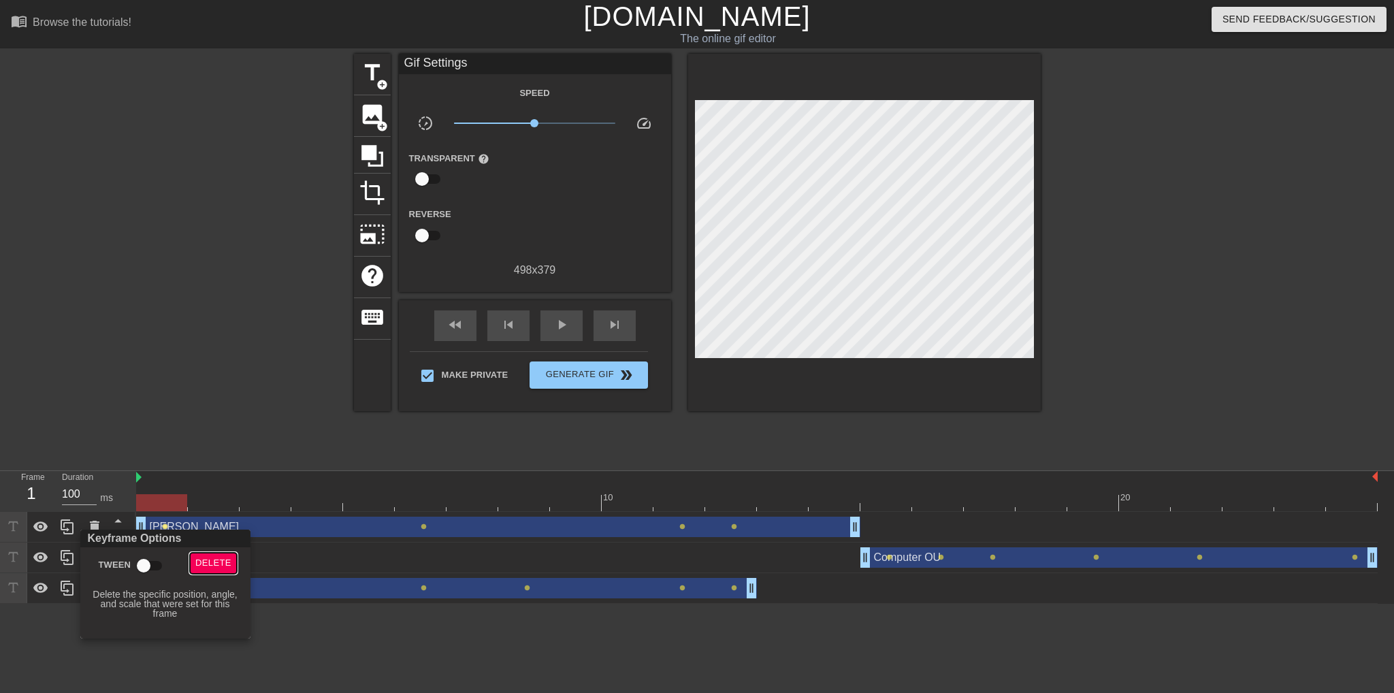
click at [208, 561] on span "Delete" at bounding box center [213, 563] width 36 height 16
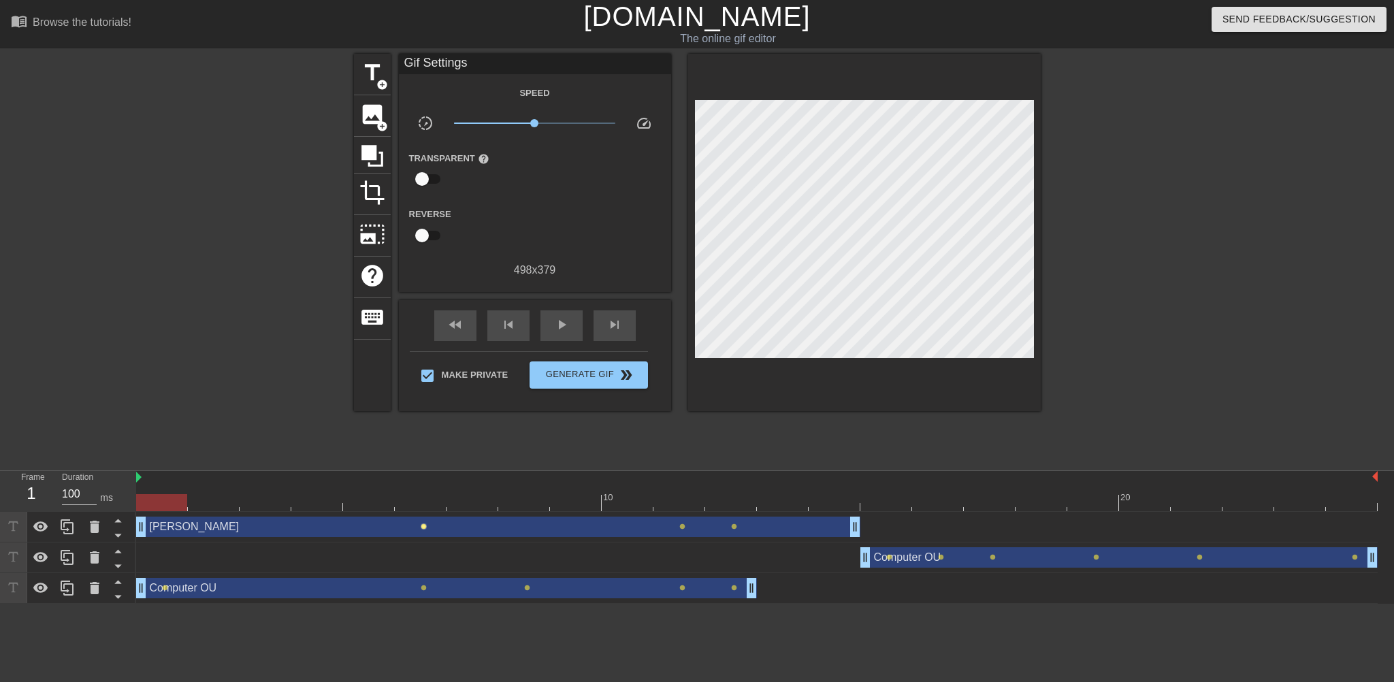
click at [425, 526] on span "lens" at bounding box center [424, 526] width 6 height 6
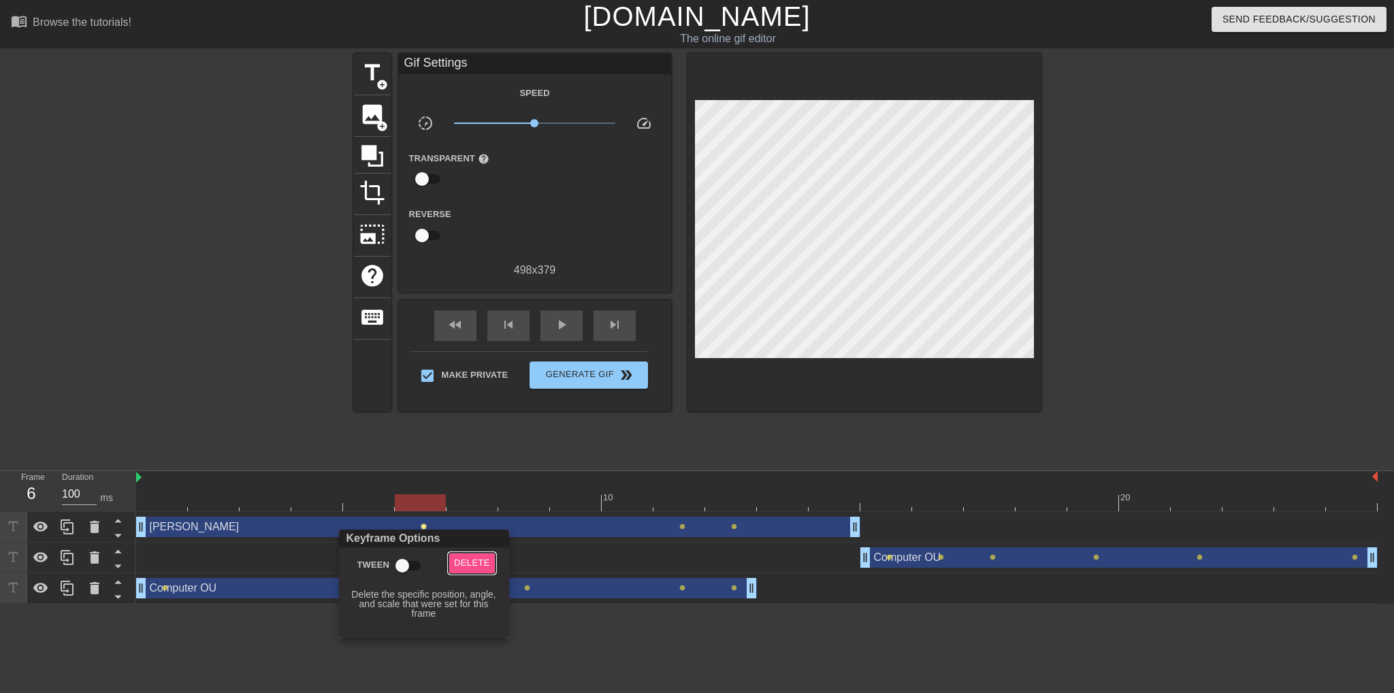
drag, startPoint x: 458, startPoint y: 564, endPoint x: 526, endPoint y: 547, distance: 70.2
click at [459, 564] on span "Delete" at bounding box center [472, 563] width 36 height 16
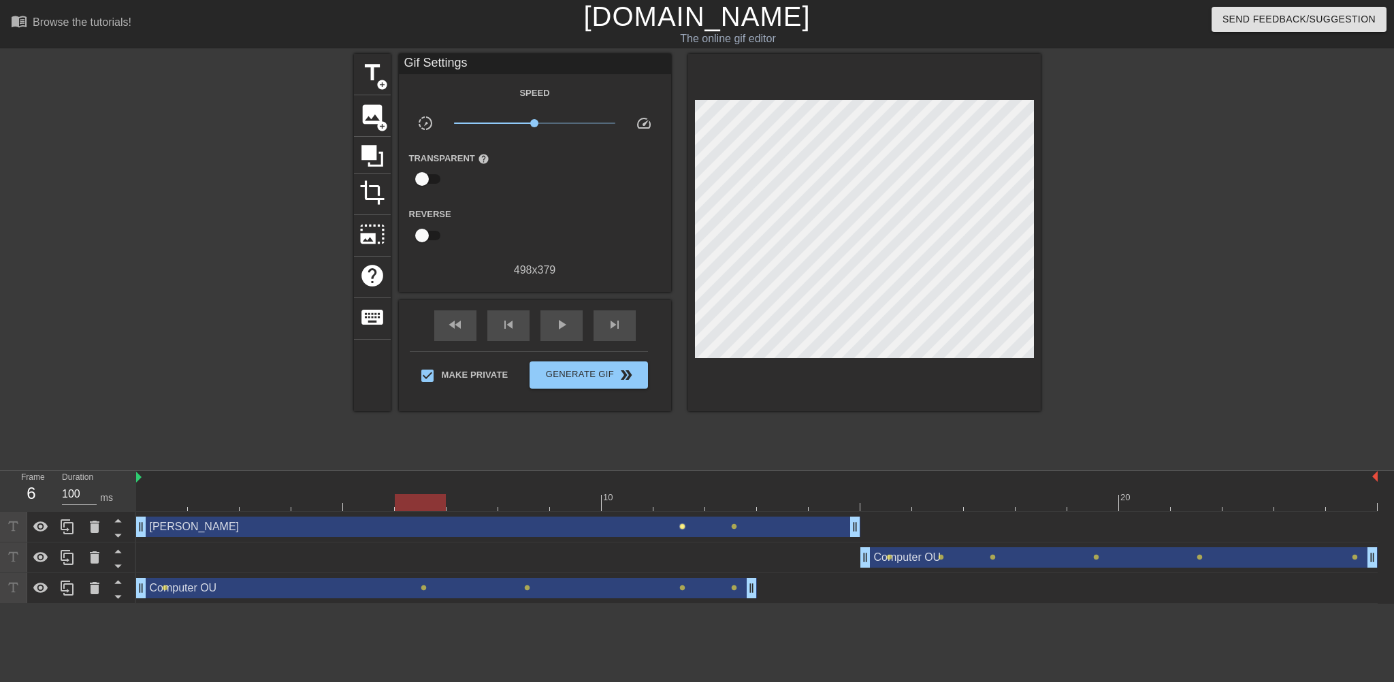
click at [685, 528] on span "lens" at bounding box center [682, 526] width 6 height 6
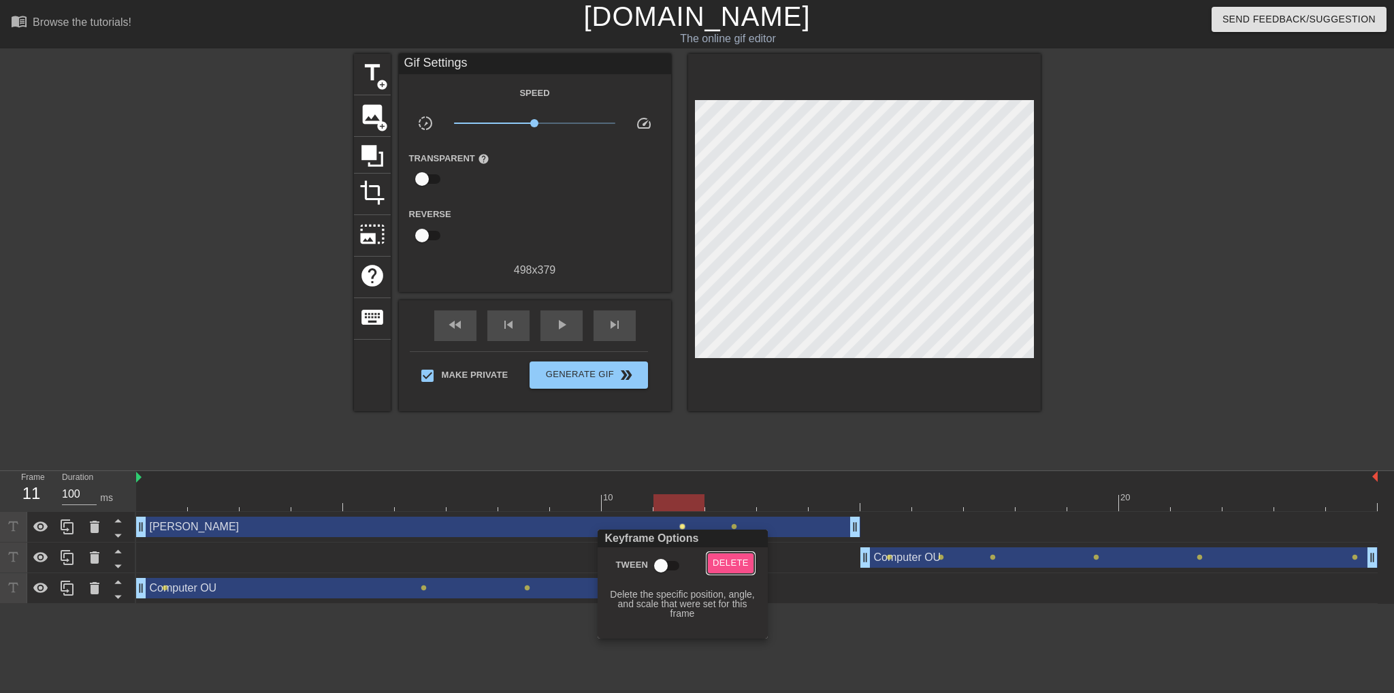
click at [732, 559] on span "Delete" at bounding box center [731, 563] width 36 height 16
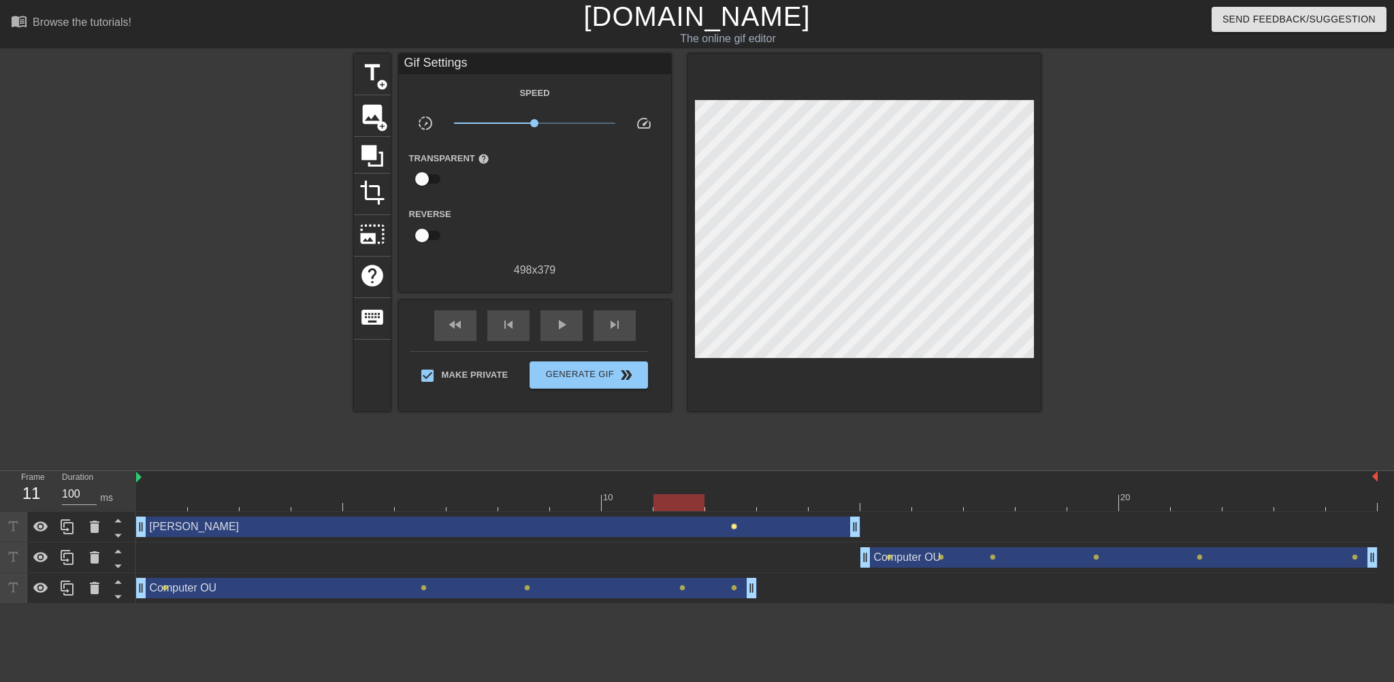
click at [732, 525] on span "lens" at bounding box center [734, 526] width 6 height 6
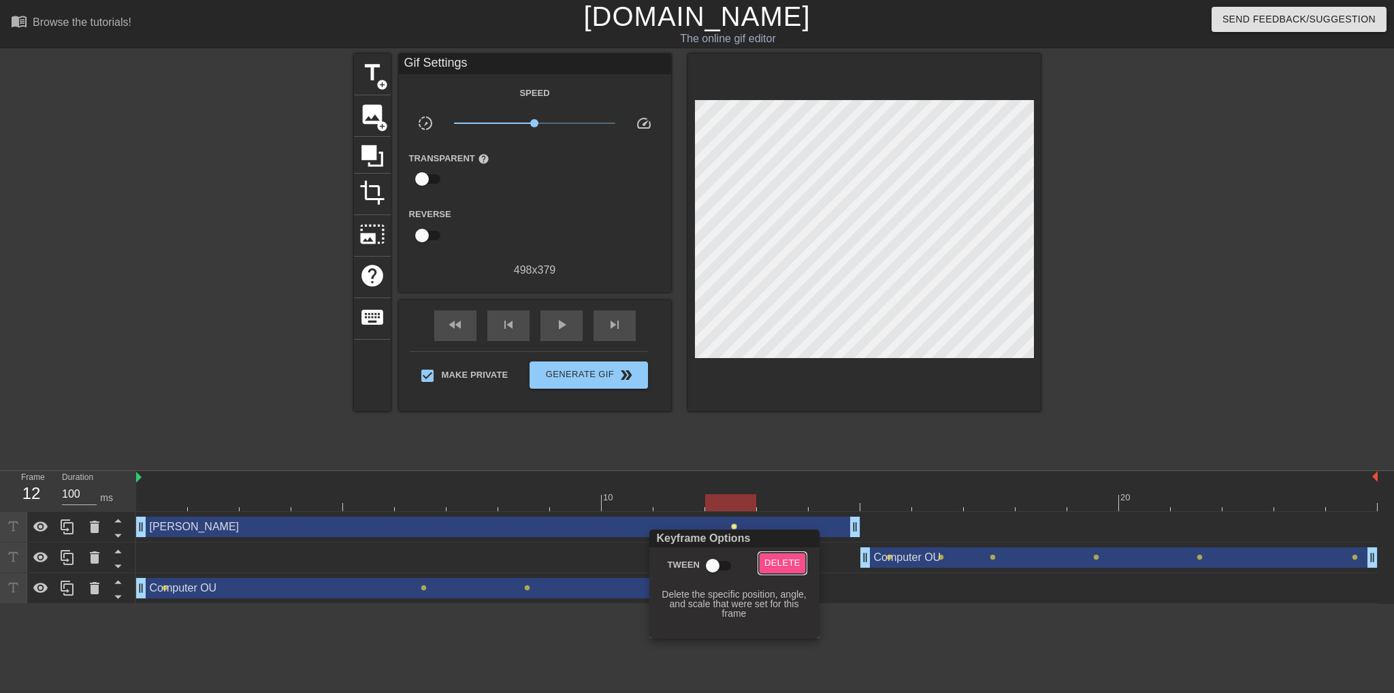
click at [768, 559] on span "Delete" at bounding box center [782, 563] width 36 height 16
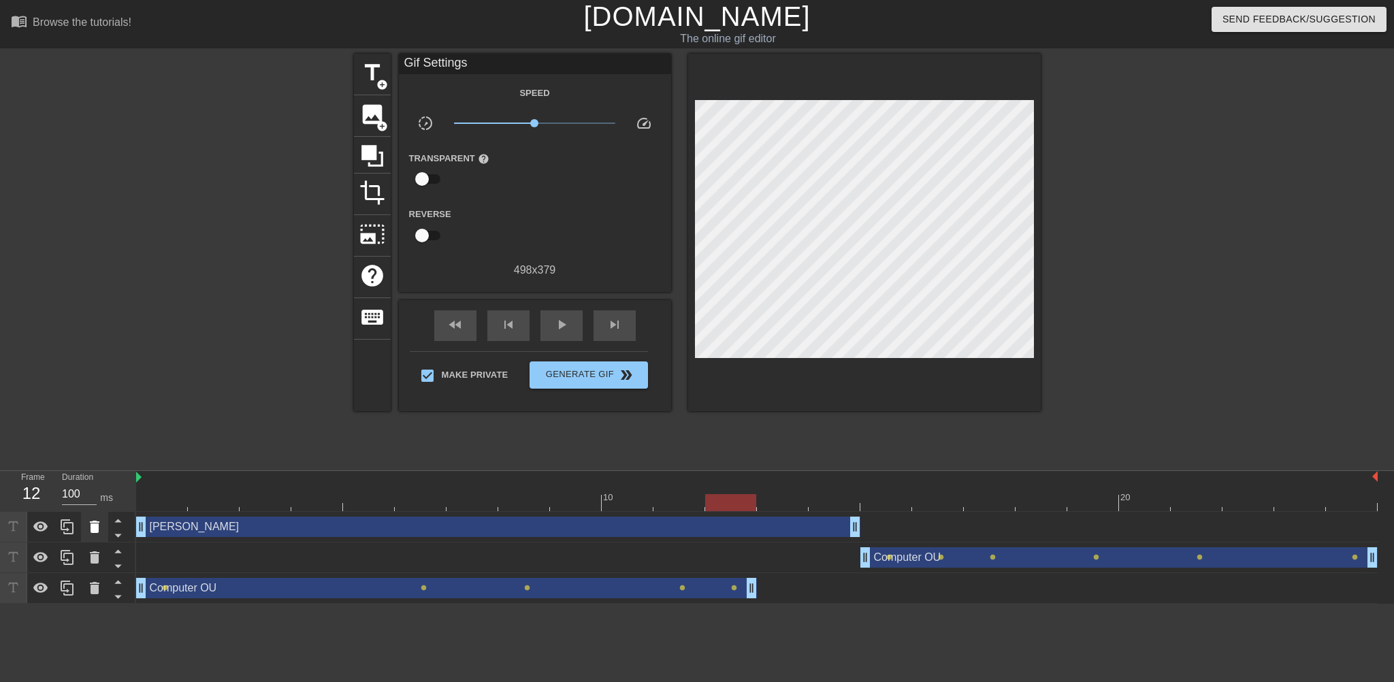
click at [90, 524] on icon at bounding box center [94, 527] width 16 height 16
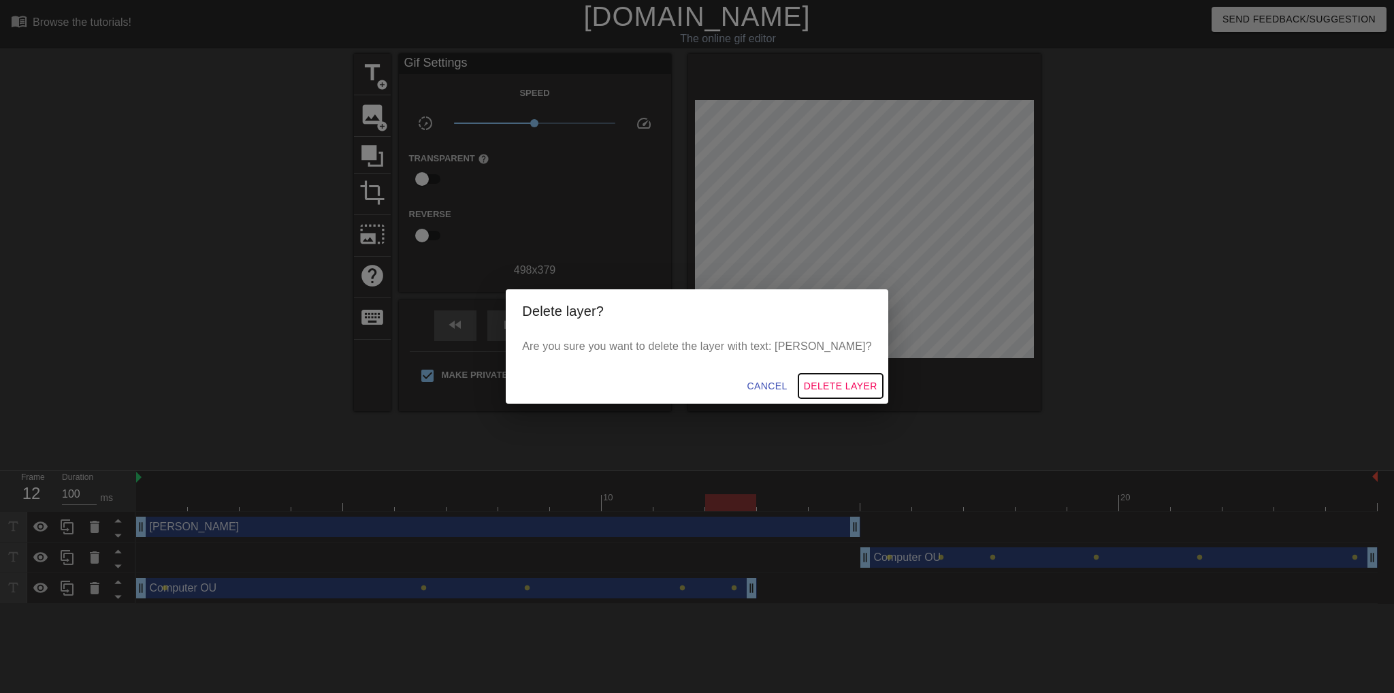
click at [804, 385] on span "Delete Layer" at bounding box center [841, 386] width 74 height 17
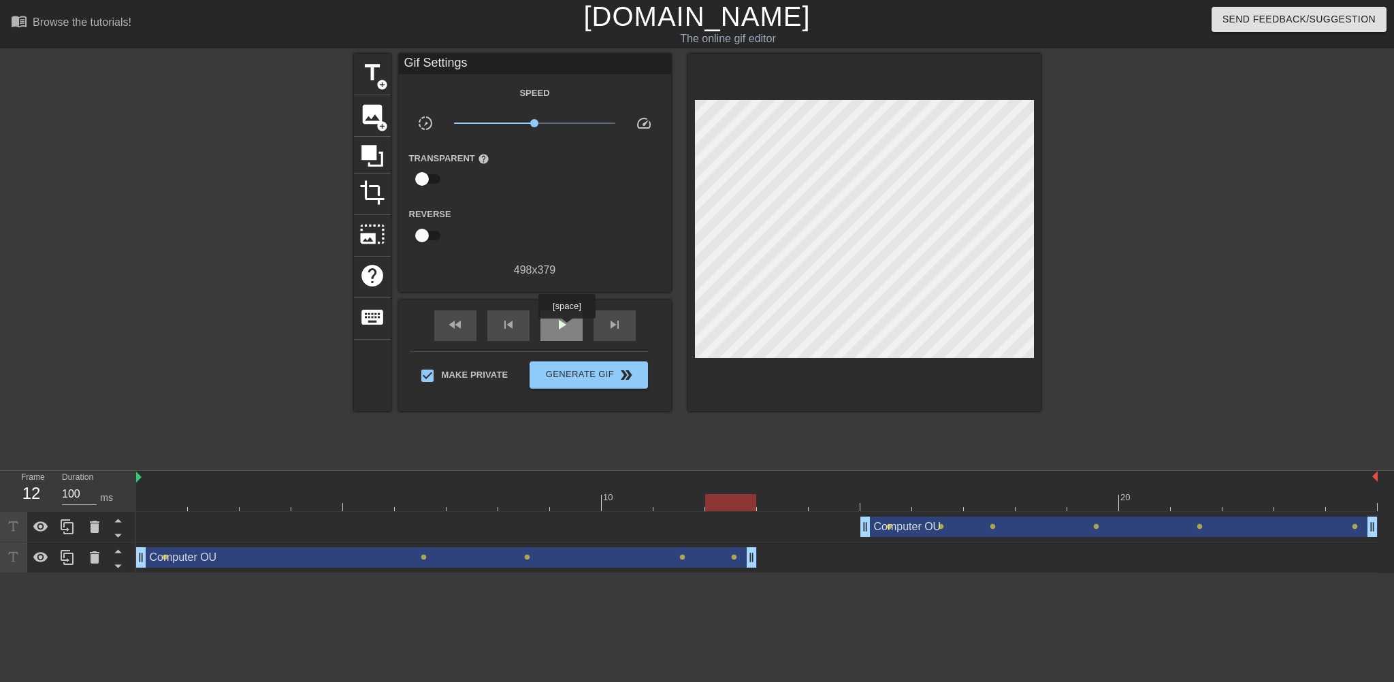
click at [566, 328] on span "play_arrow" at bounding box center [561, 324] width 16 height 16
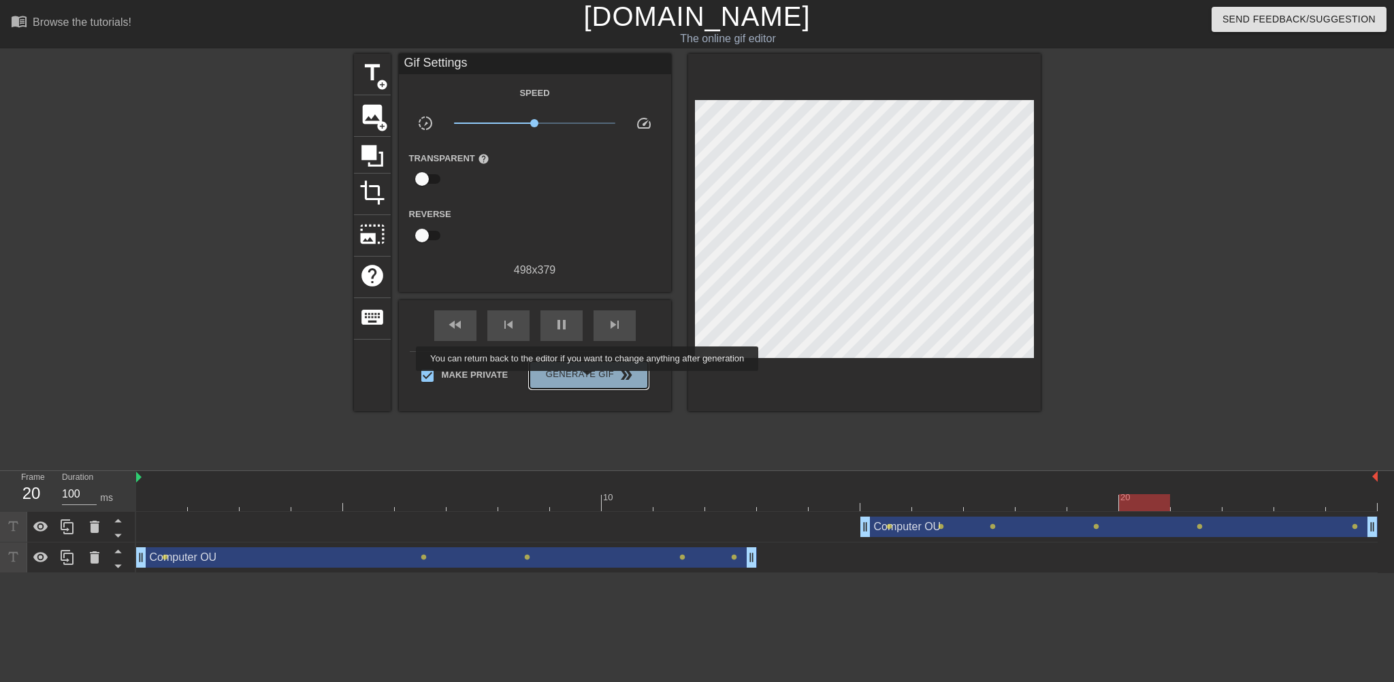
click at [589, 380] on span "Generate Gif double_arrow" at bounding box center [588, 375] width 107 height 16
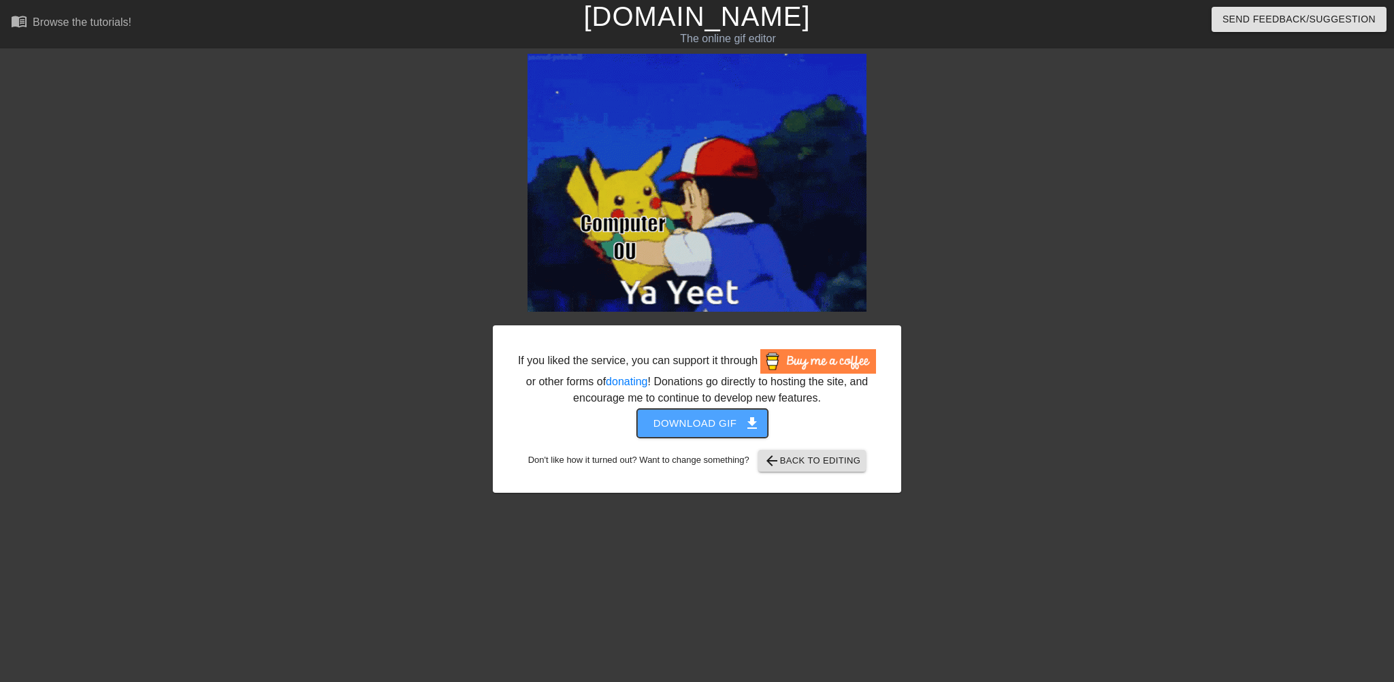
click at [697, 426] on span "Download gif get_app" at bounding box center [702, 423] width 99 height 18
